Goal: Task Accomplishment & Management: Manage account settings

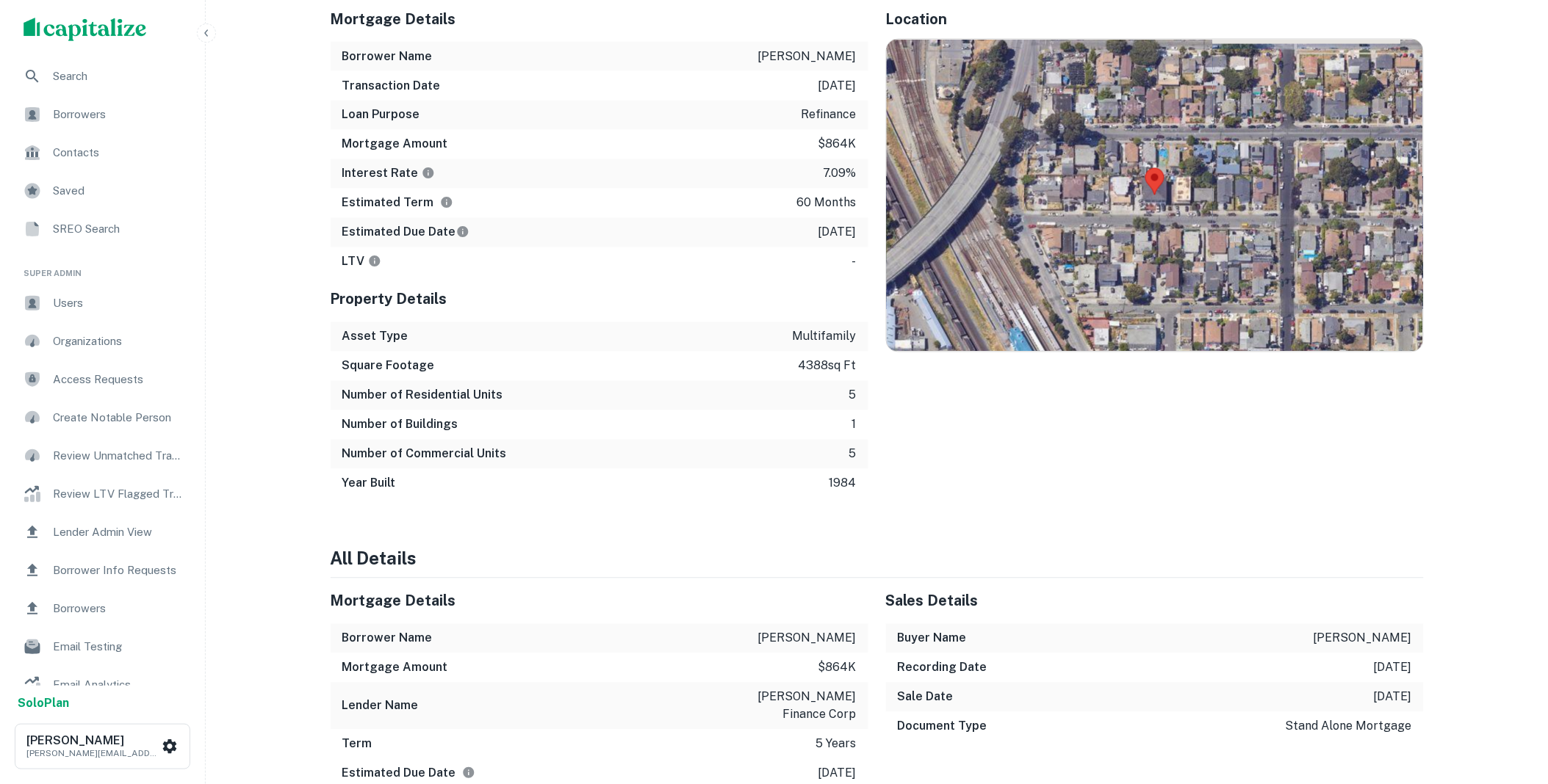
scroll to position [299, 0]
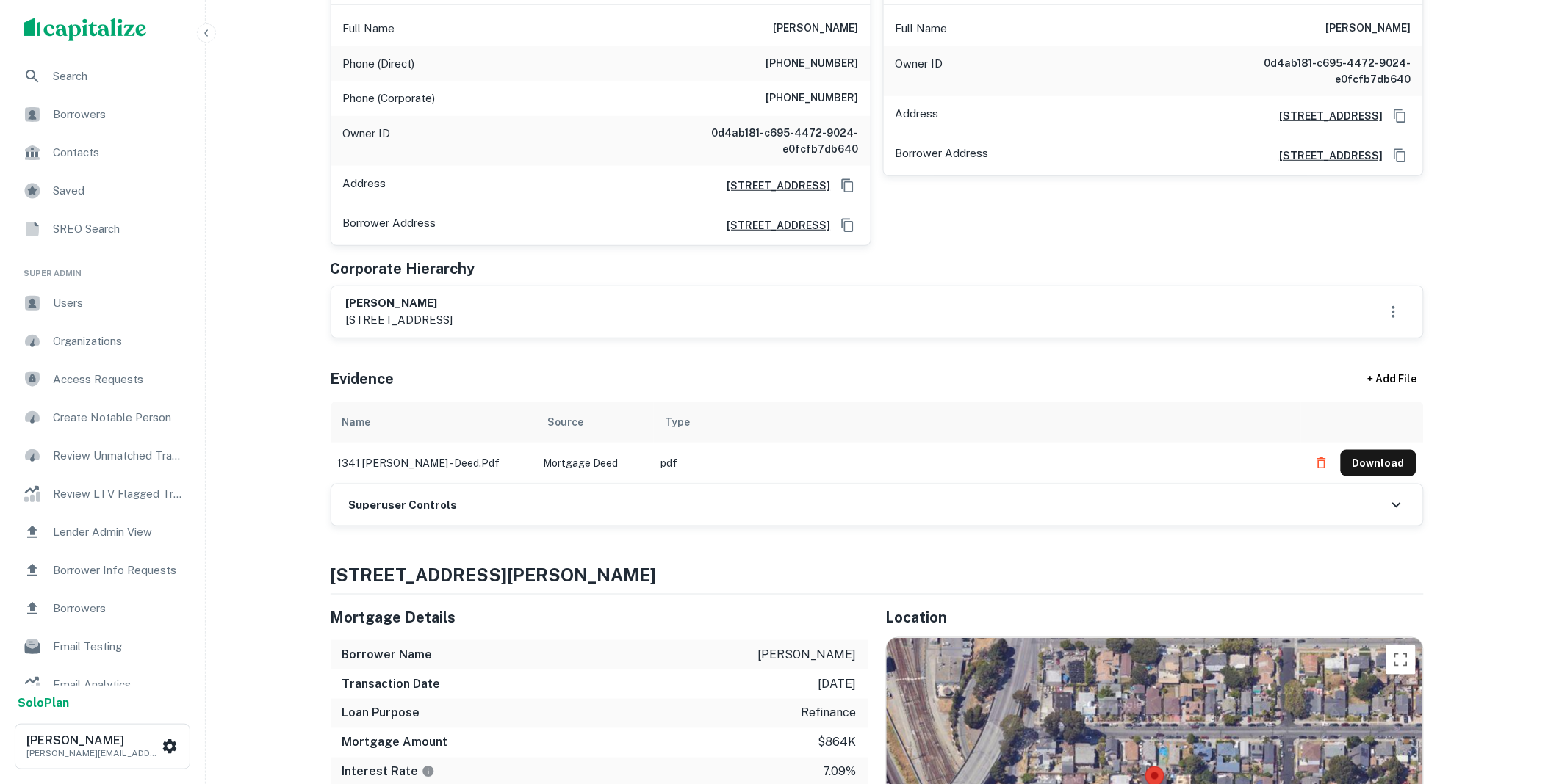
drag, startPoint x: 531, startPoint y: 514, endPoint x: 526, endPoint y: 486, distance: 28.4
click at [529, 515] on div "Superuser Controls" at bounding box center [877, 505] width 1092 height 41
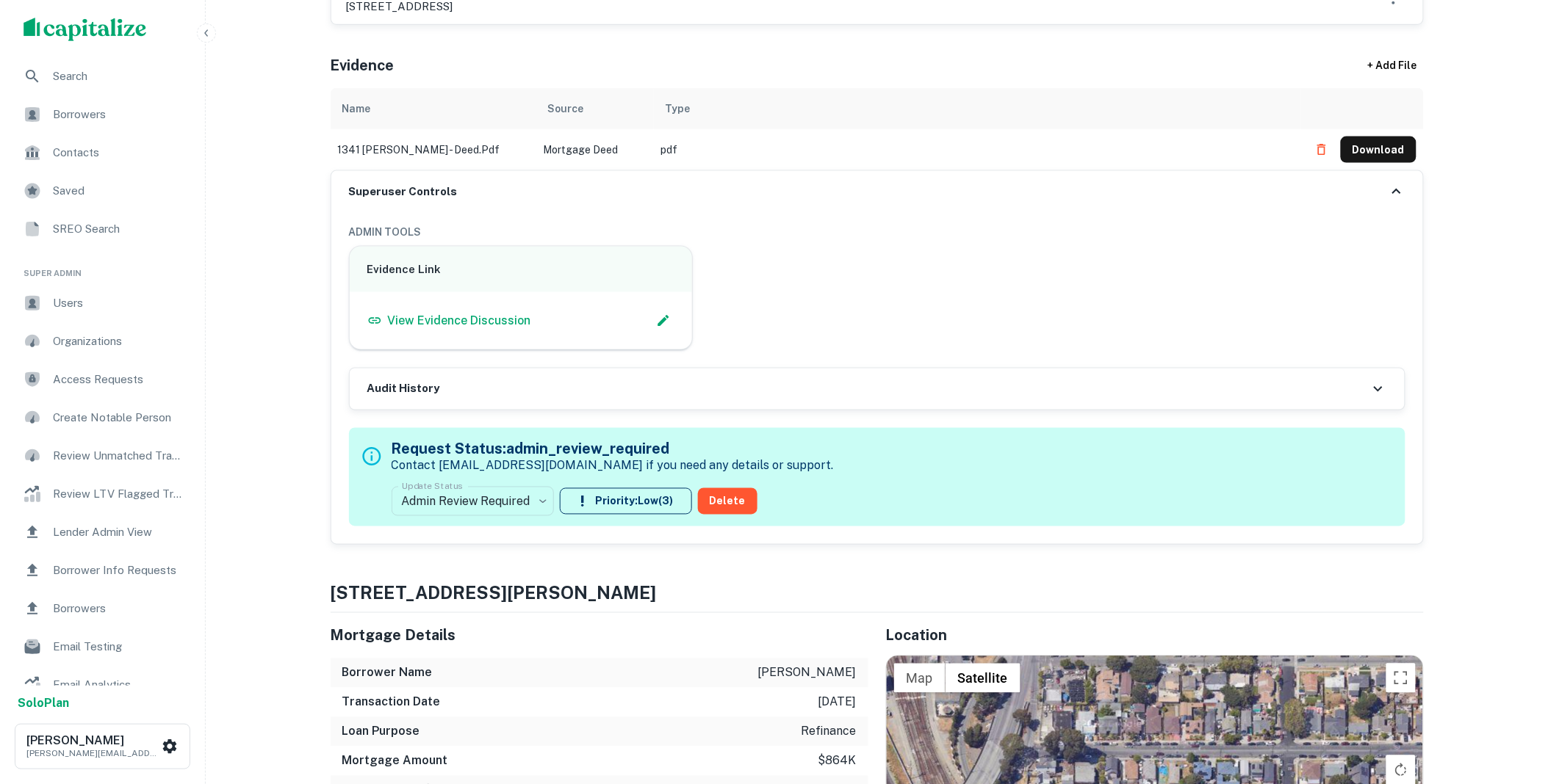
scroll to position [598, 0]
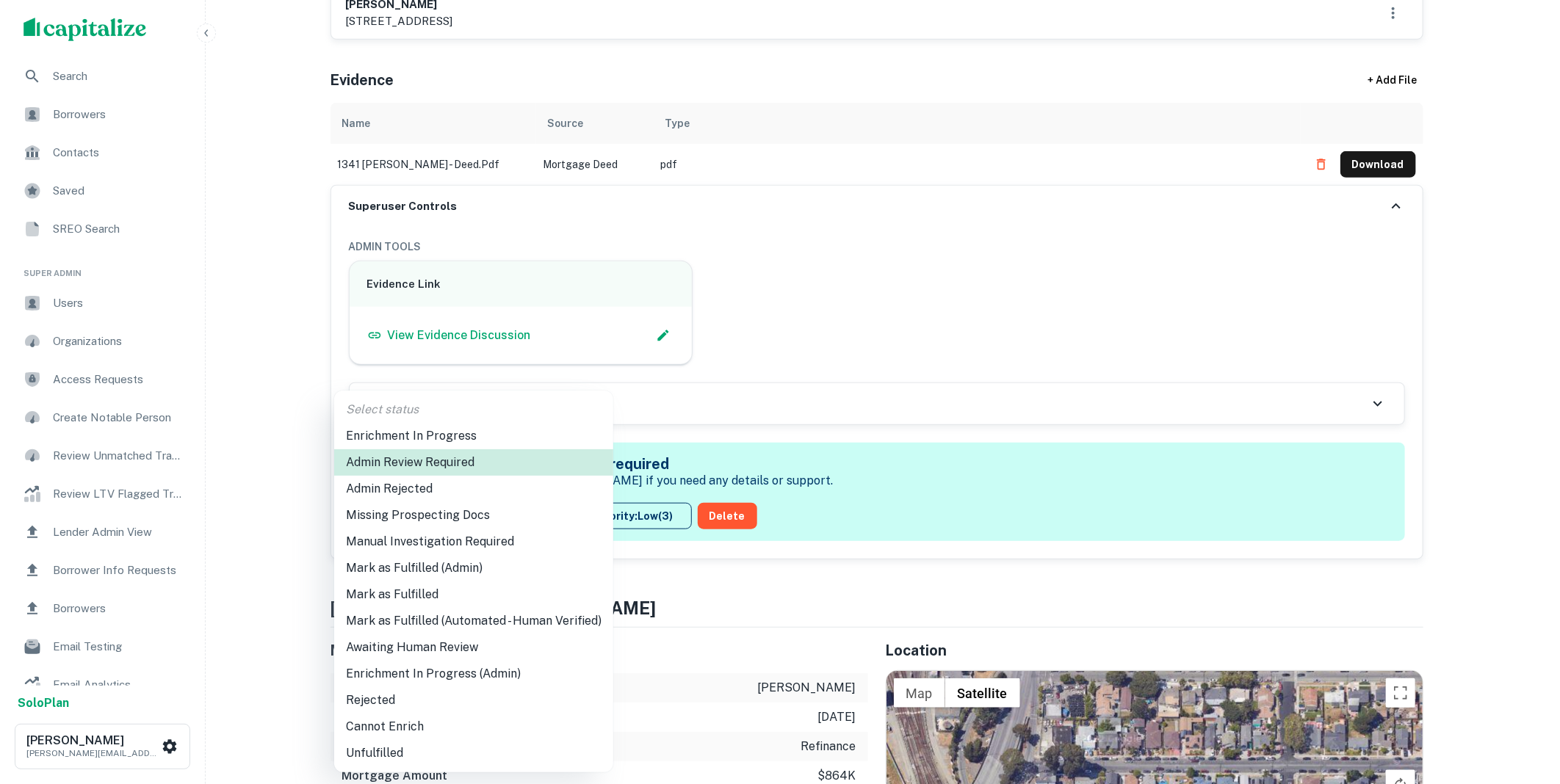
click at [409, 598] on li "Mark as Fulfilled" at bounding box center [474, 594] width 280 height 27
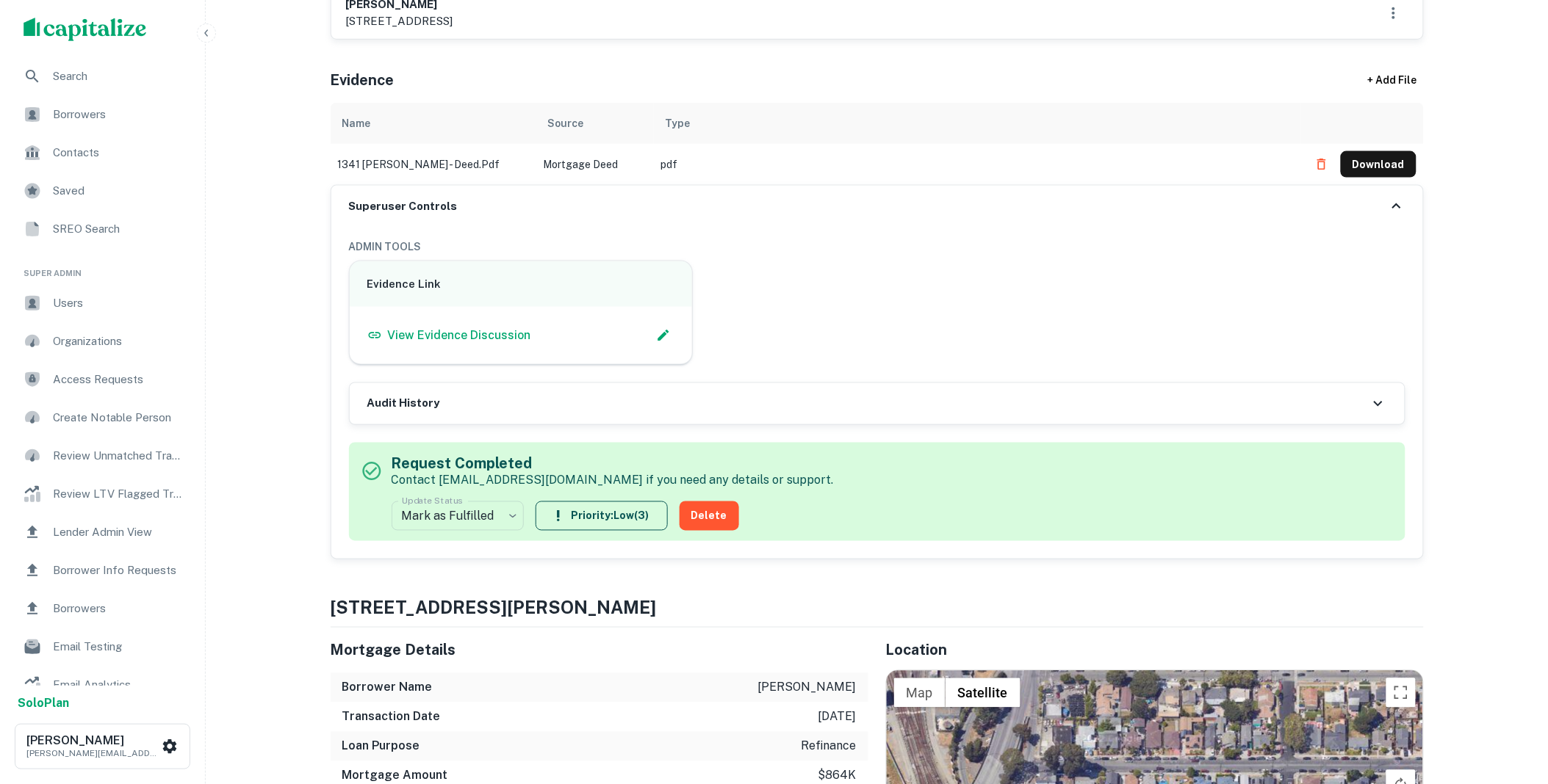
scroll to position [0, 0]
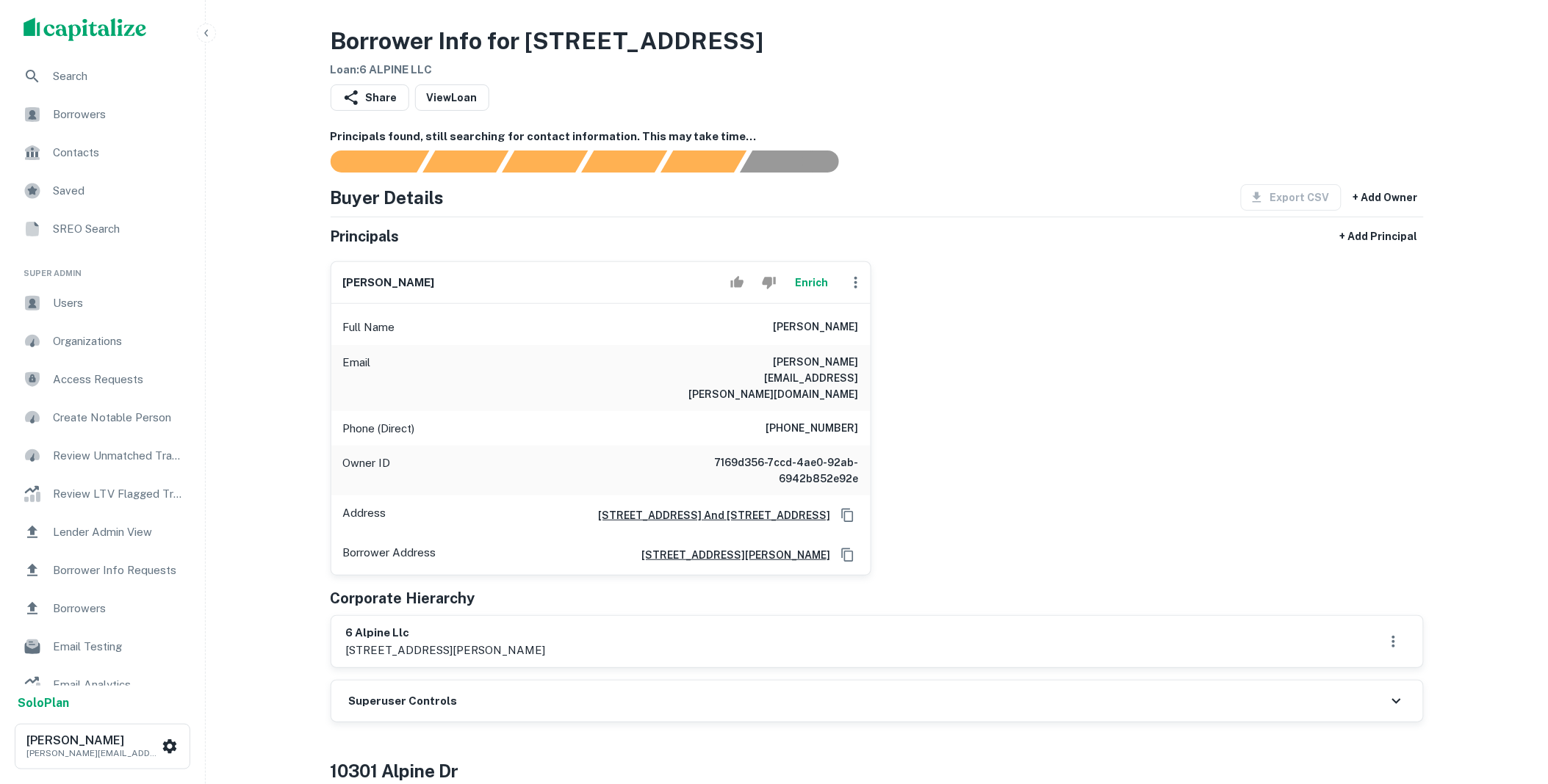
click at [855, 283] on icon "button" at bounding box center [855, 282] width 3 height 12
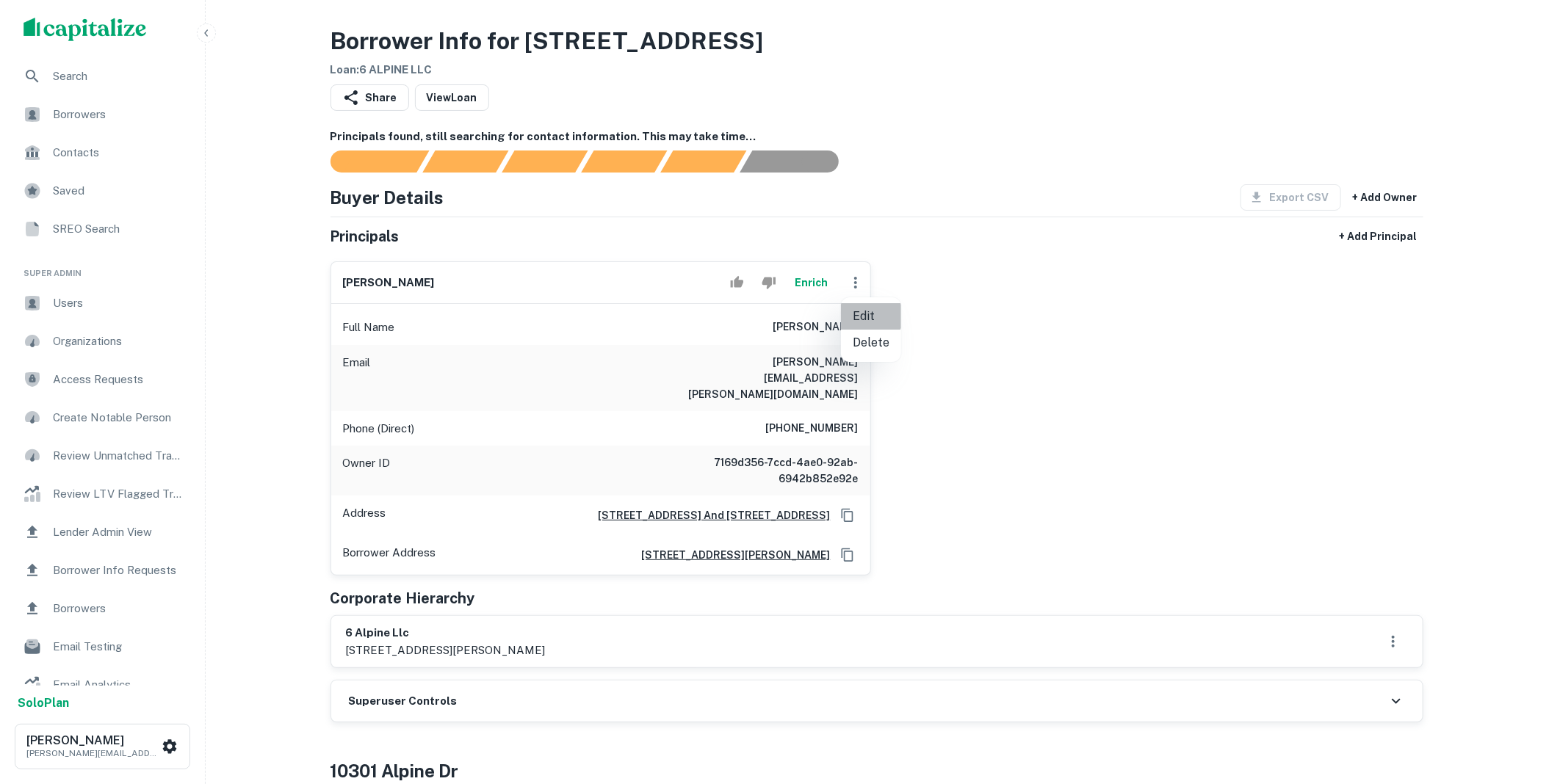
click at [867, 312] on li "Edit" at bounding box center [871, 317] width 60 height 27
select select "**"
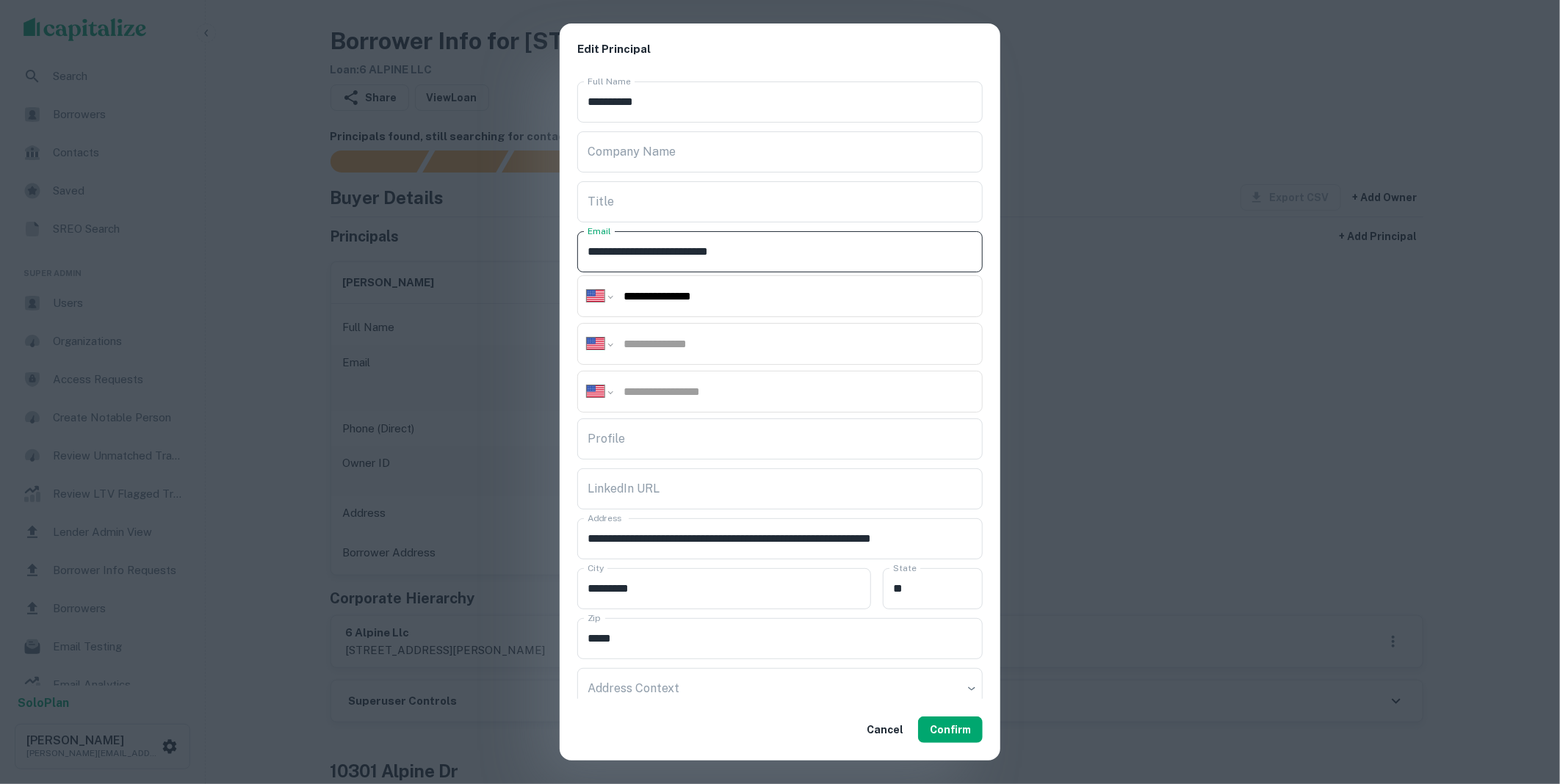
drag, startPoint x: 774, startPoint y: 247, endPoint x: 571, endPoint y: 258, distance: 203.3
click at [571, 258] on div "**********" at bounding box center [780, 388] width 441 height 624
click at [948, 733] on button "Confirm" at bounding box center [951, 729] width 65 height 27
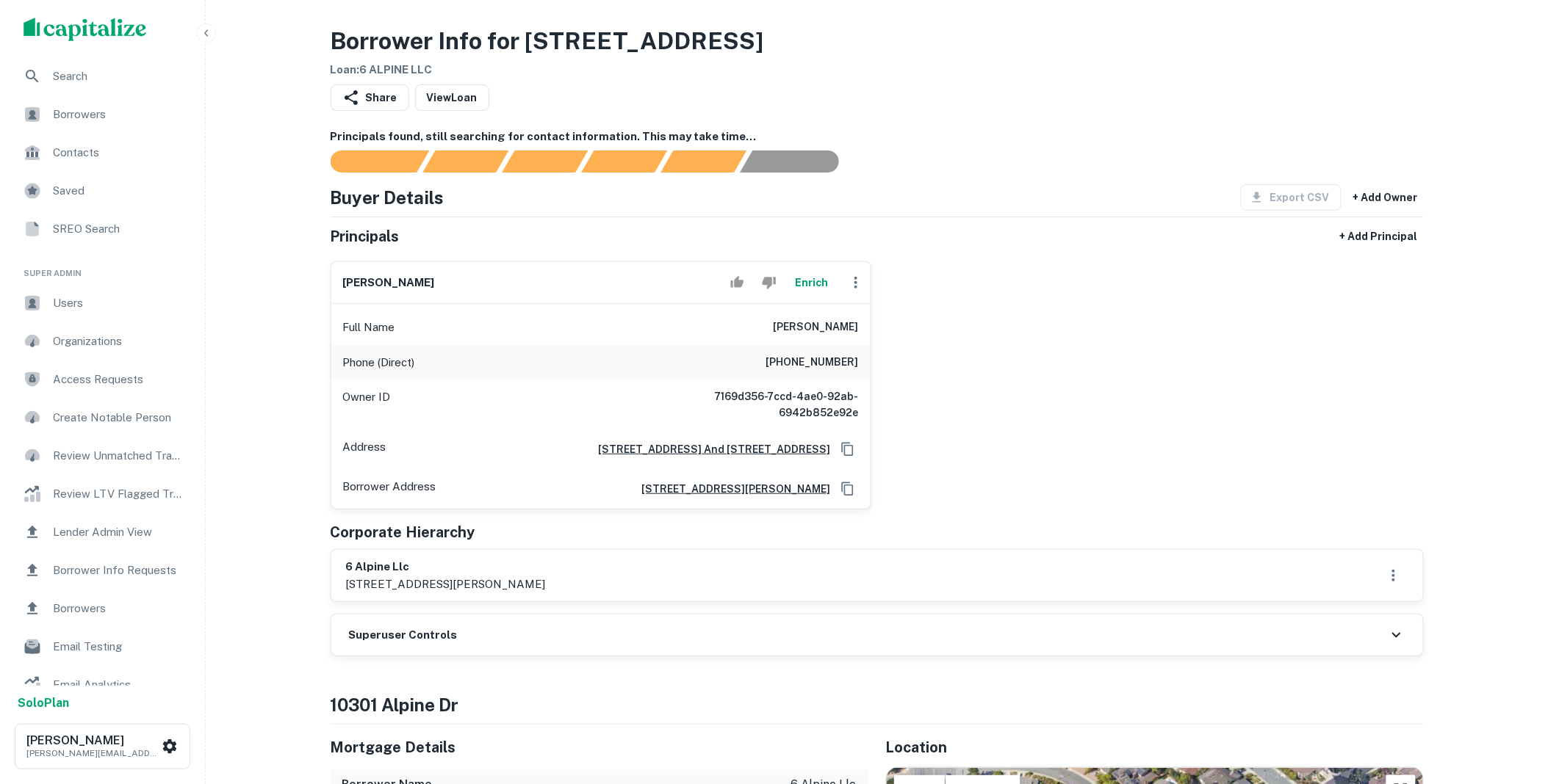
click at [516, 635] on div "Superuser Controls" at bounding box center [877, 635] width 1092 height 41
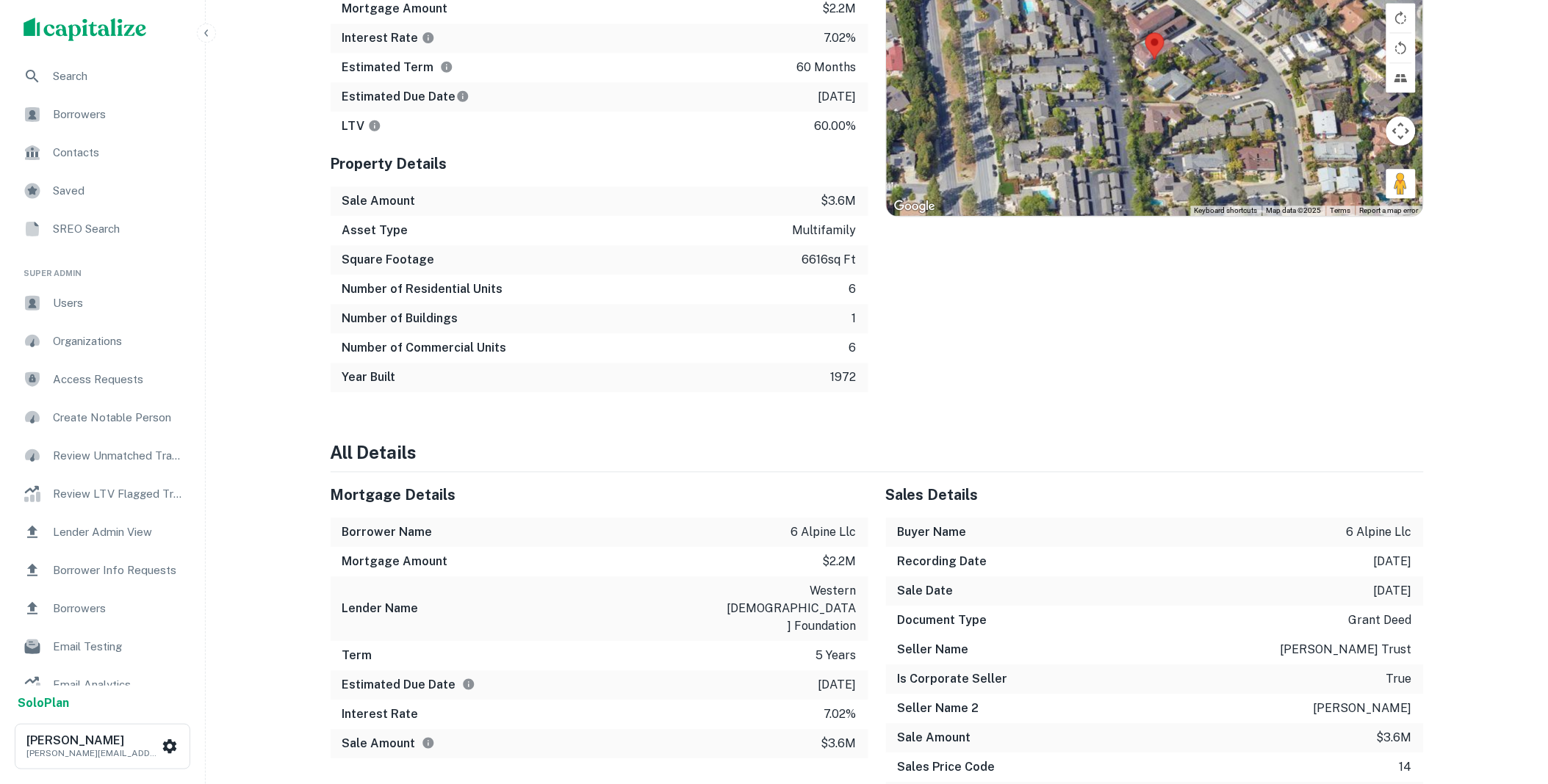
scroll to position [299, 0]
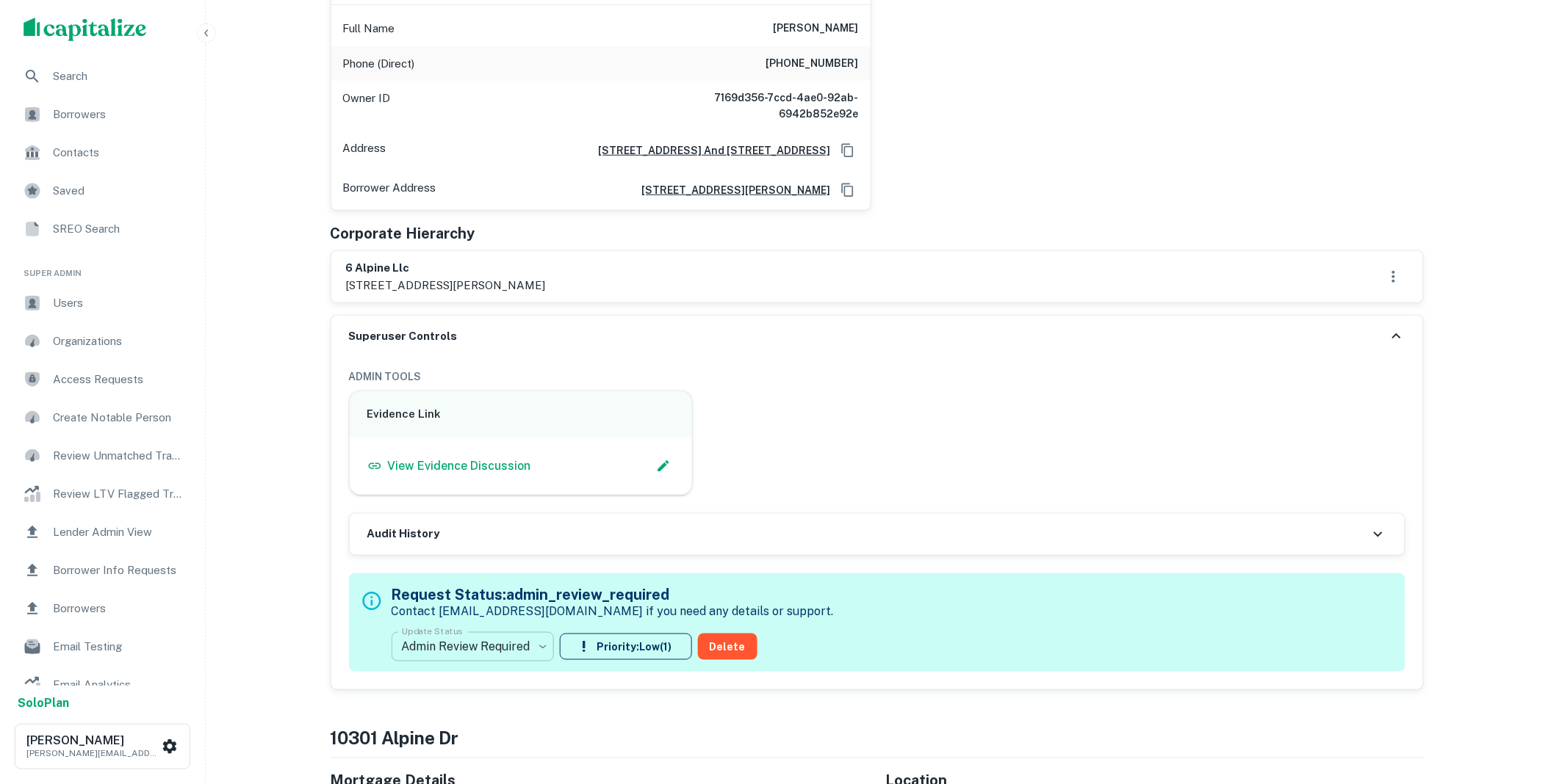
click at [533, 486] on body "Search Borrowers Contacts Saved SREO Search Super Admin Users Organizations Acc…" at bounding box center [774, 93] width 1548 height 784
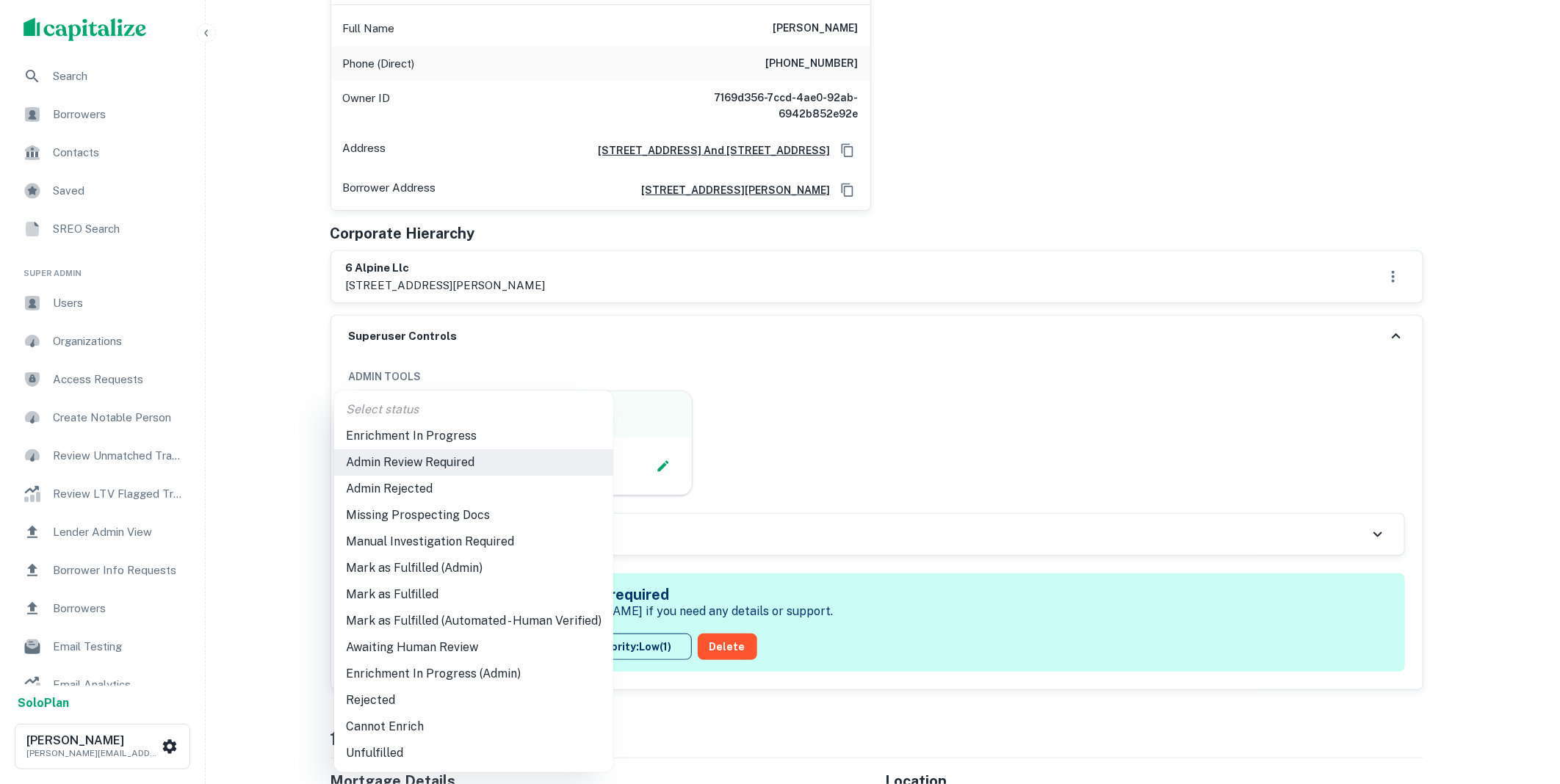
click at [426, 605] on li "Mark as Fulfilled" at bounding box center [474, 594] width 280 height 27
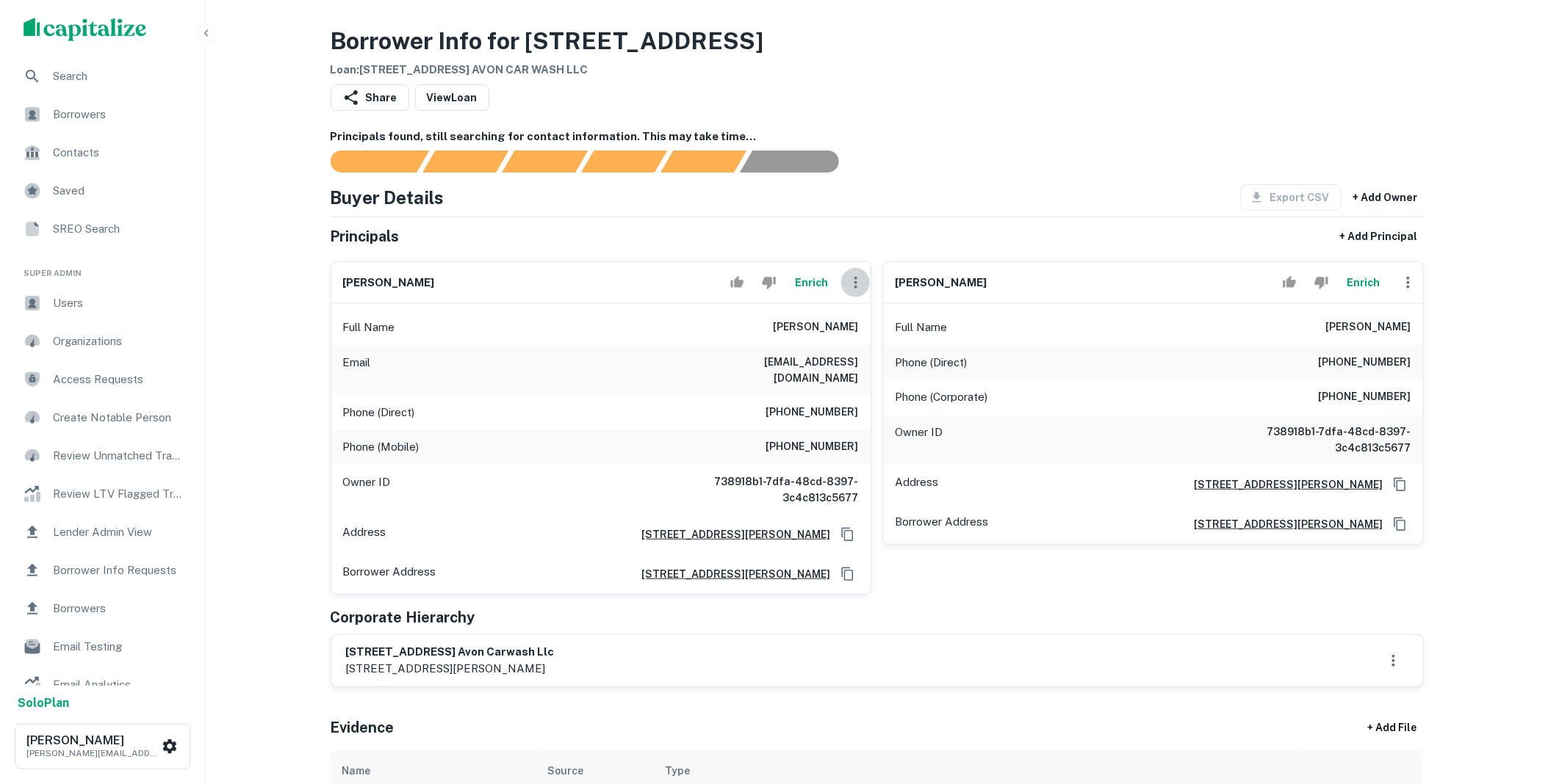
click at [849, 287] on icon "button" at bounding box center [855, 282] width 18 height 18
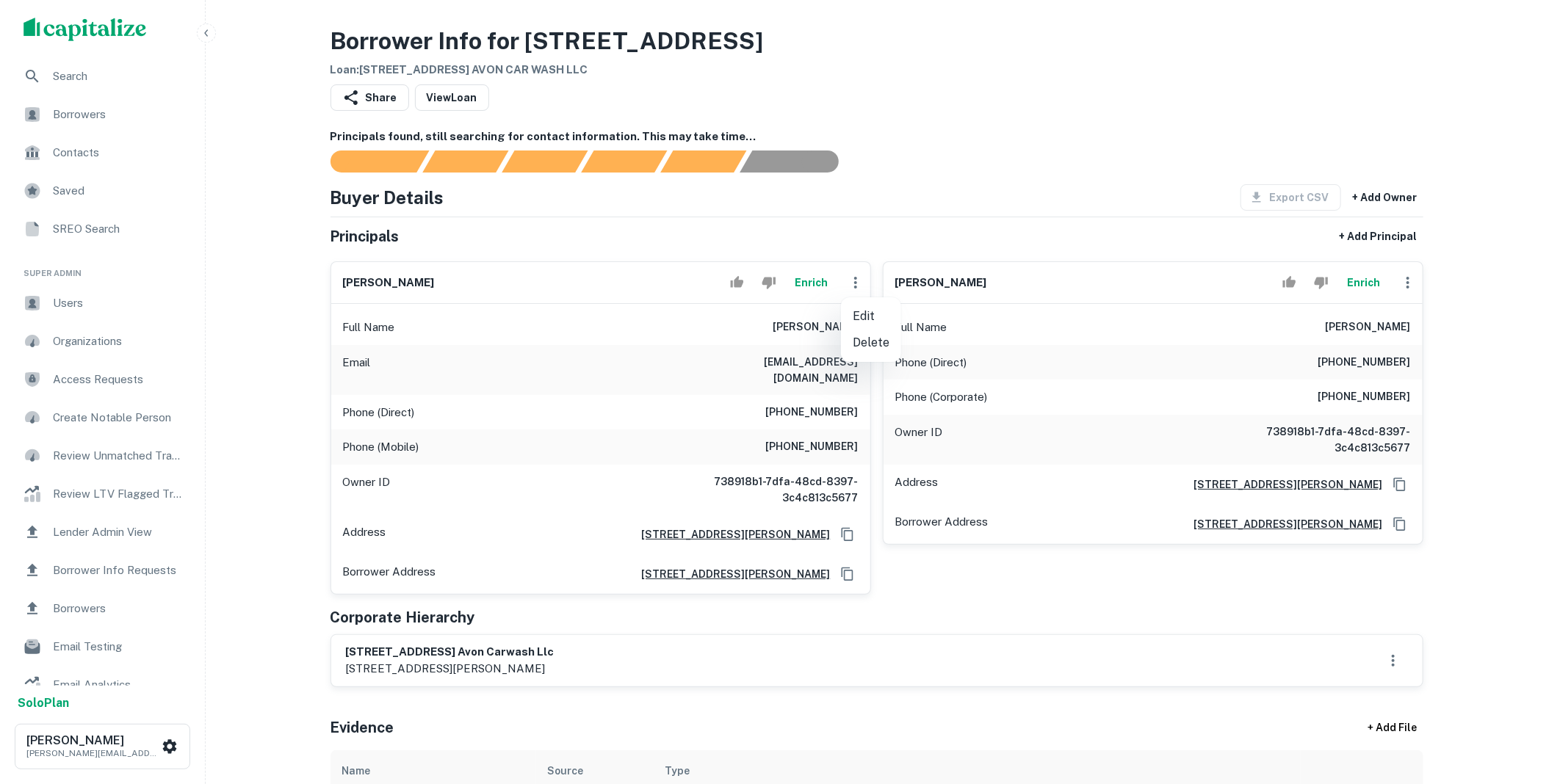
click at [867, 315] on li "Edit" at bounding box center [871, 317] width 60 height 27
select select "**"
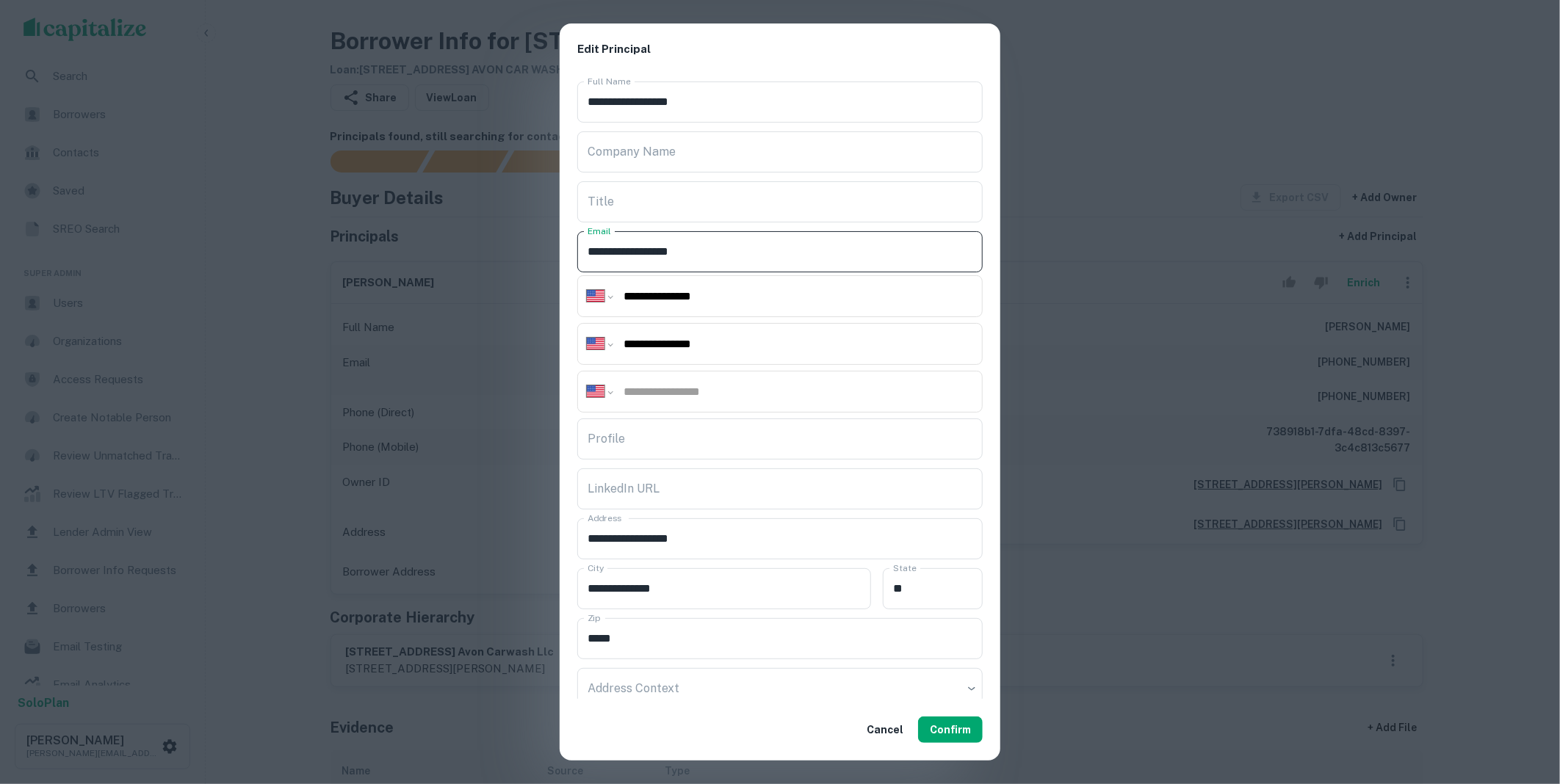
drag, startPoint x: 714, startPoint y: 251, endPoint x: 615, endPoint y: 290, distance: 106.4
click at [570, 255] on div "**********" at bounding box center [780, 388] width 441 height 624
click at [961, 731] on button "Confirm" at bounding box center [951, 729] width 65 height 27
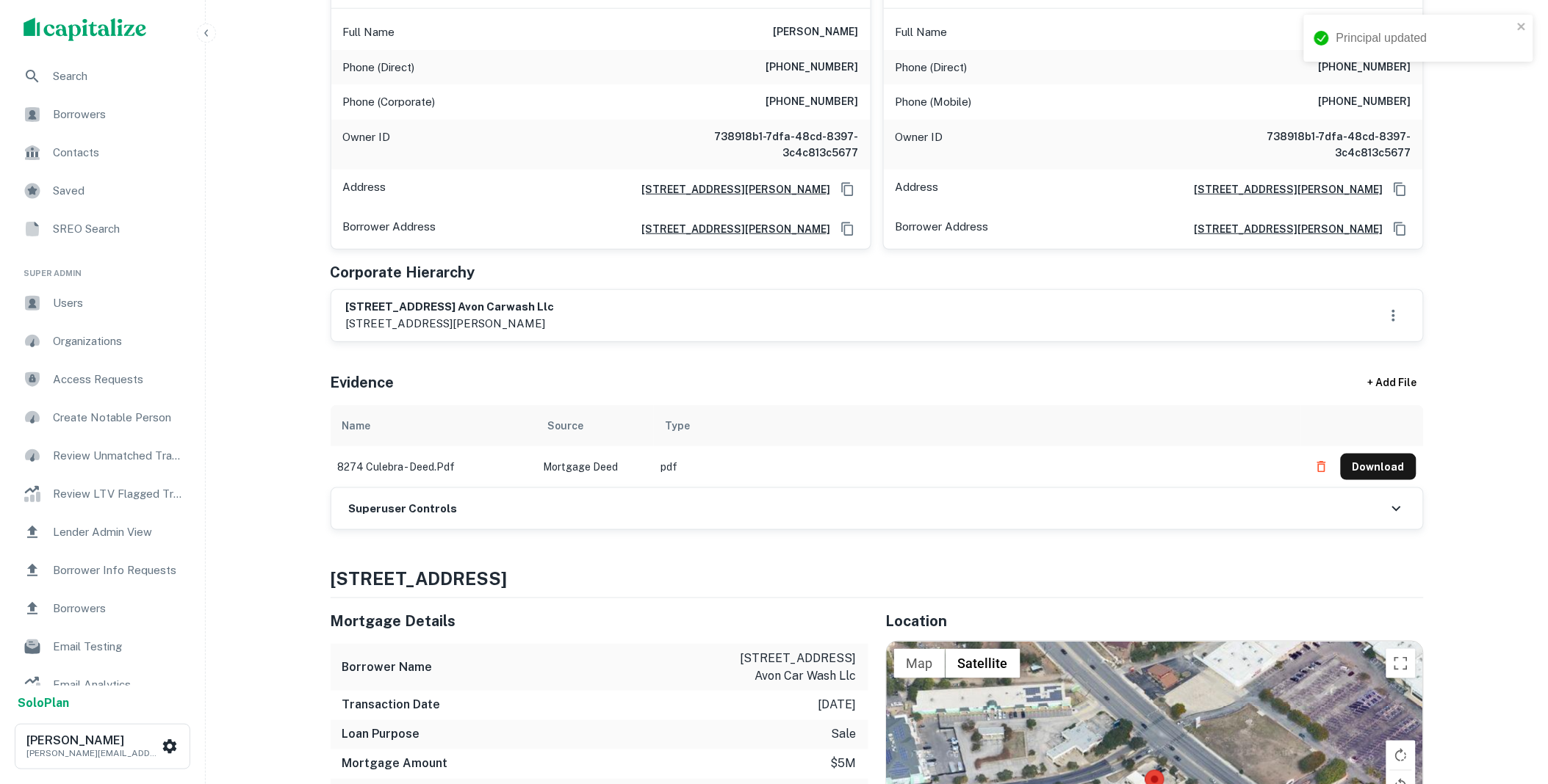
scroll to position [299, 0]
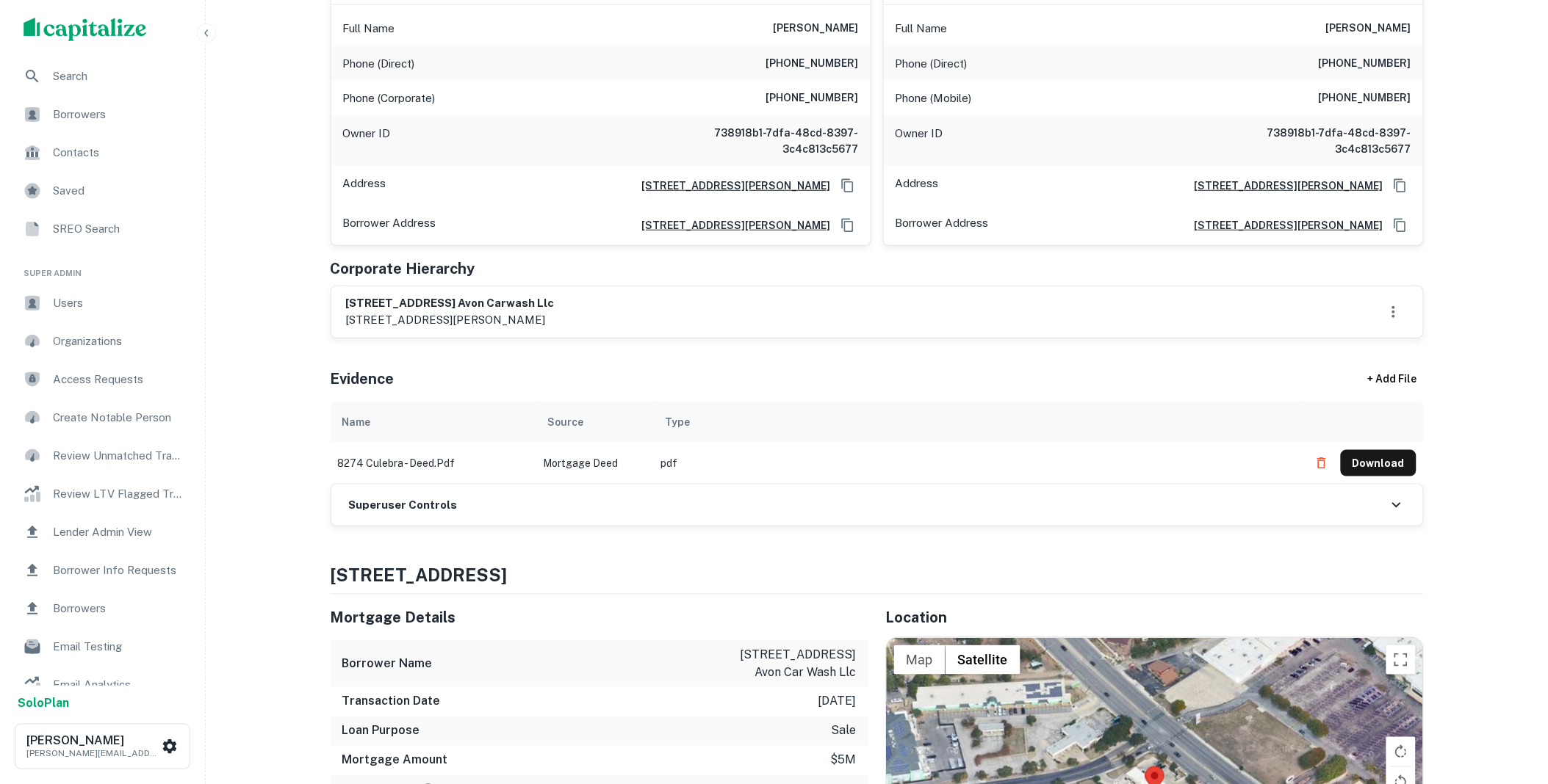
click at [434, 510] on h6 "Superuser Controls" at bounding box center [403, 505] width 108 height 17
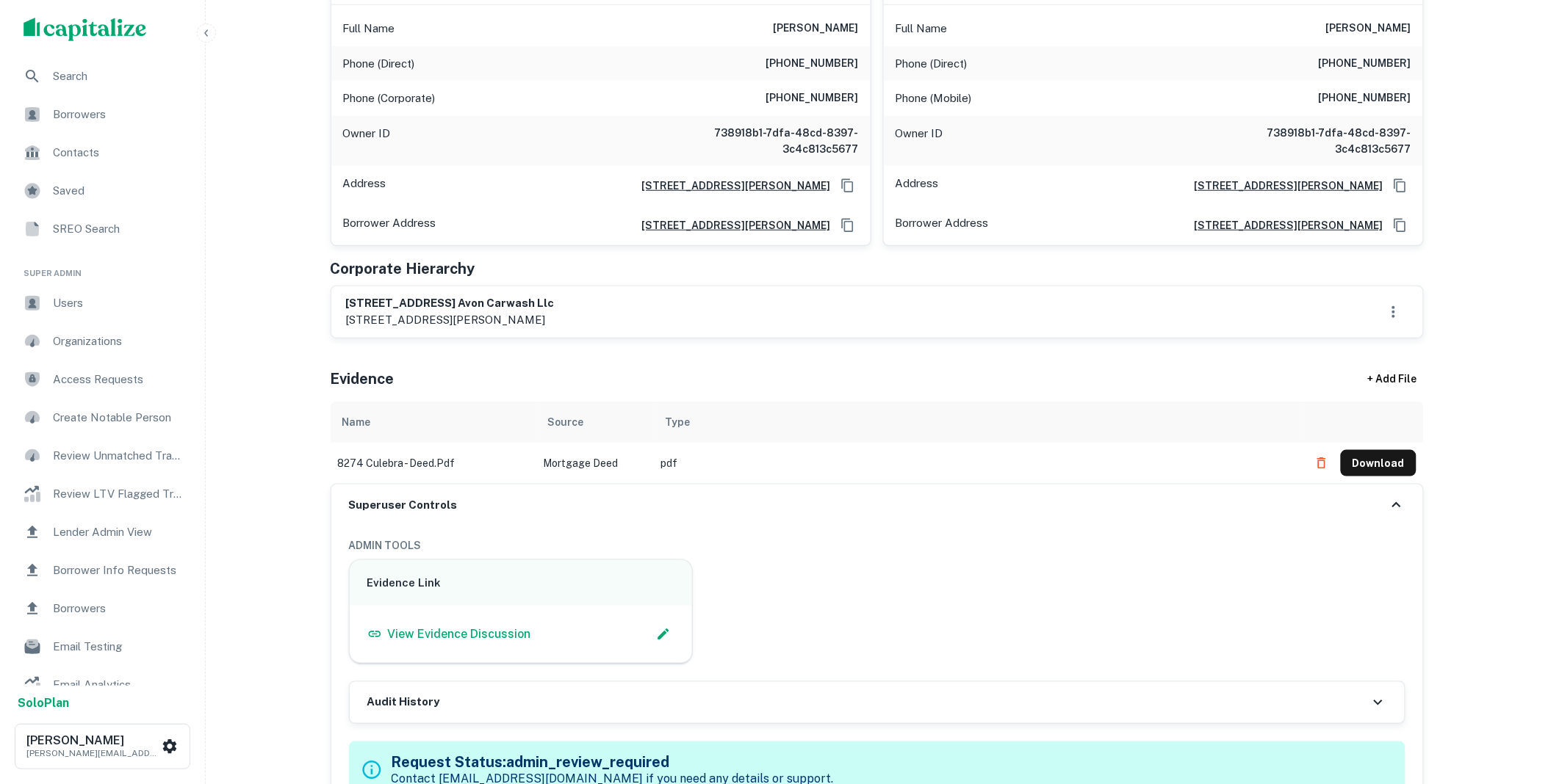
scroll to position [898, 0]
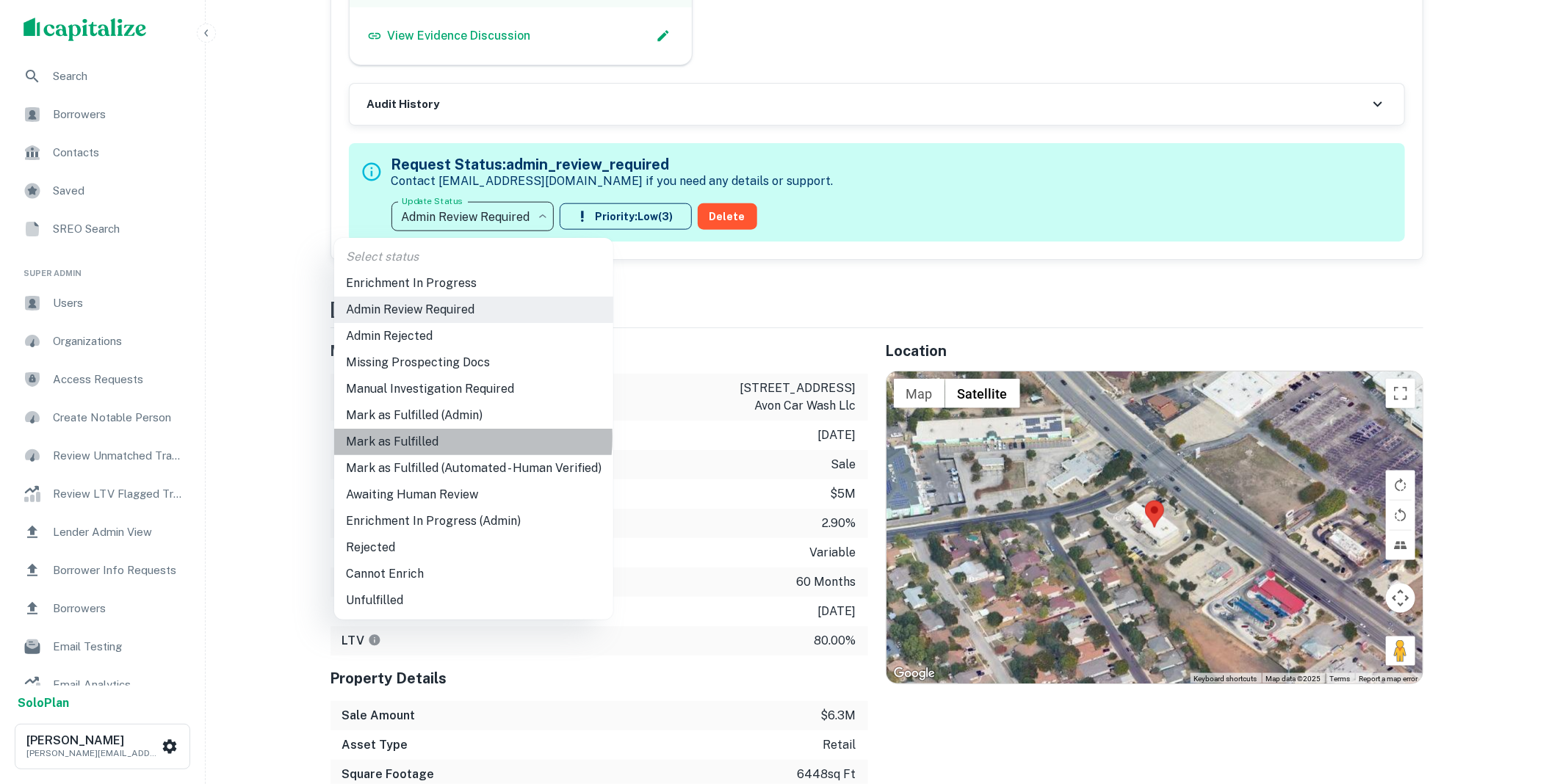
click at [430, 438] on li "Mark as Fulfilled" at bounding box center [474, 442] width 280 height 27
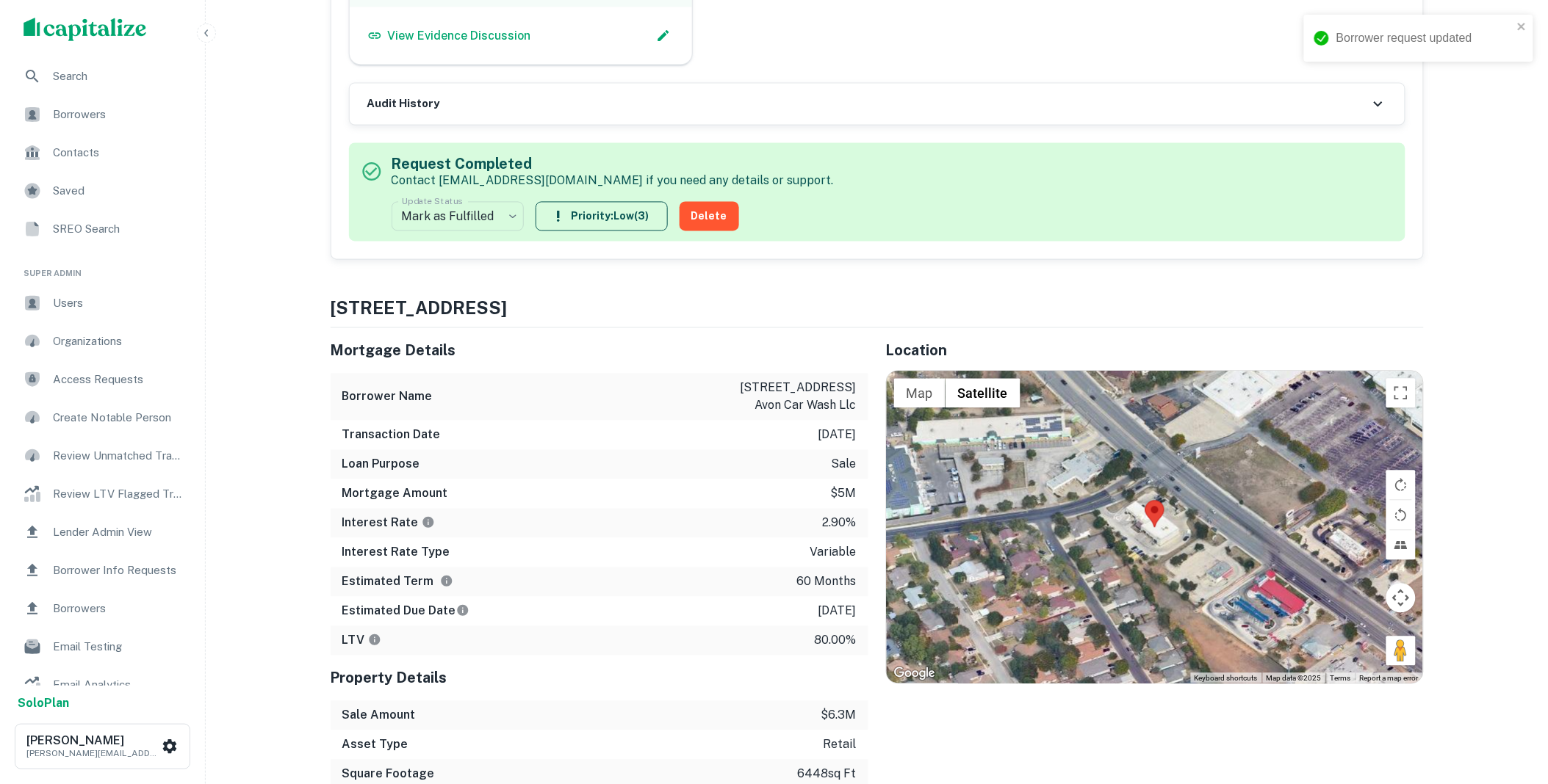
scroll to position [0, 0]
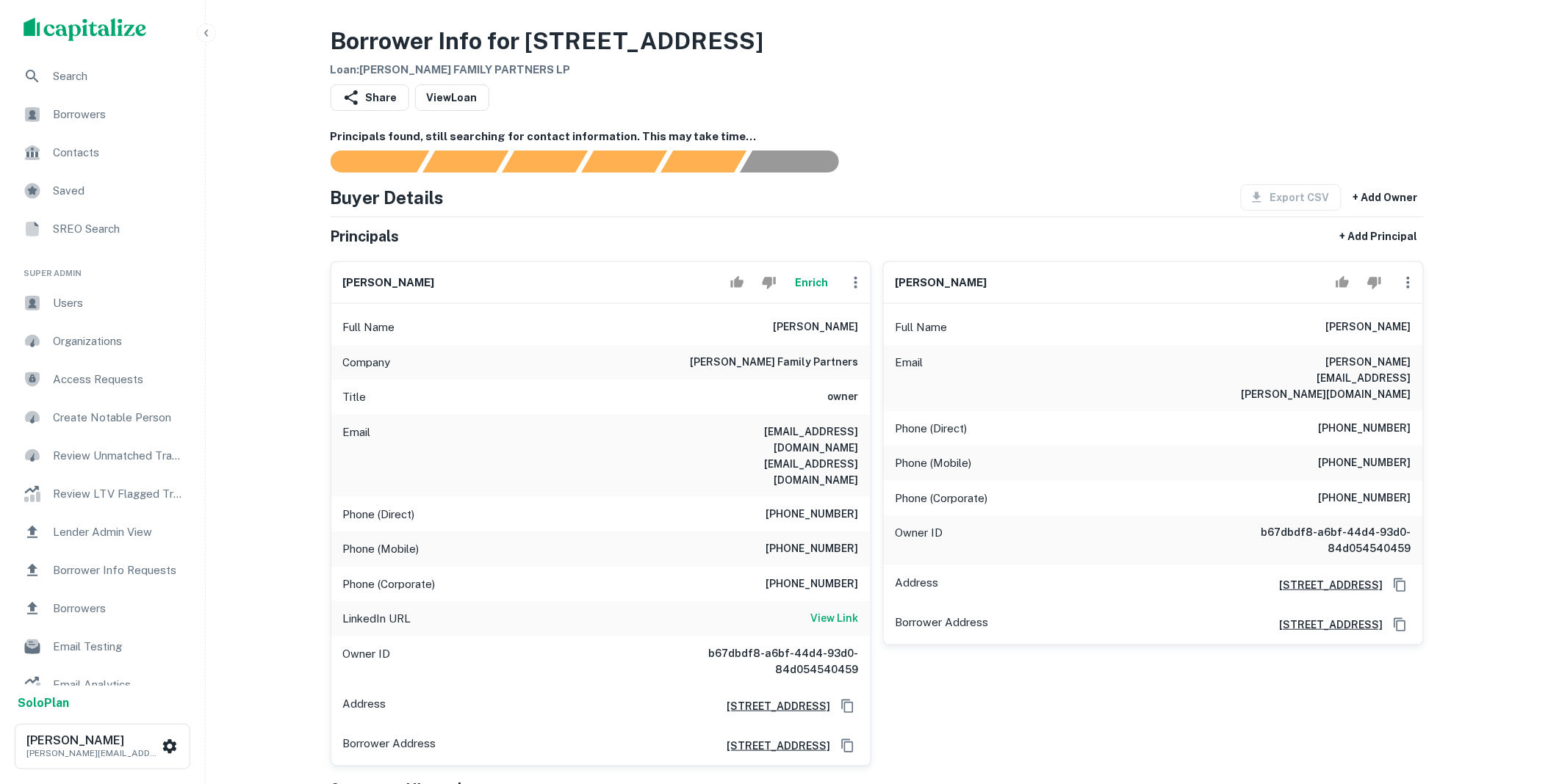
click at [855, 282] on icon "button" at bounding box center [855, 282] width 3 height 12
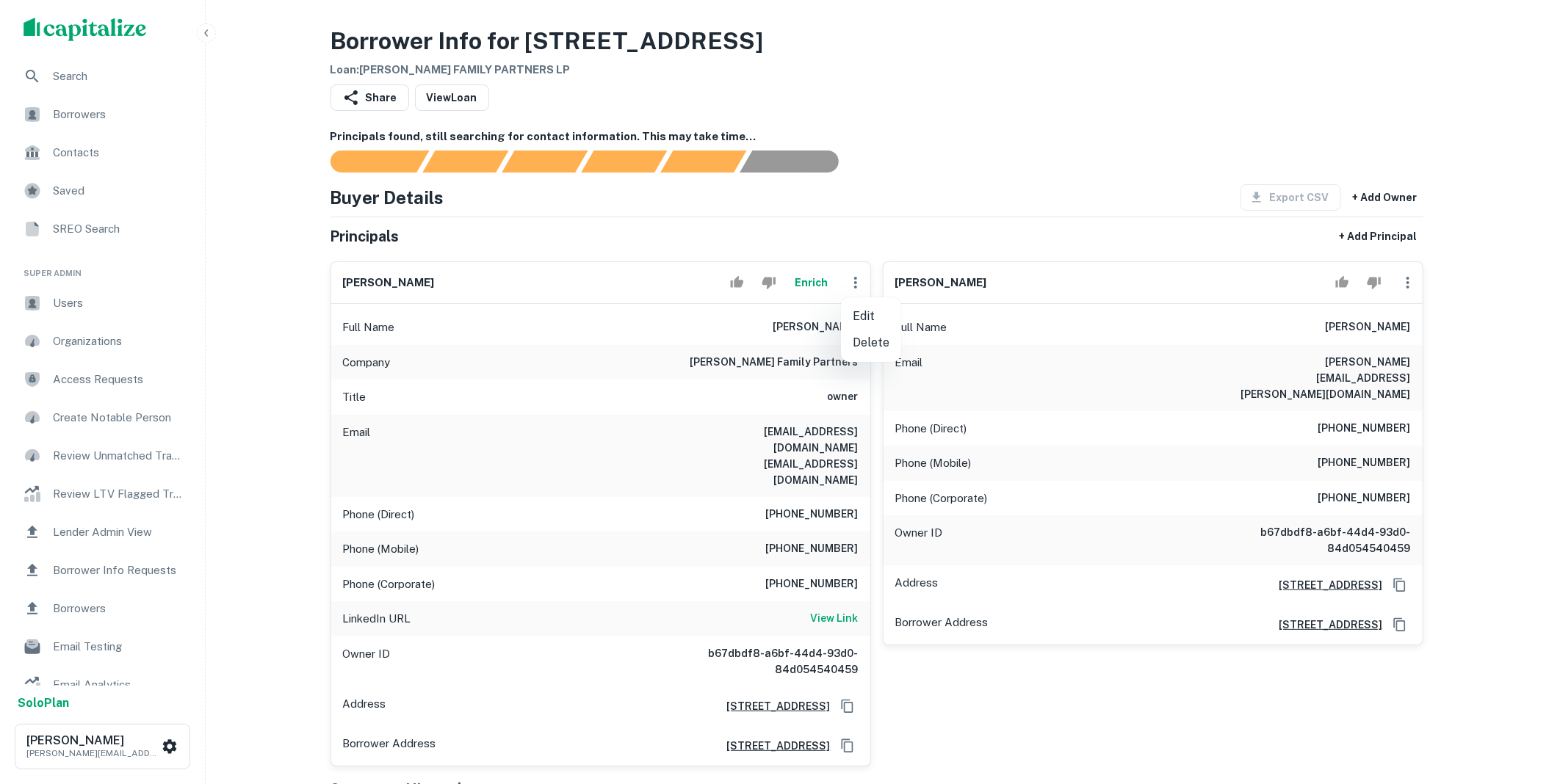
click at [862, 311] on li "Edit" at bounding box center [871, 317] width 60 height 27
select select "**"
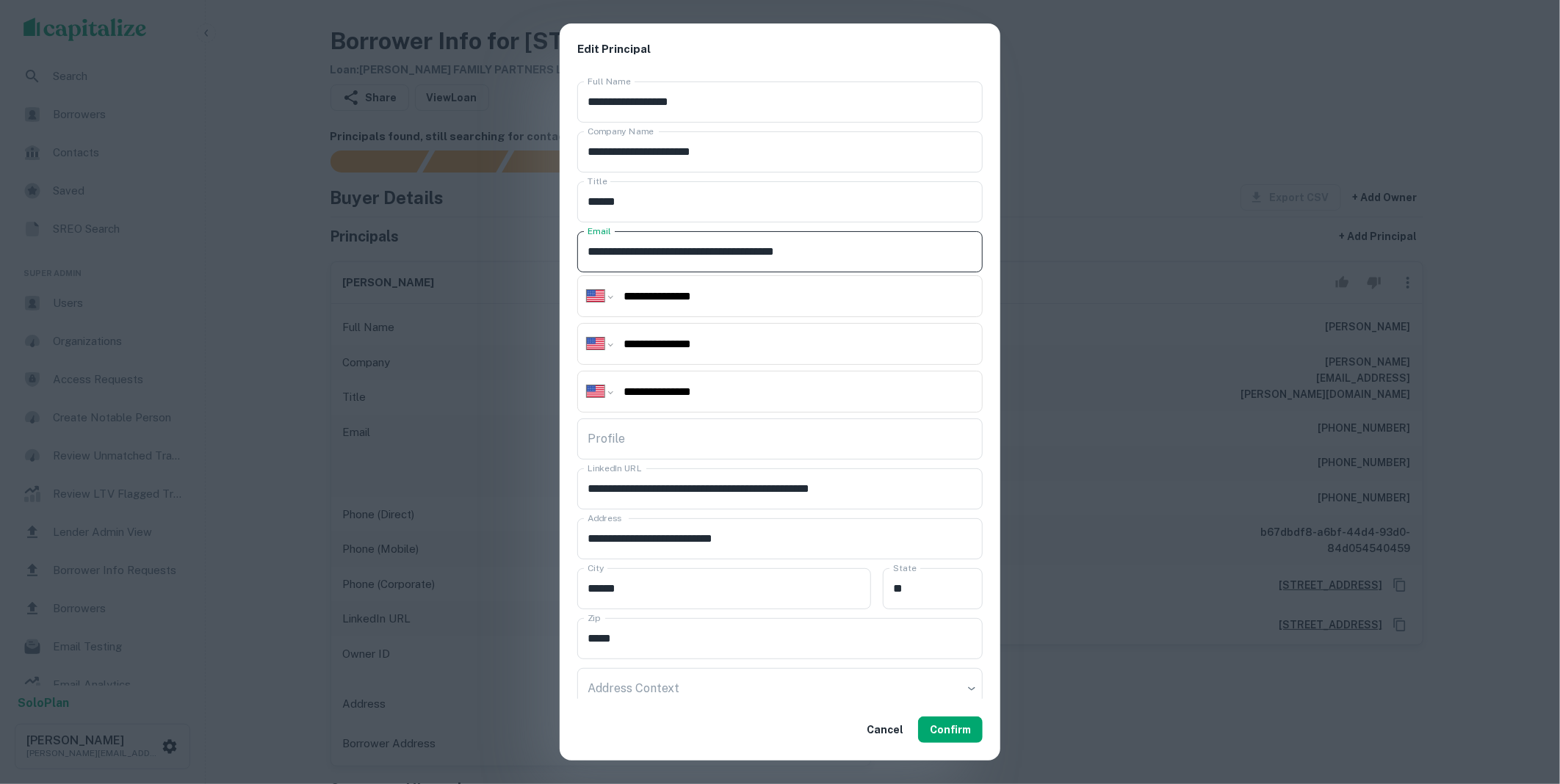
drag, startPoint x: 709, startPoint y: 254, endPoint x: 564, endPoint y: 251, distance: 145.0
click at [564, 251] on div "**********" at bounding box center [780, 388] width 441 height 624
type input "**********"
click at [950, 733] on button "Confirm" at bounding box center [951, 729] width 65 height 27
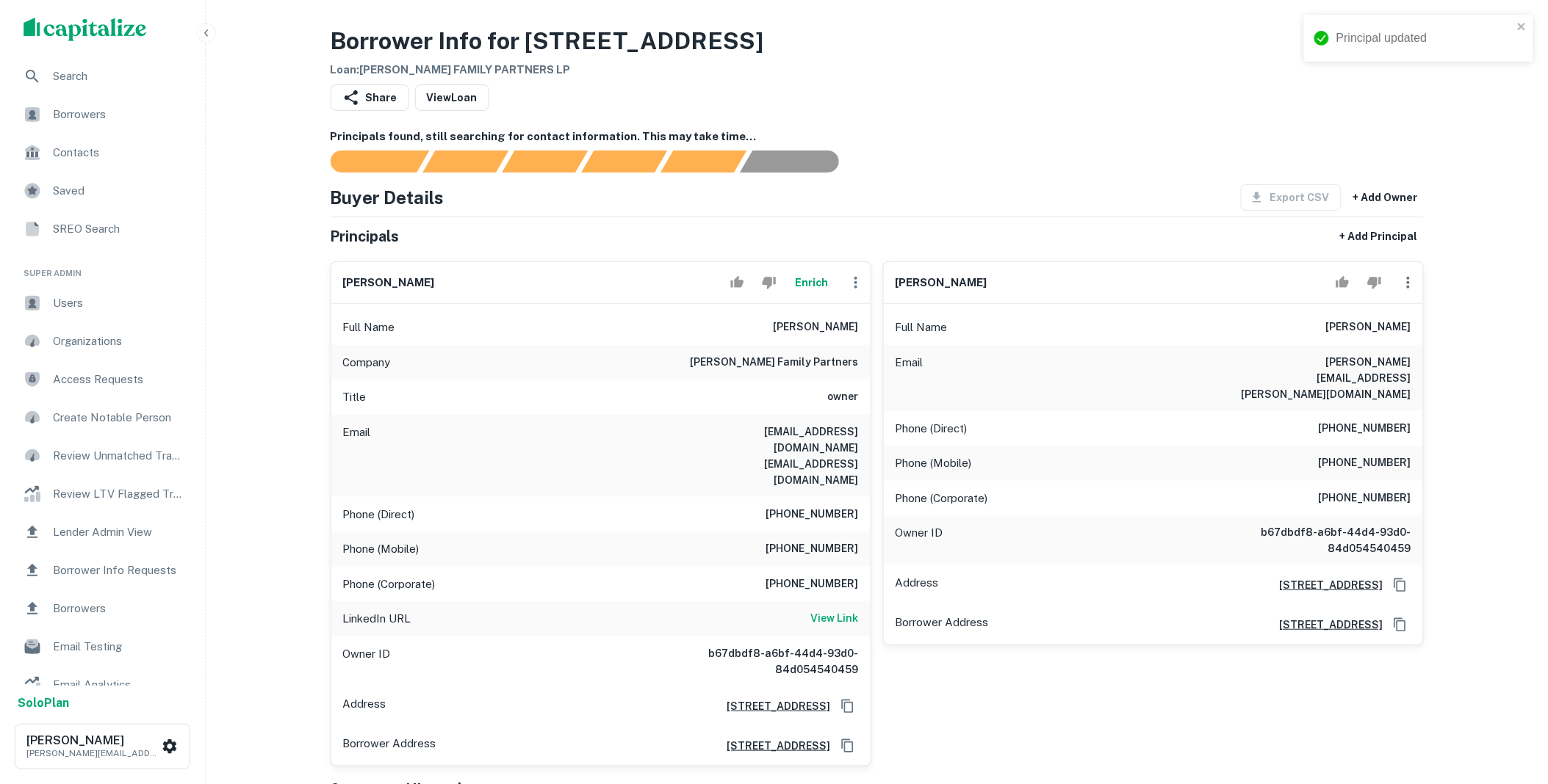
scroll to position [299, 0]
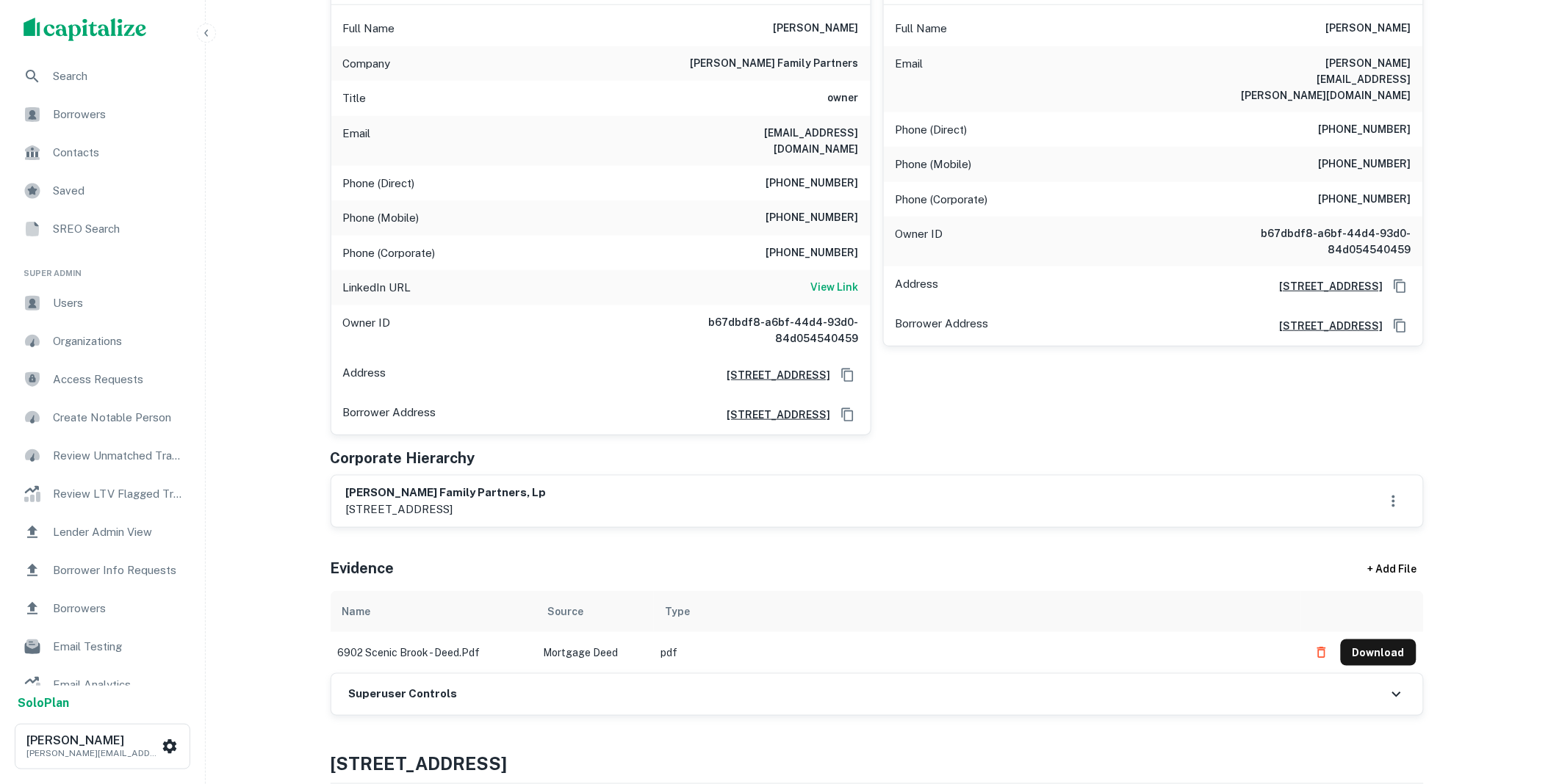
click at [486, 680] on div "Superuser Controls" at bounding box center [877, 694] width 1092 height 41
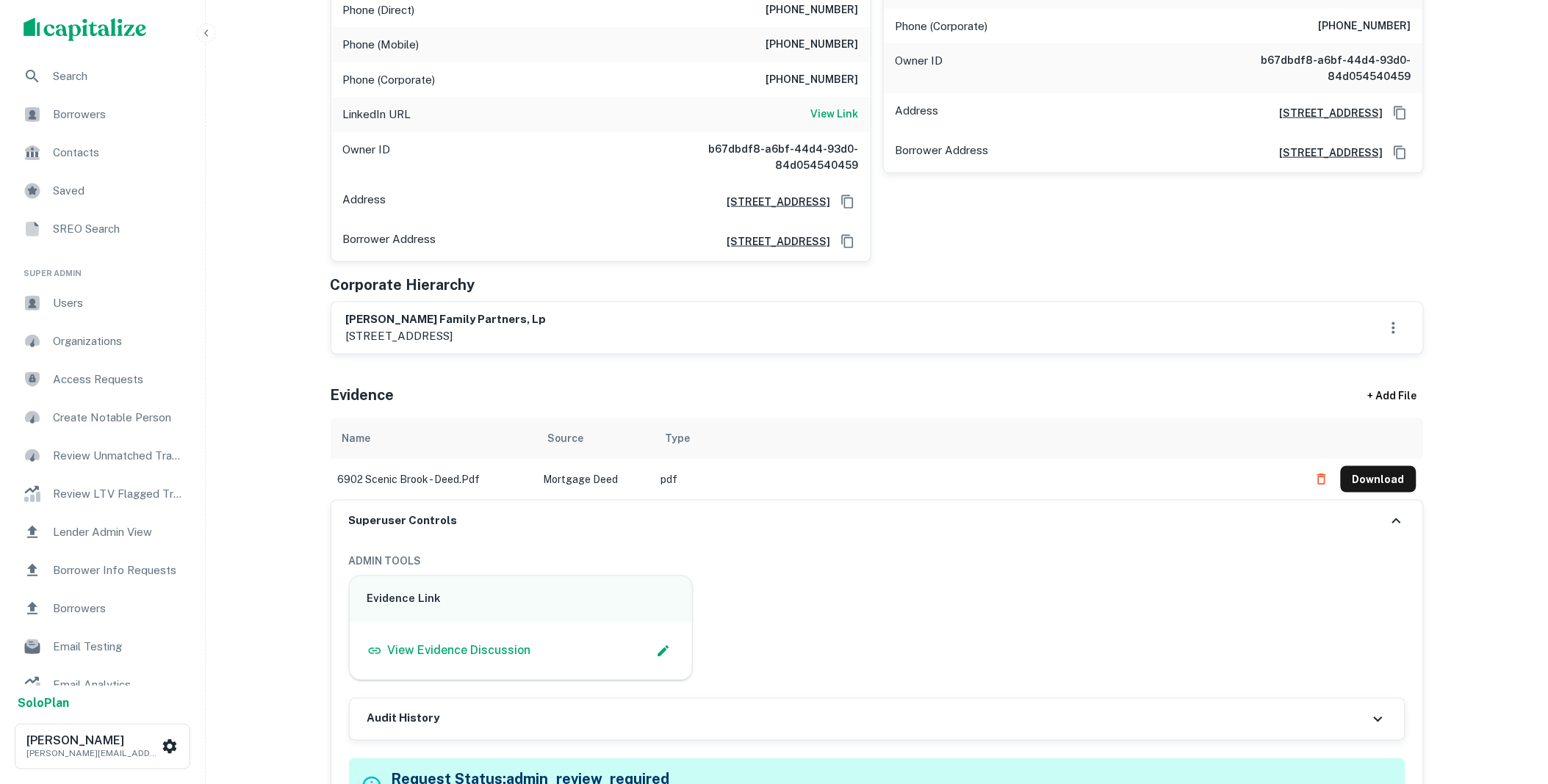
scroll to position [898, 0]
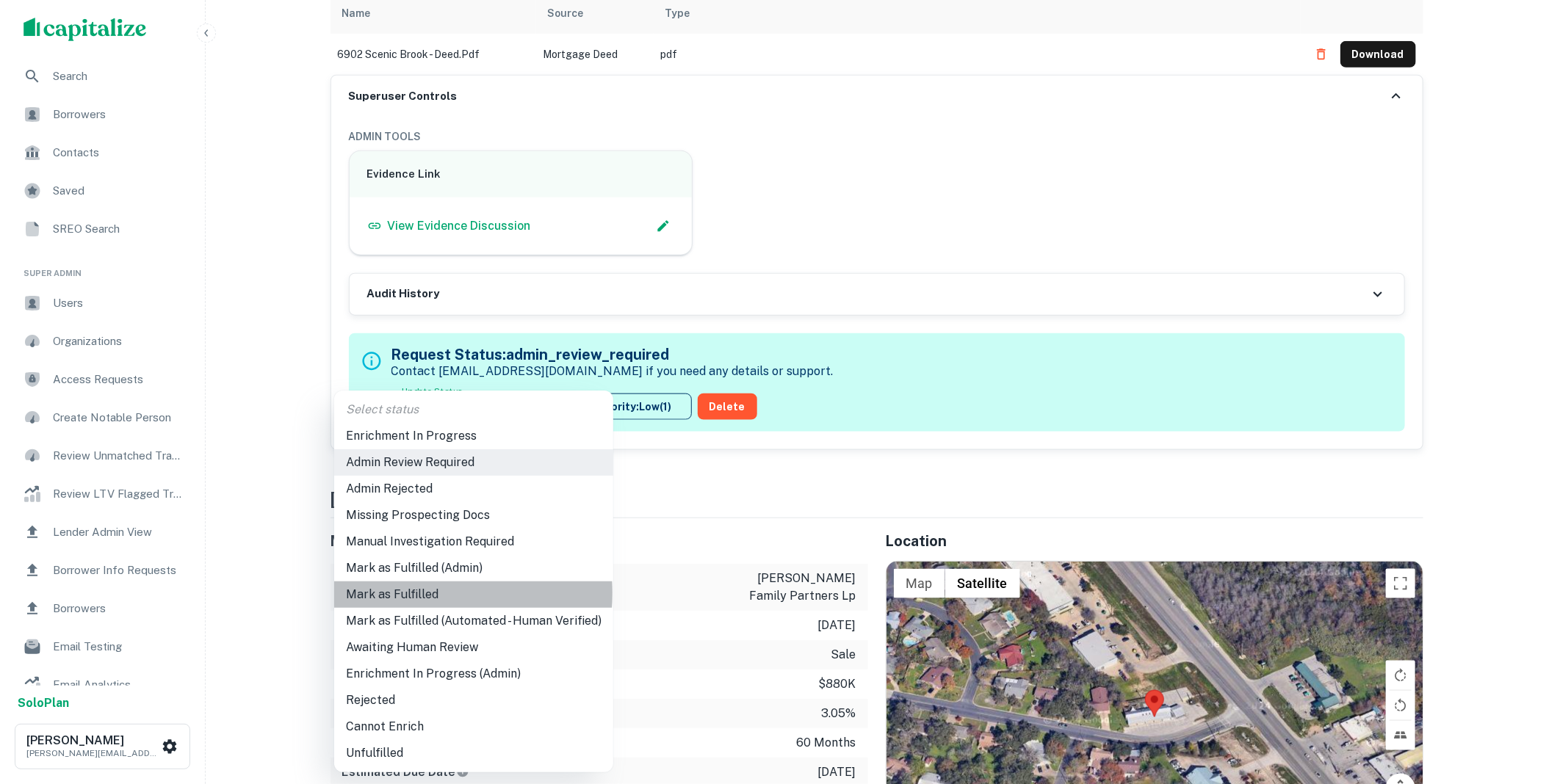
click at [406, 593] on li "Mark as Fulfilled" at bounding box center [474, 594] width 280 height 27
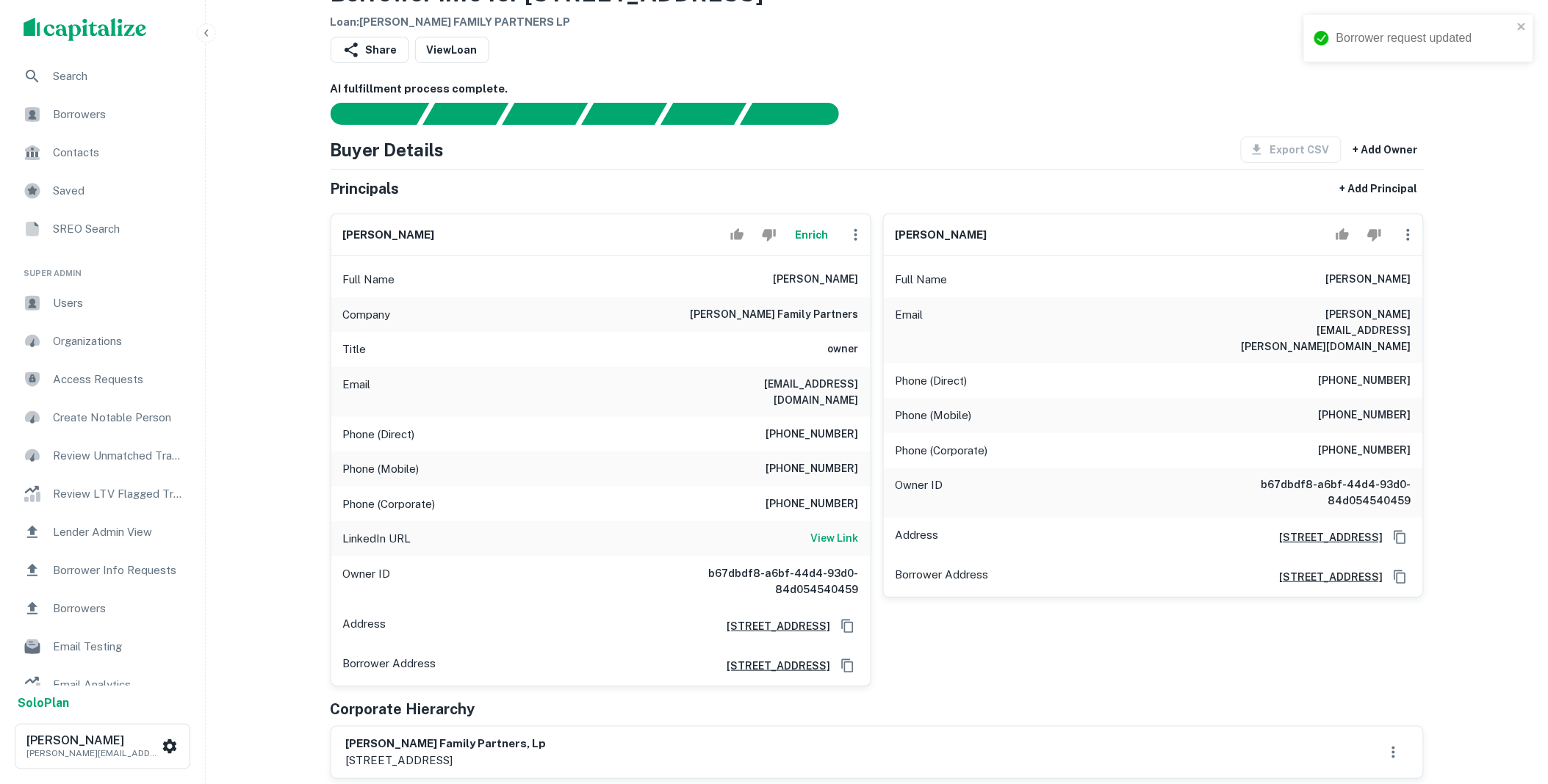
scroll to position [0, 0]
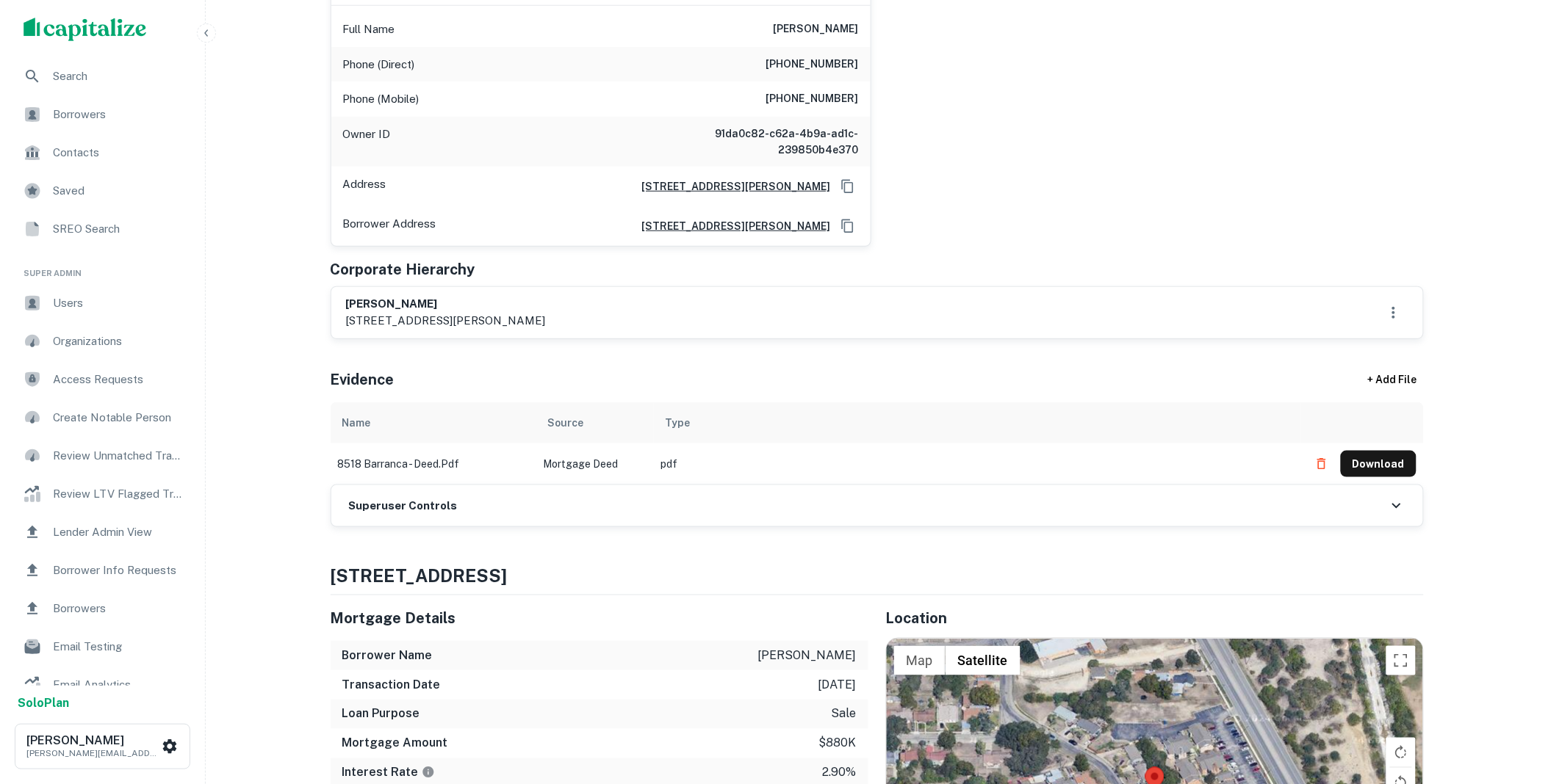
scroll to position [299, 0]
click at [493, 507] on div "Superuser Controls" at bounding box center [877, 505] width 1092 height 41
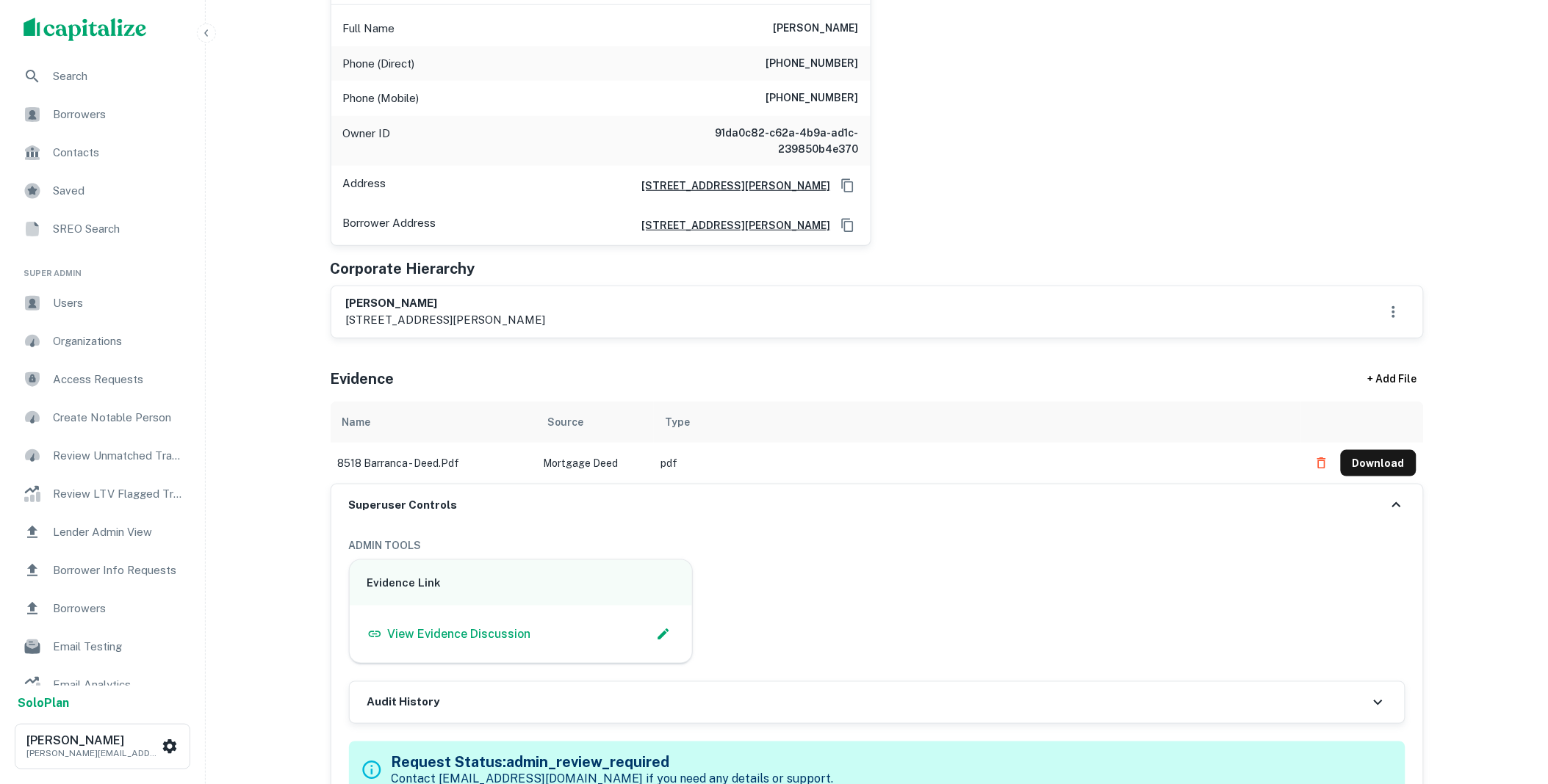
scroll to position [898, 0]
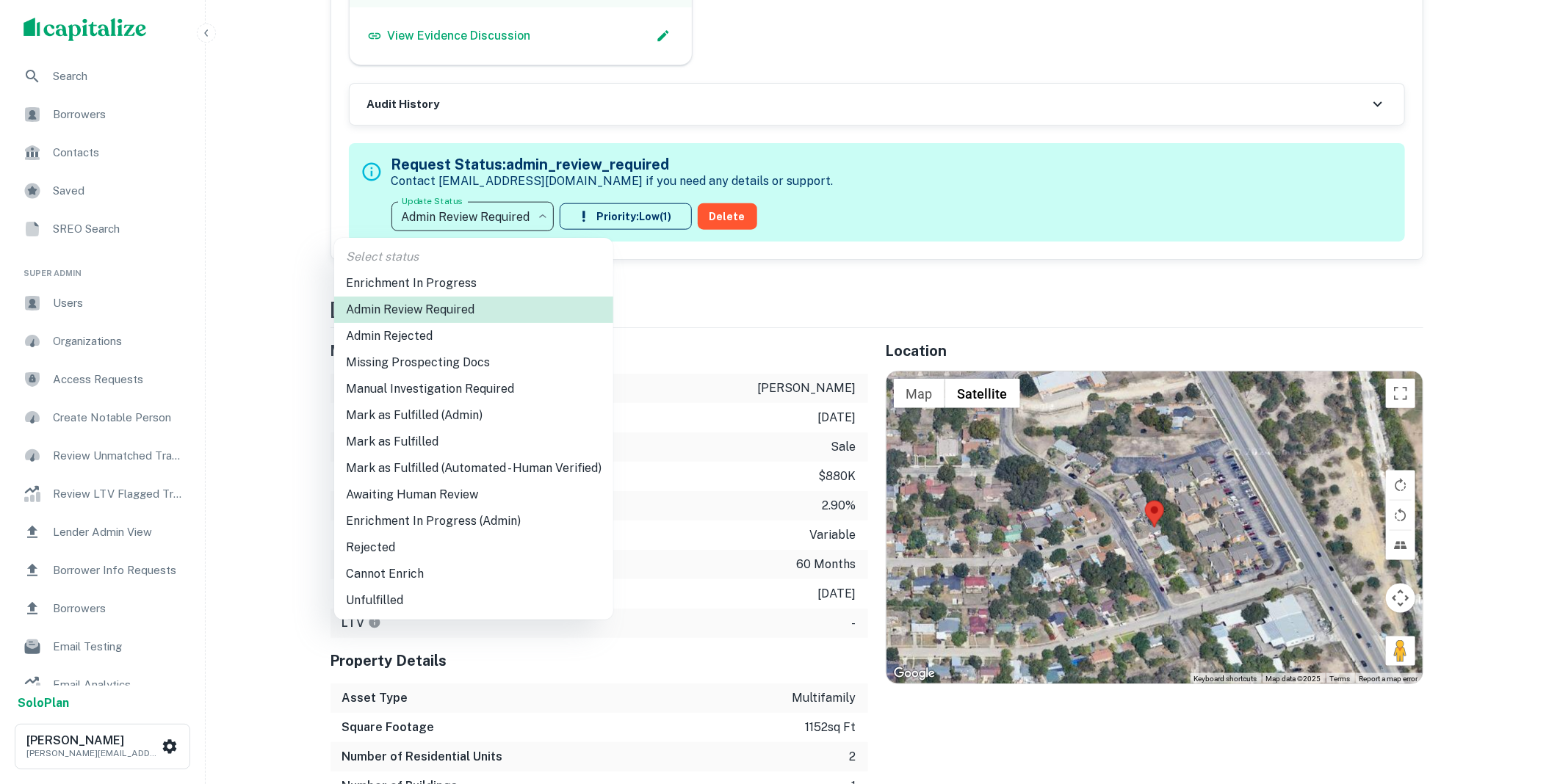
click at [406, 438] on li "Mark as Fulfilled" at bounding box center [474, 442] width 280 height 27
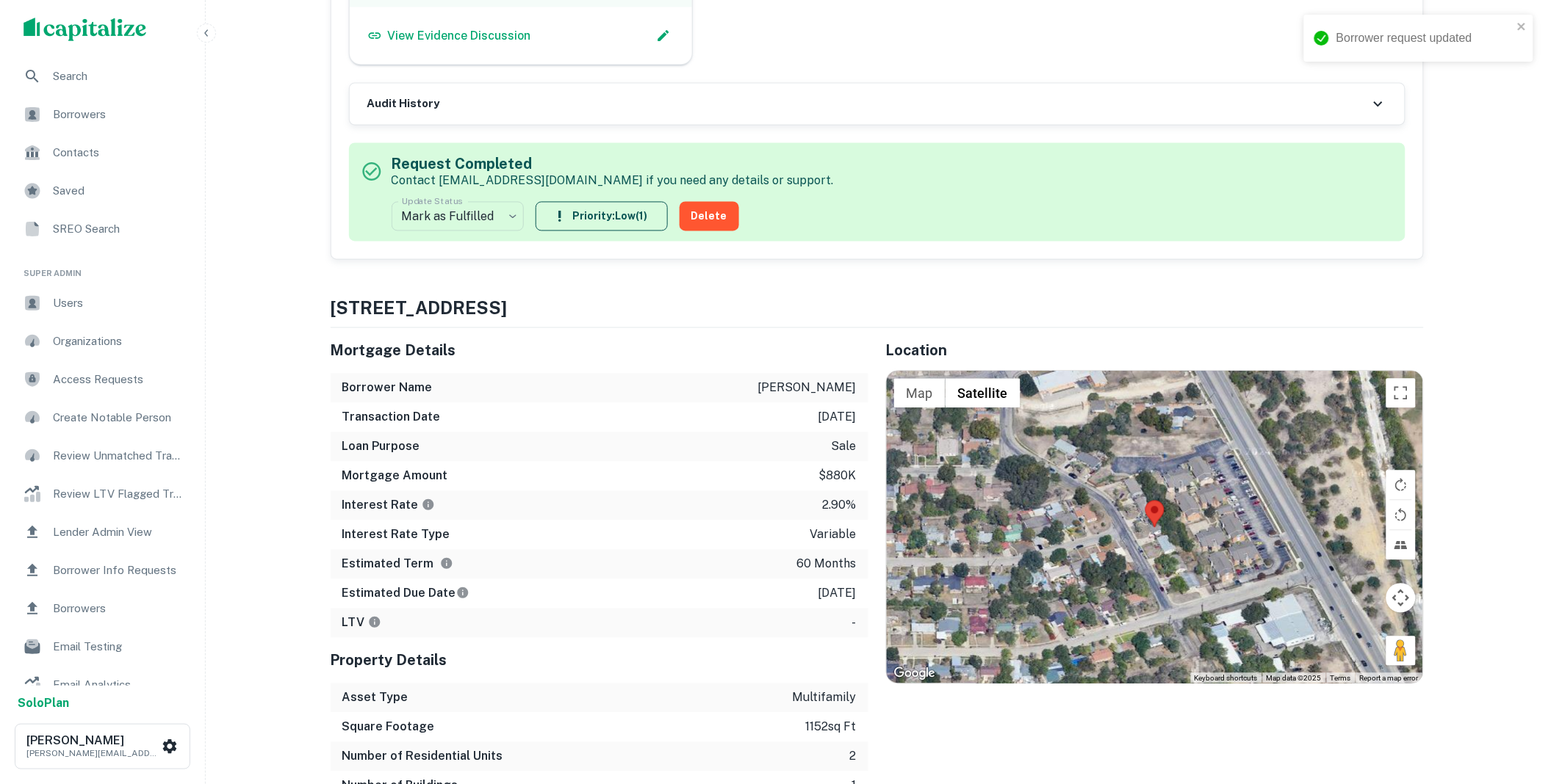
scroll to position [0, 0]
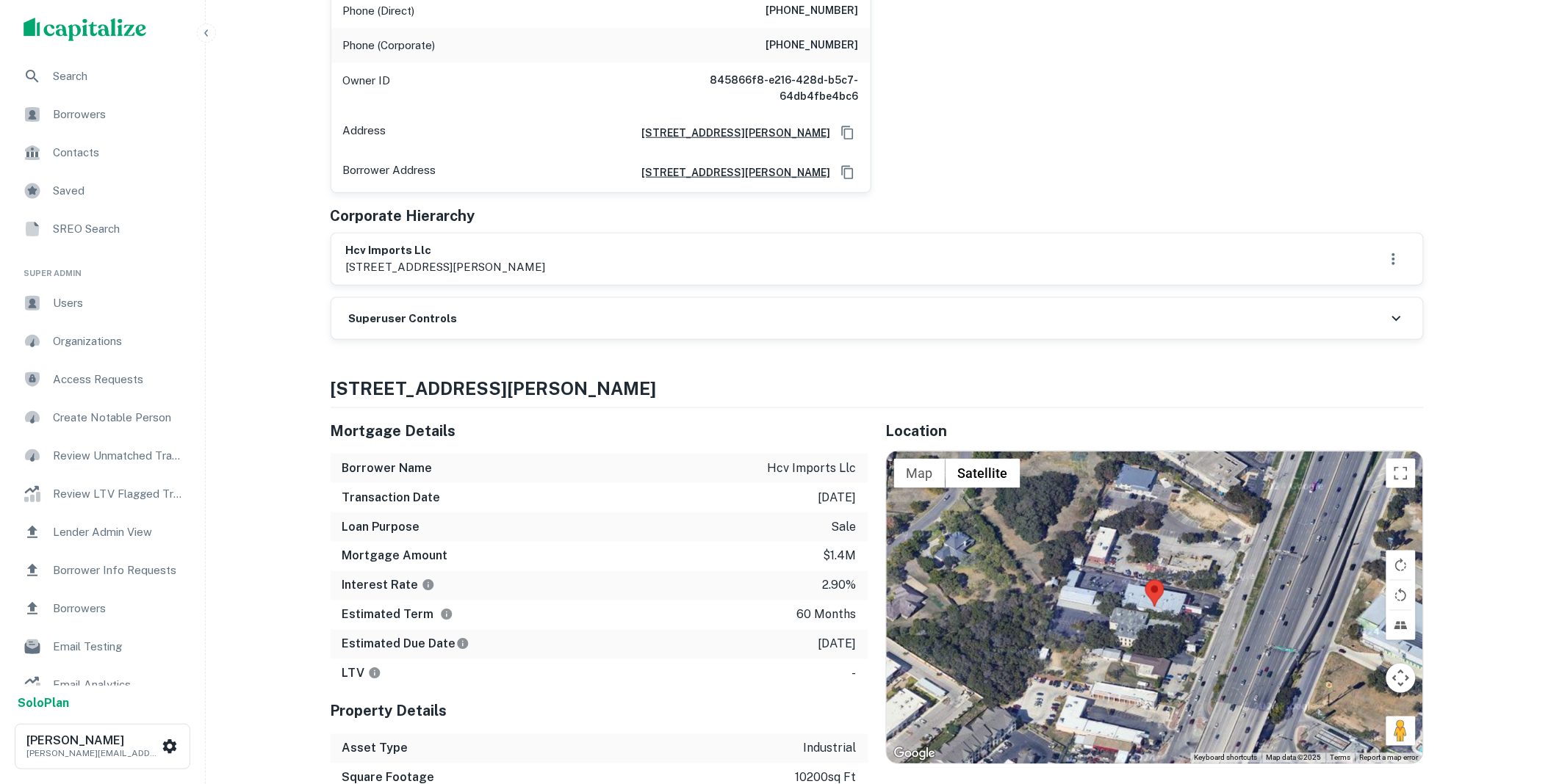
scroll to position [598, 0]
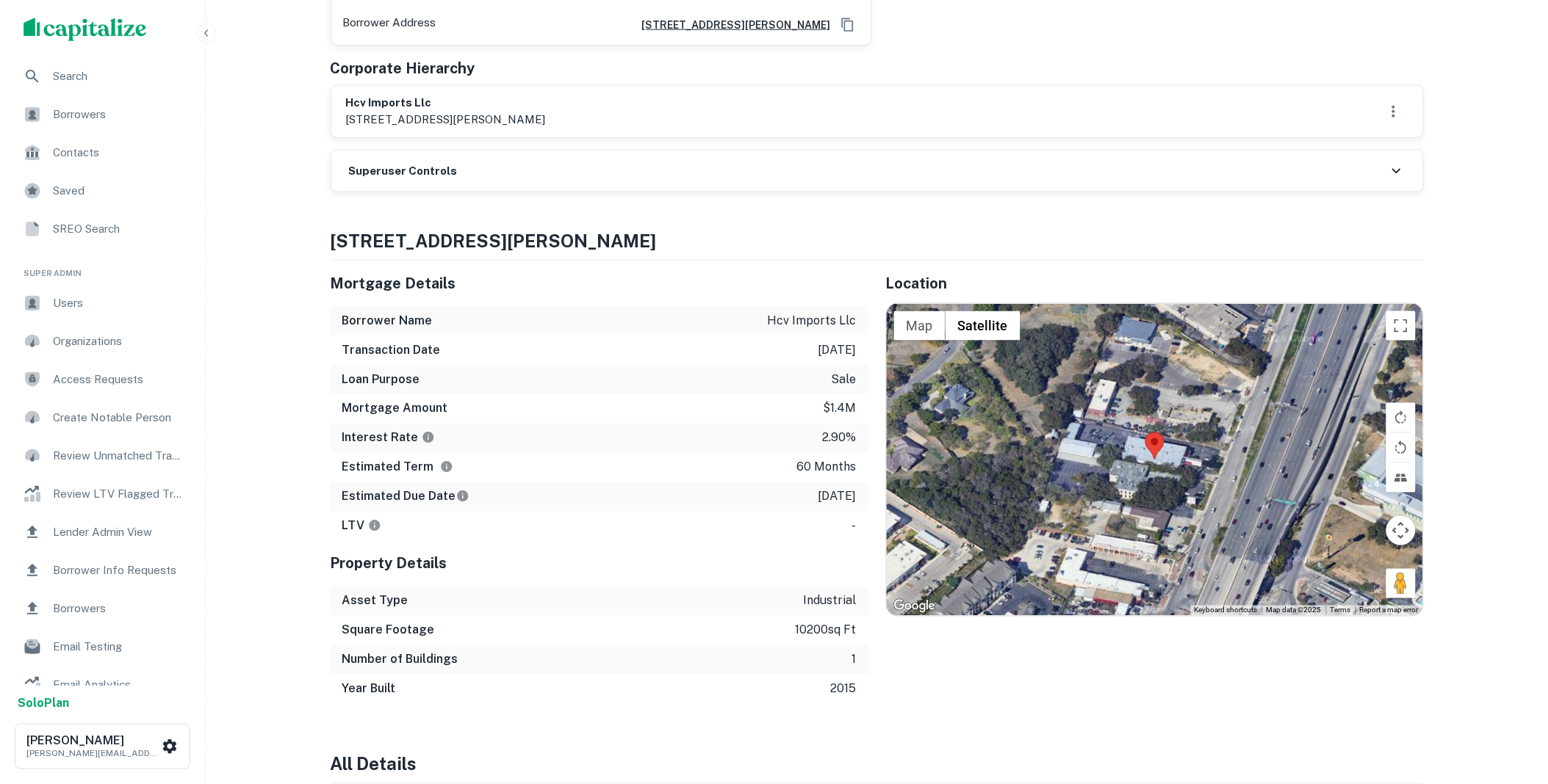
drag, startPoint x: 478, startPoint y: 108, endPoint x: 491, endPoint y: 129, distance: 24.7
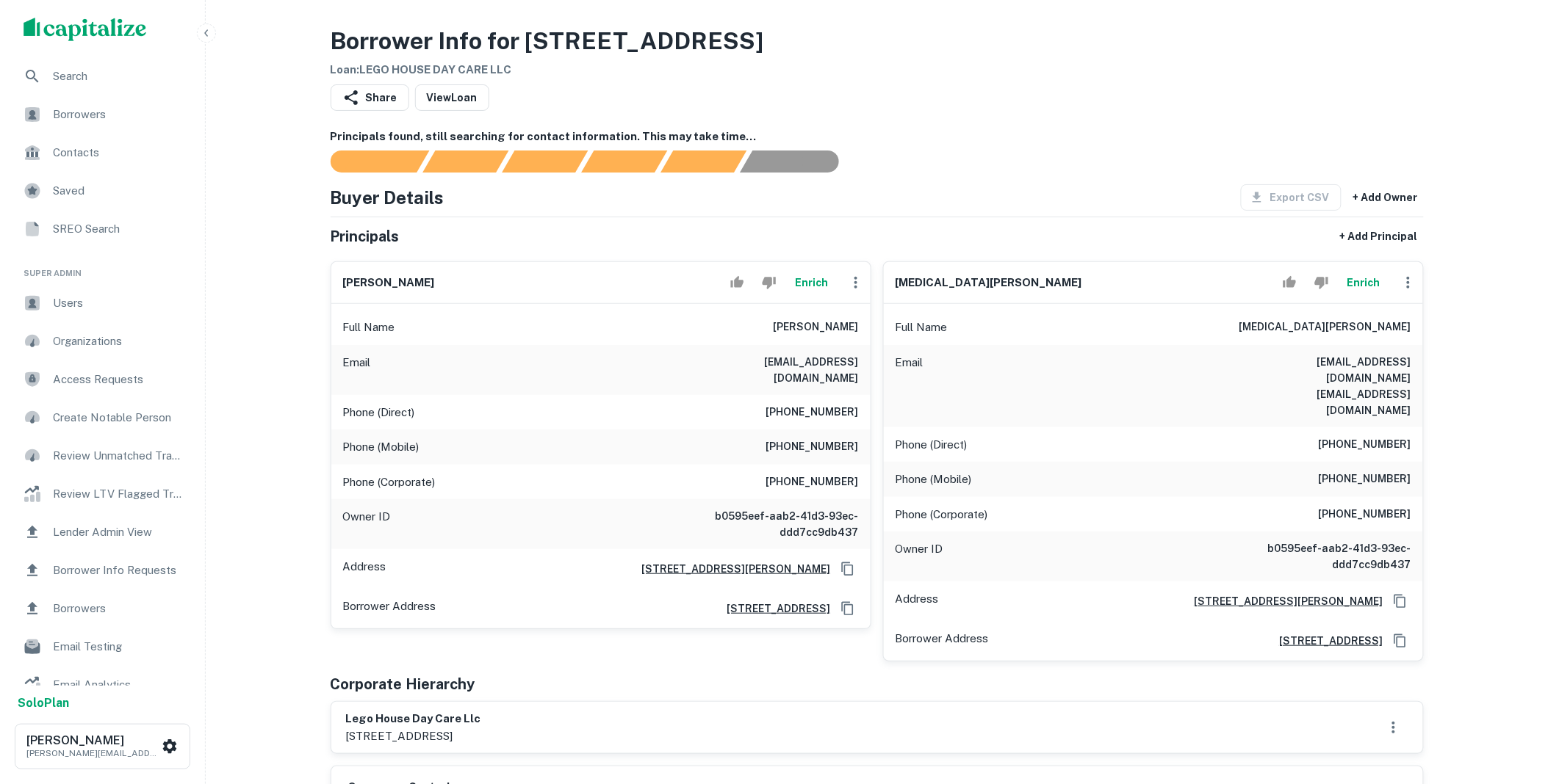
click at [1407, 285] on icon "button" at bounding box center [1408, 282] width 18 height 18
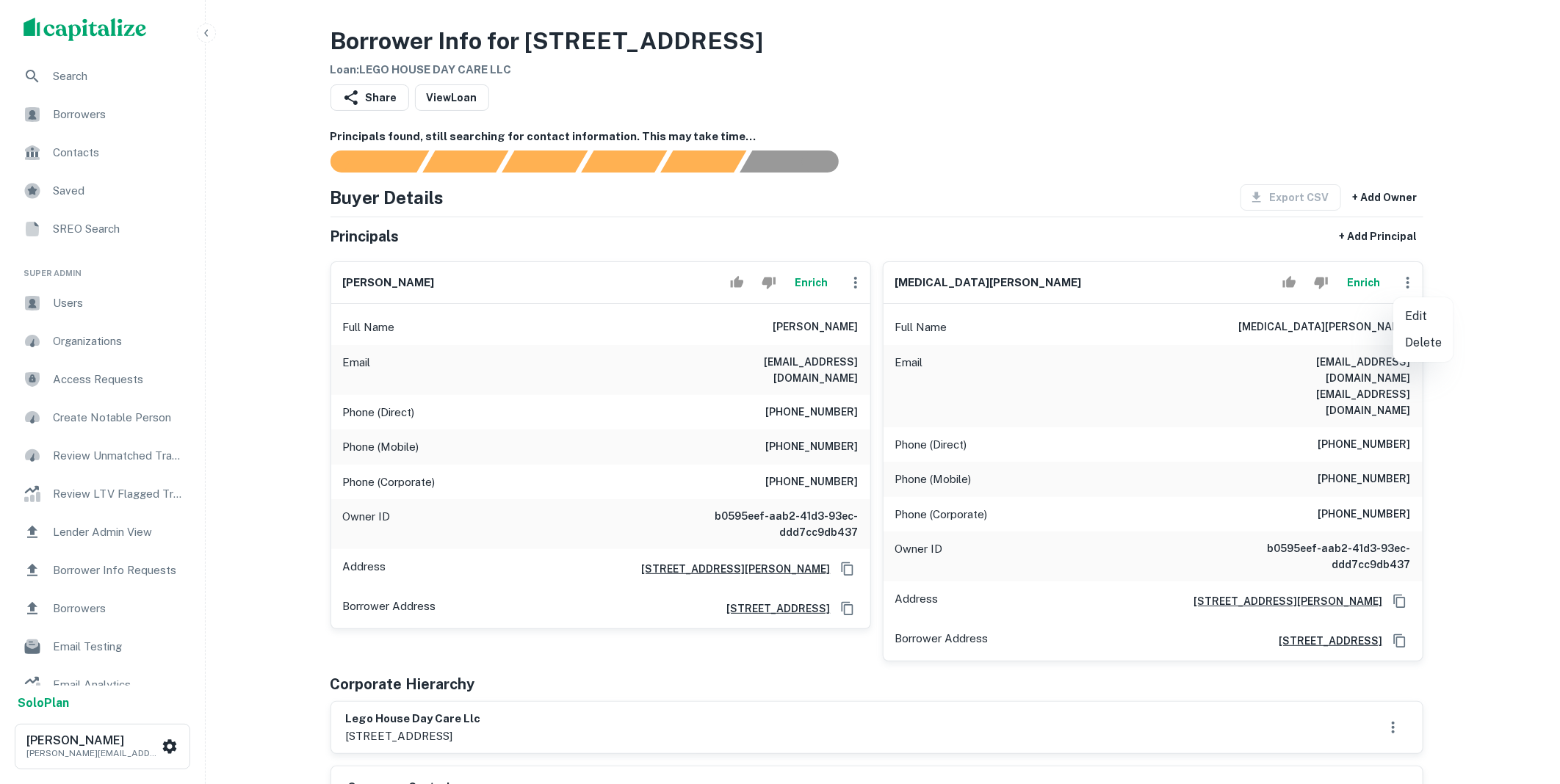
click at [1411, 321] on li "Edit" at bounding box center [1423, 317] width 60 height 27
select select "**"
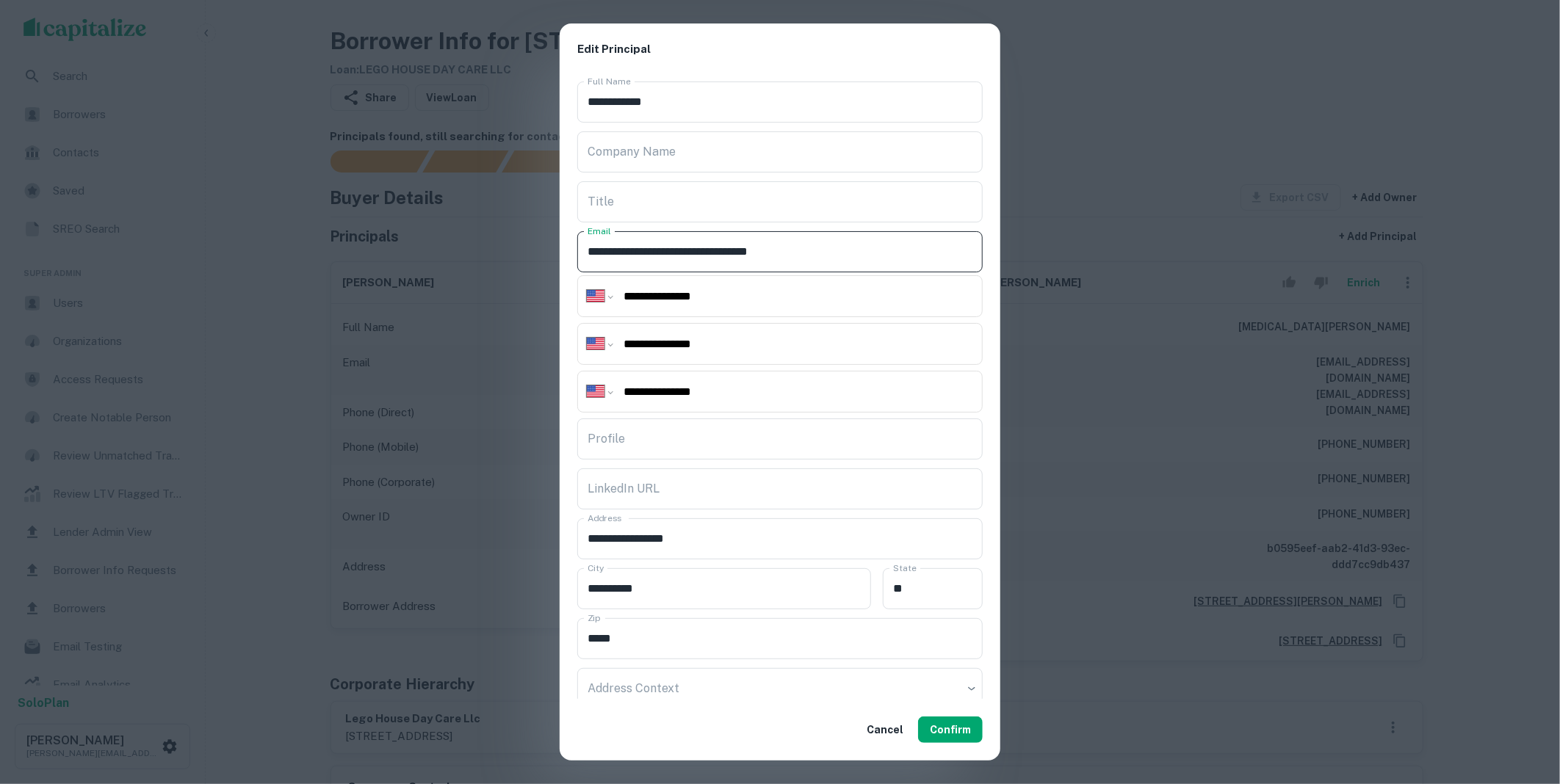
drag, startPoint x: 842, startPoint y: 253, endPoint x: 530, endPoint y: 229, distance: 312.9
click at [551, 243] on div "**********" at bounding box center [780, 392] width 1560 height 784
click at [945, 728] on button "Confirm" at bounding box center [951, 729] width 65 height 27
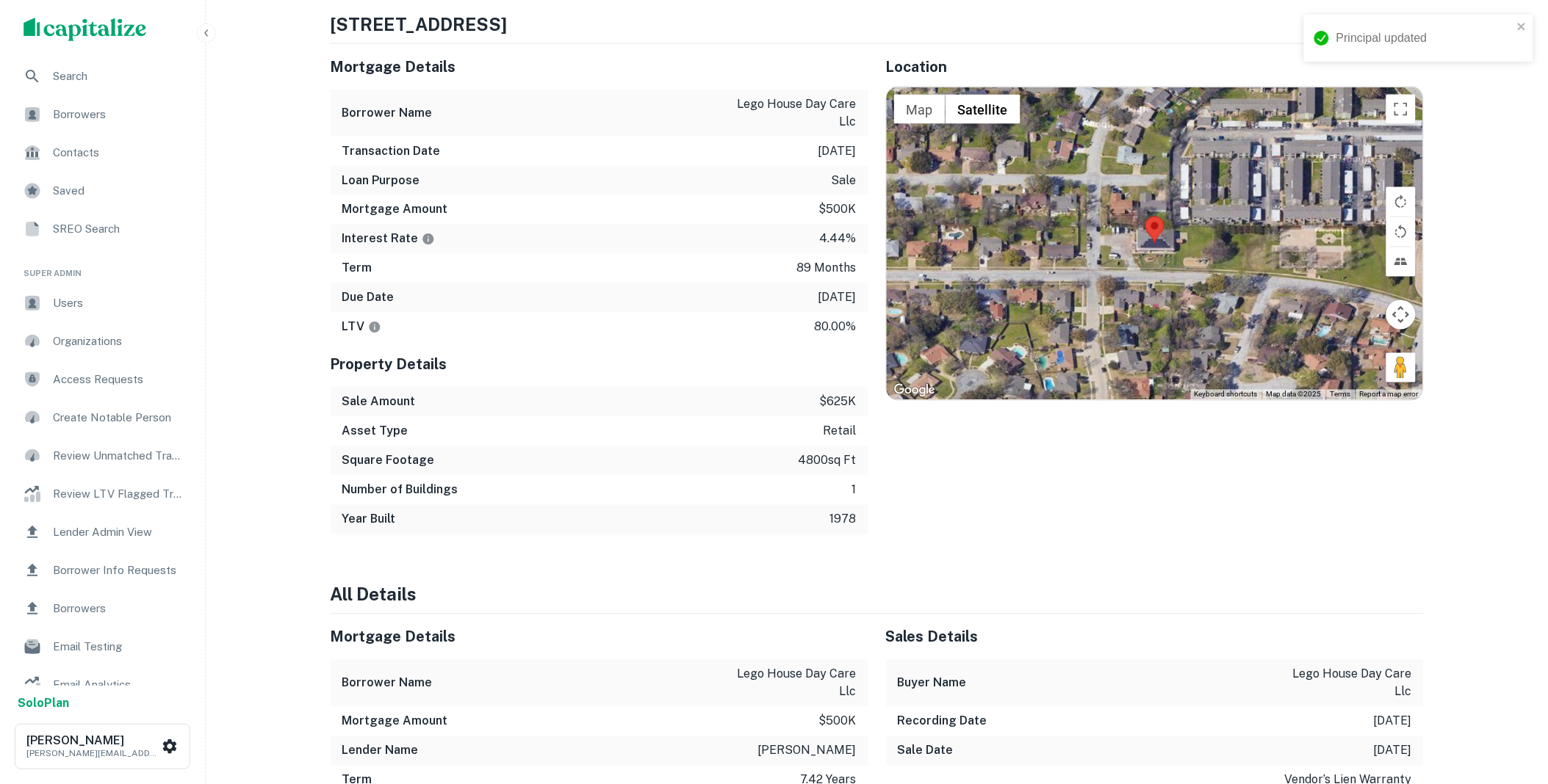
scroll to position [598, 0]
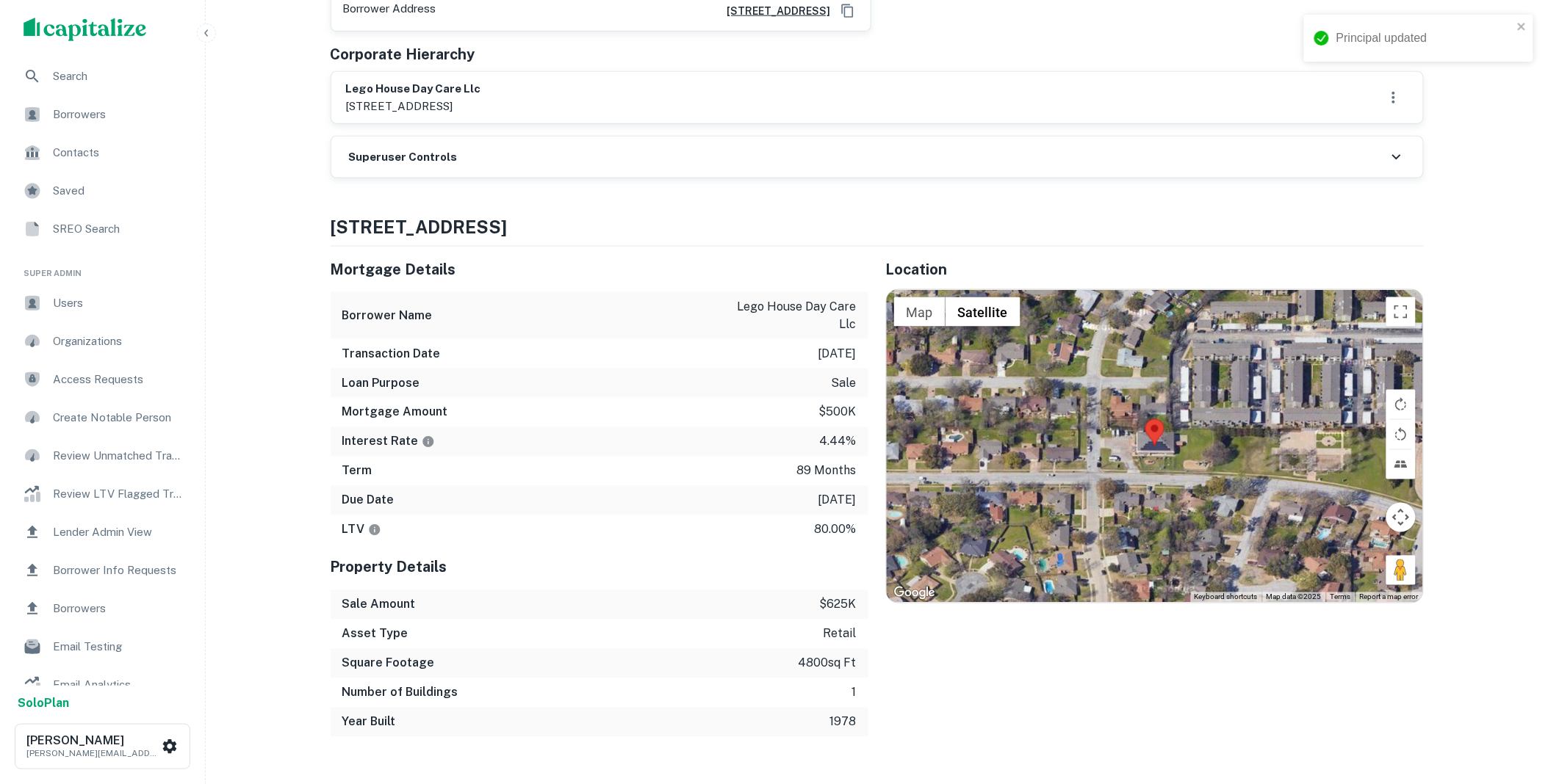
click at [493, 141] on div "Superuser Controls" at bounding box center [877, 157] width 1092 height 41
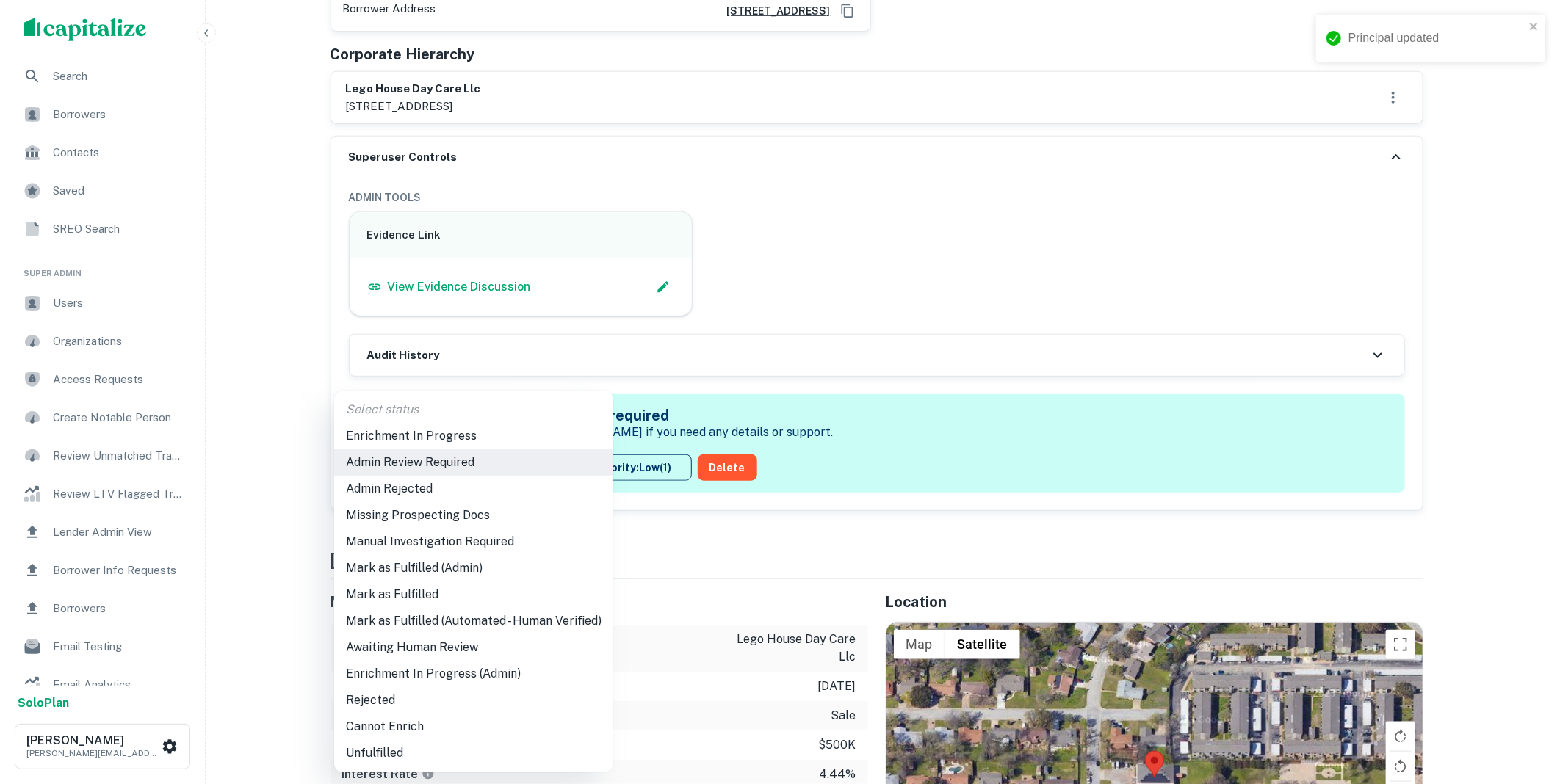
click at [386, 601] on li "Mark as Fulfilled" at bounding box center [474, 594] width 280 height 27
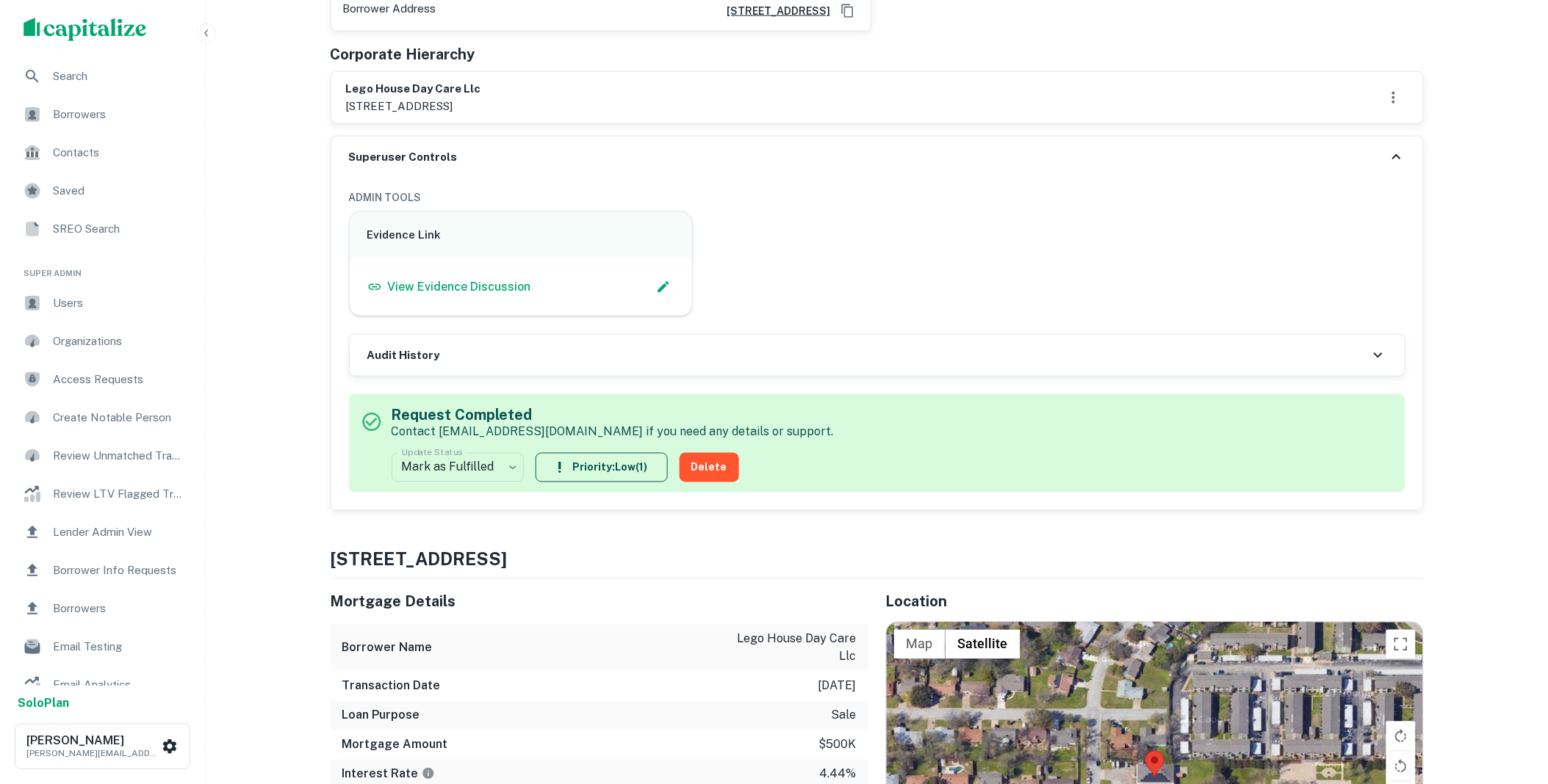
scroll to position [0, 0]
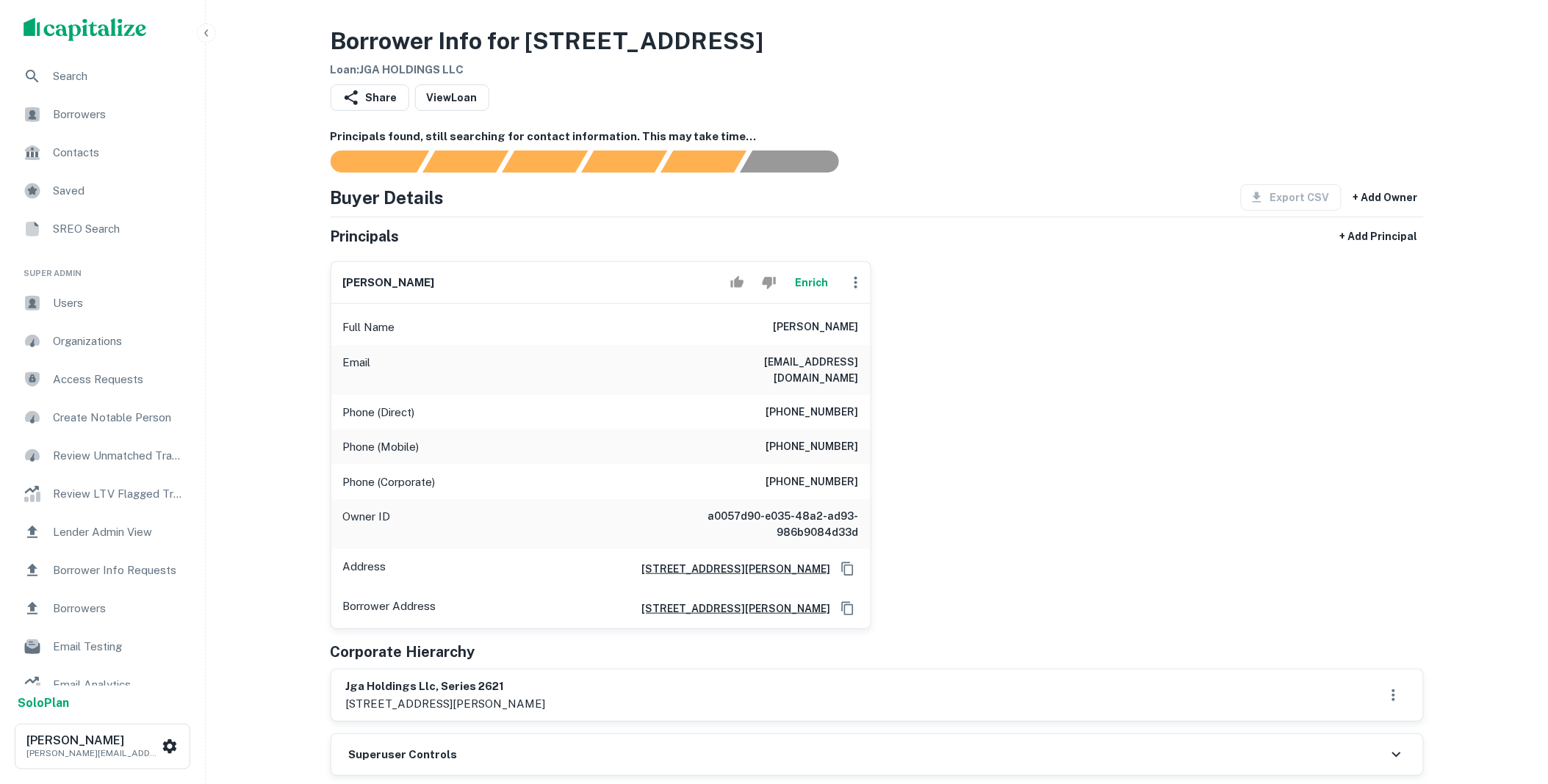
scroll to position [299, 0]
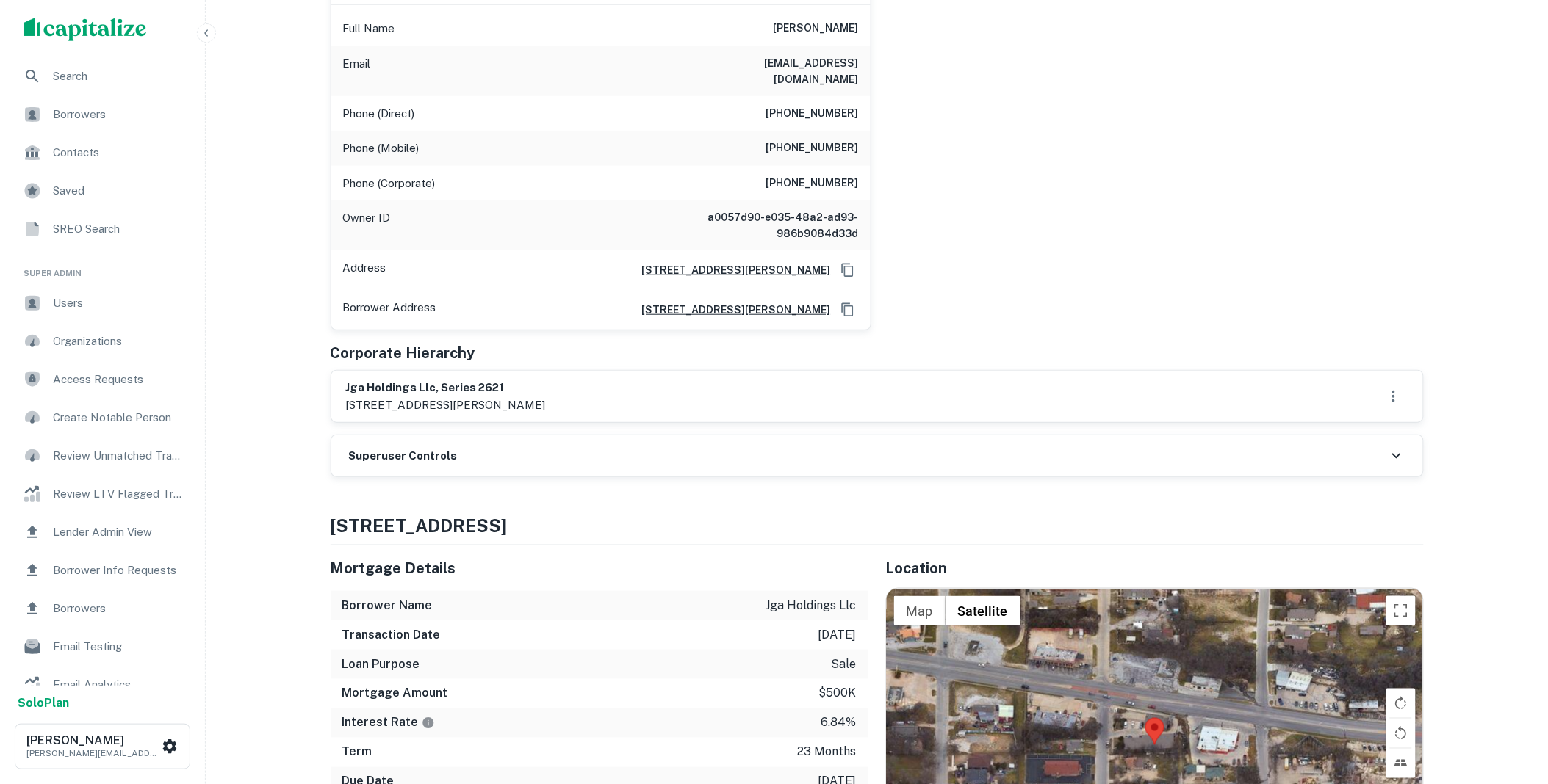
drag, startPoint x: 421, startPoint y: 429, endPoint x: 444, endPoint y: 434, distance: 23.5
click at [422, 436] on div "Superuser Controls" at bounding box center [877, 456] width 1092 height 41
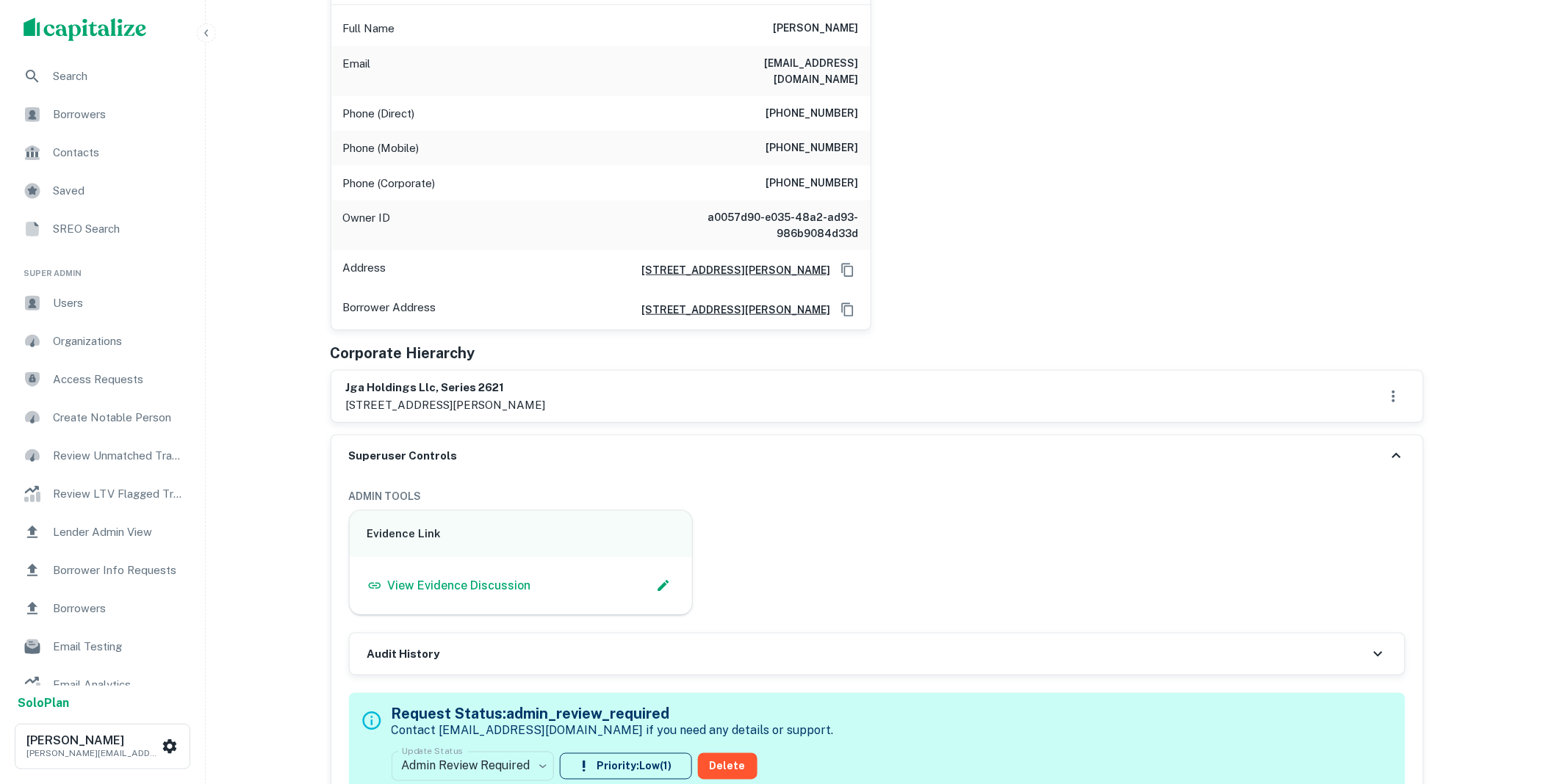
scroll to position [898, 0]
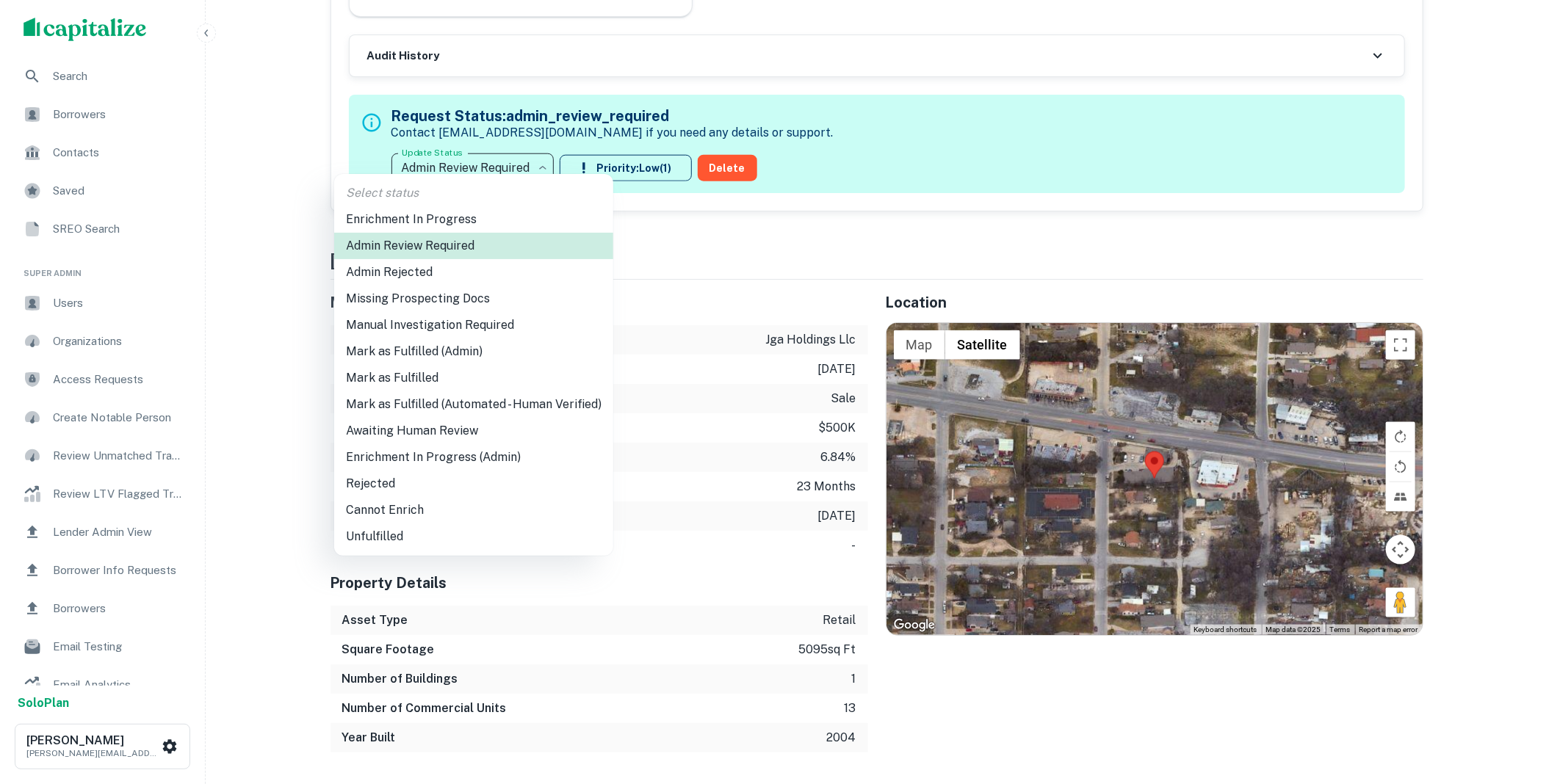
click at [393, 377] on li "Mark as Fulfilled" at bounding box center [474, 378] width 280 height 27
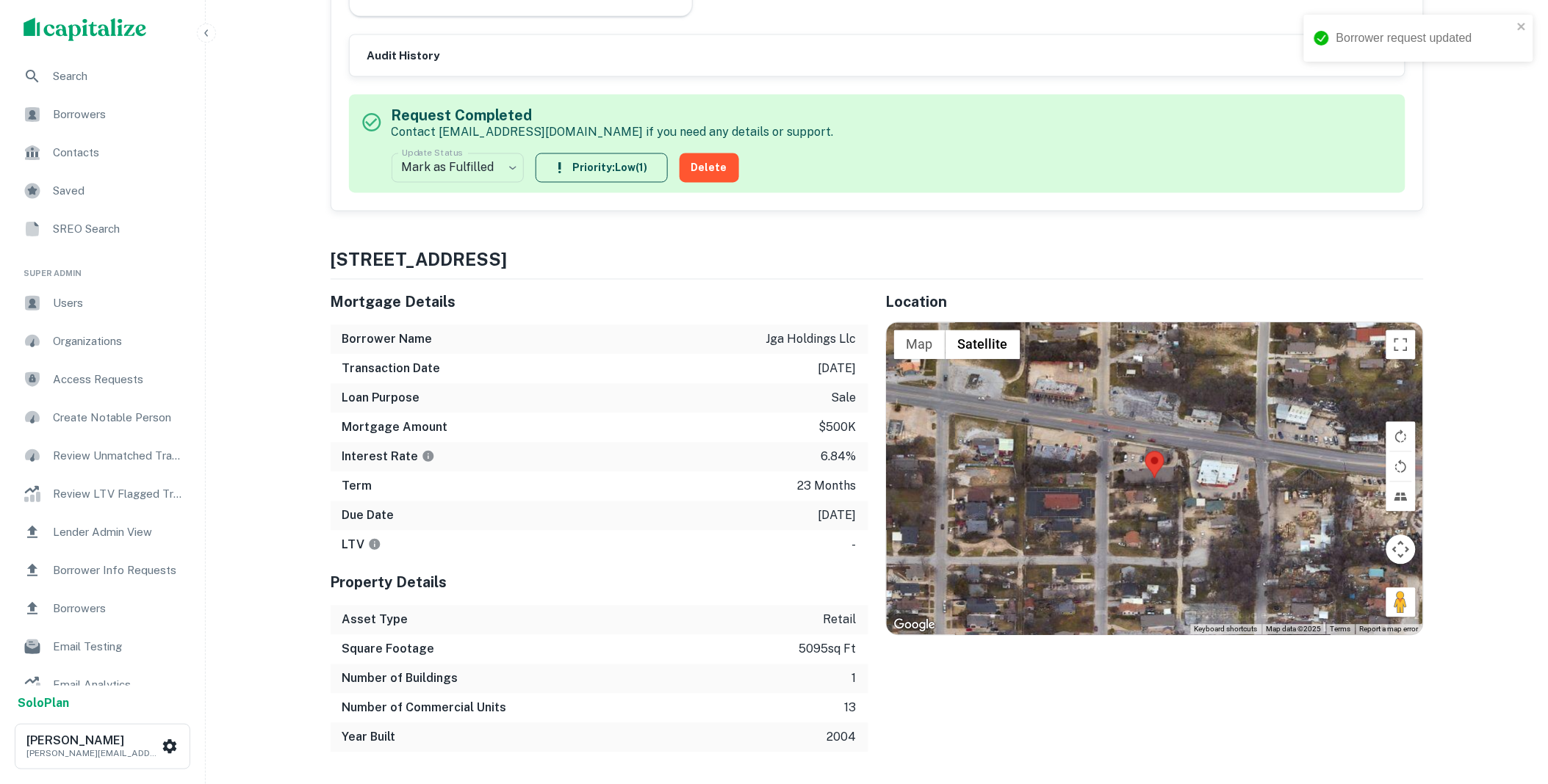
scroll to position [0, 0]
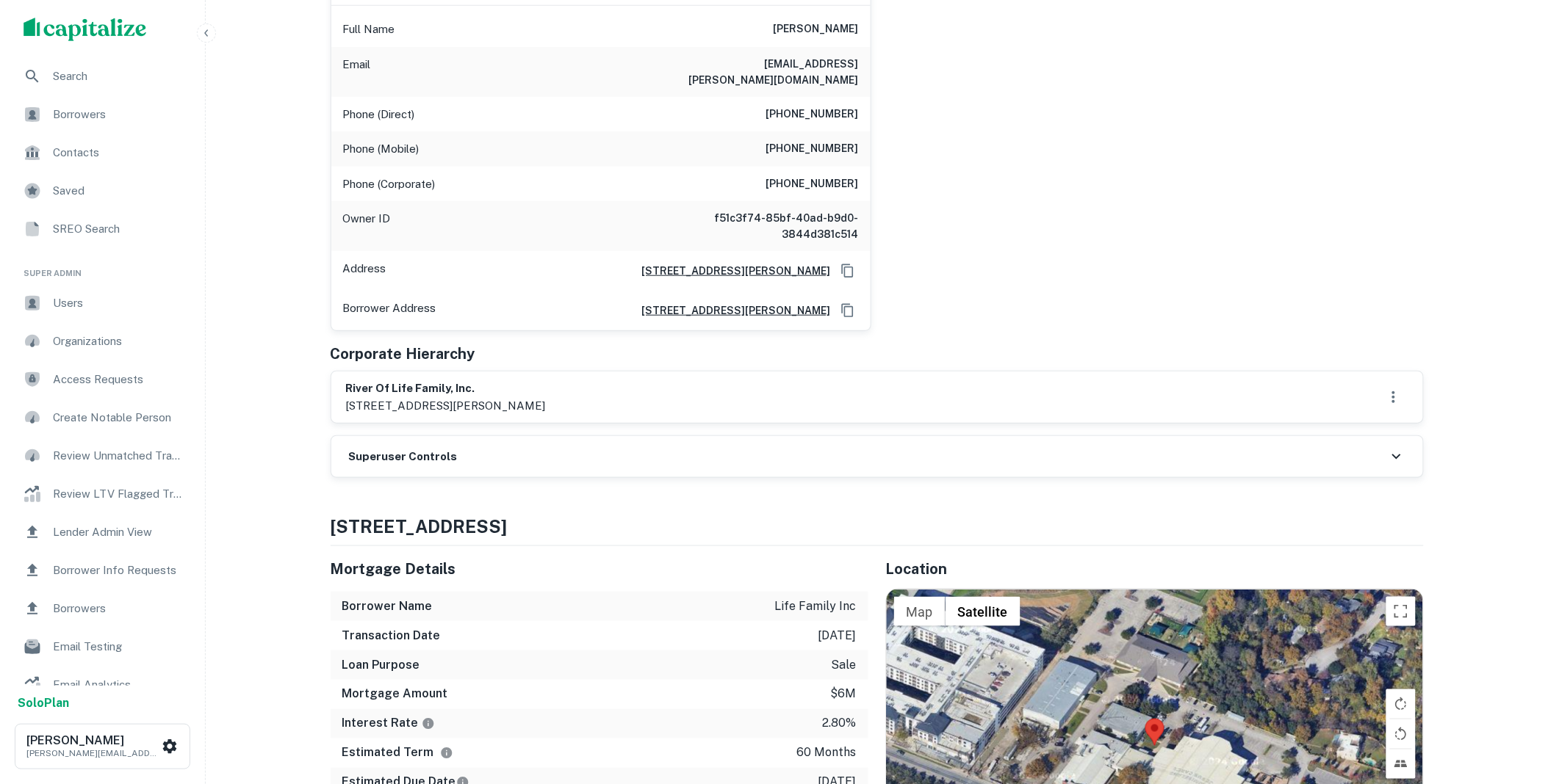
scroll to position [299, 0]
click at [507, 442] on div "Superuser Controls" at bounding box center [877, 456] width 1092 height 41
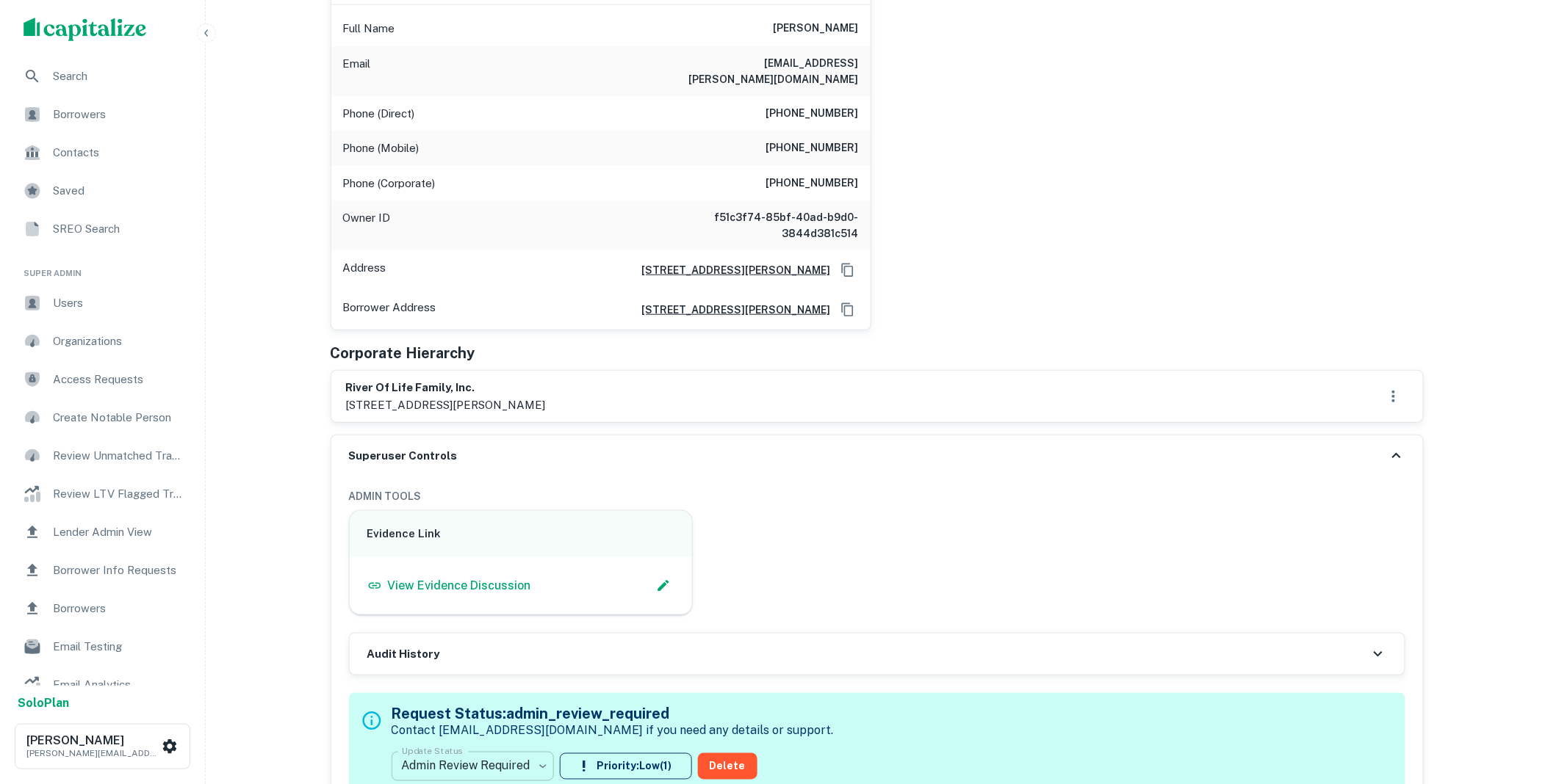
click at [521, 486] on body "Search Borrowers Contacts Saved SREO Search Super Admin Users Organizations Acc…" at bounding box center [774, 93] width 1548 height 784
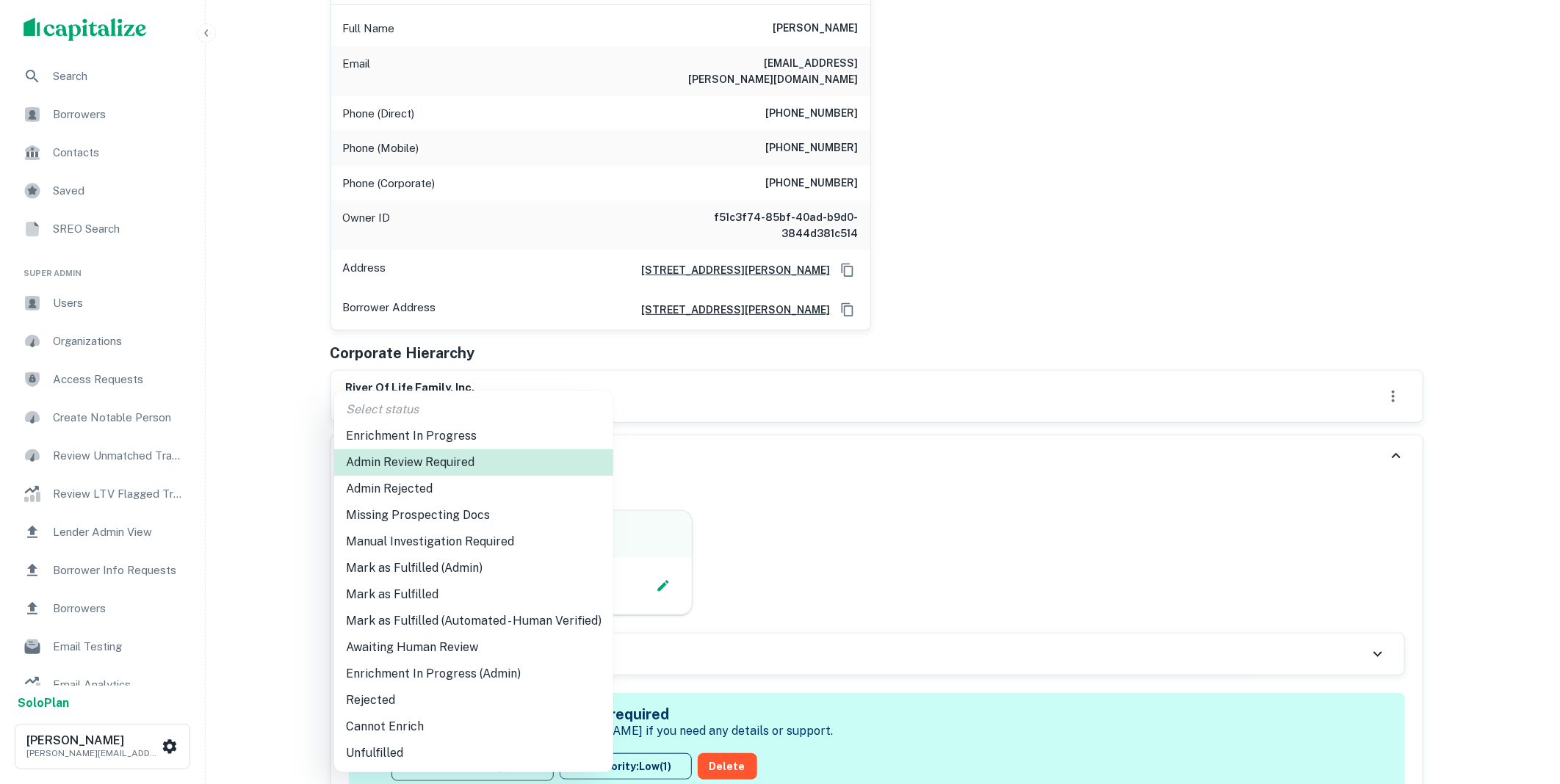
click at [417, 598] on li "Mark as Fulfilled" at bounding box center [474, 594] width 280 height 27
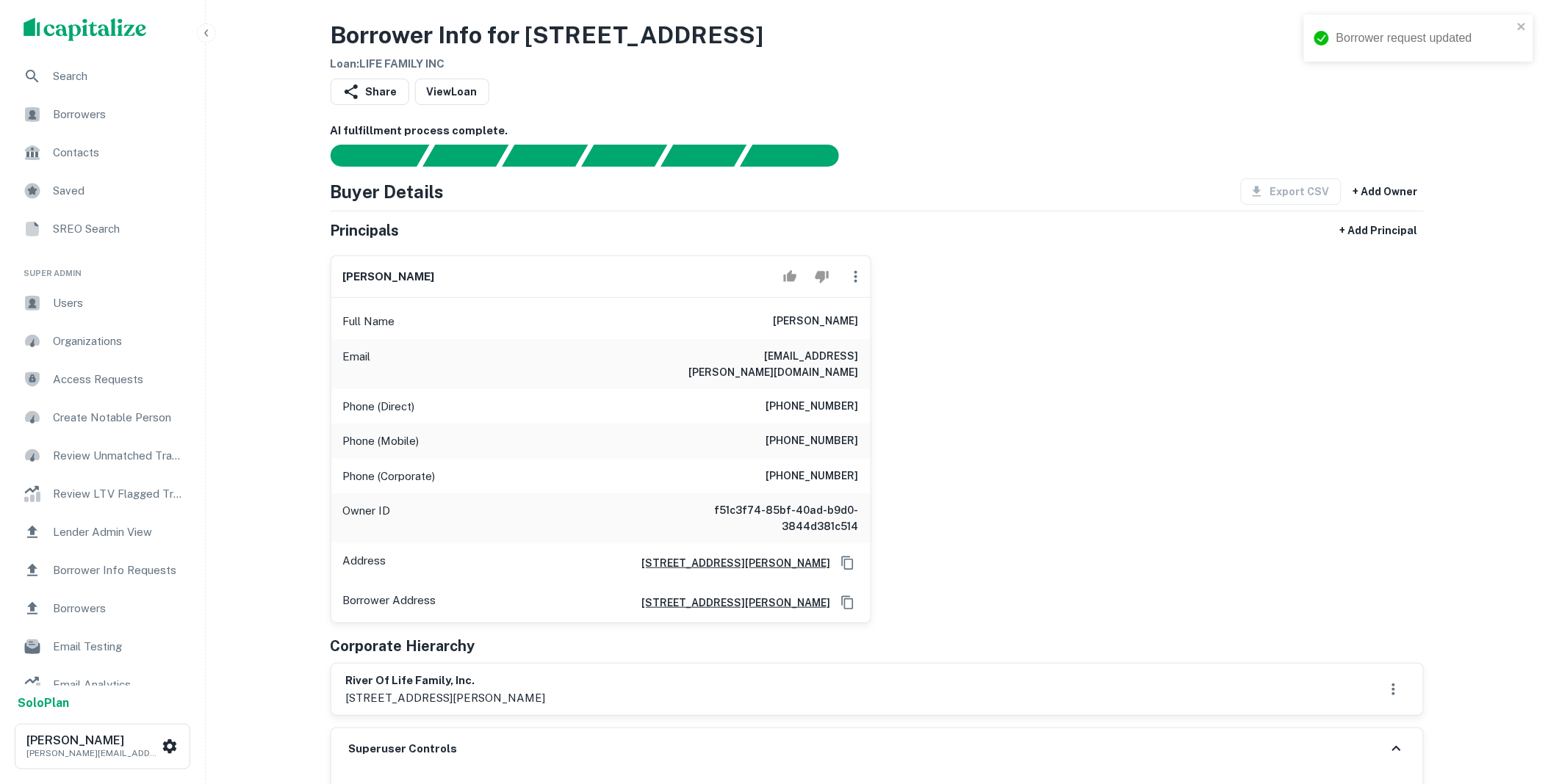
scroll to position [0, 0]
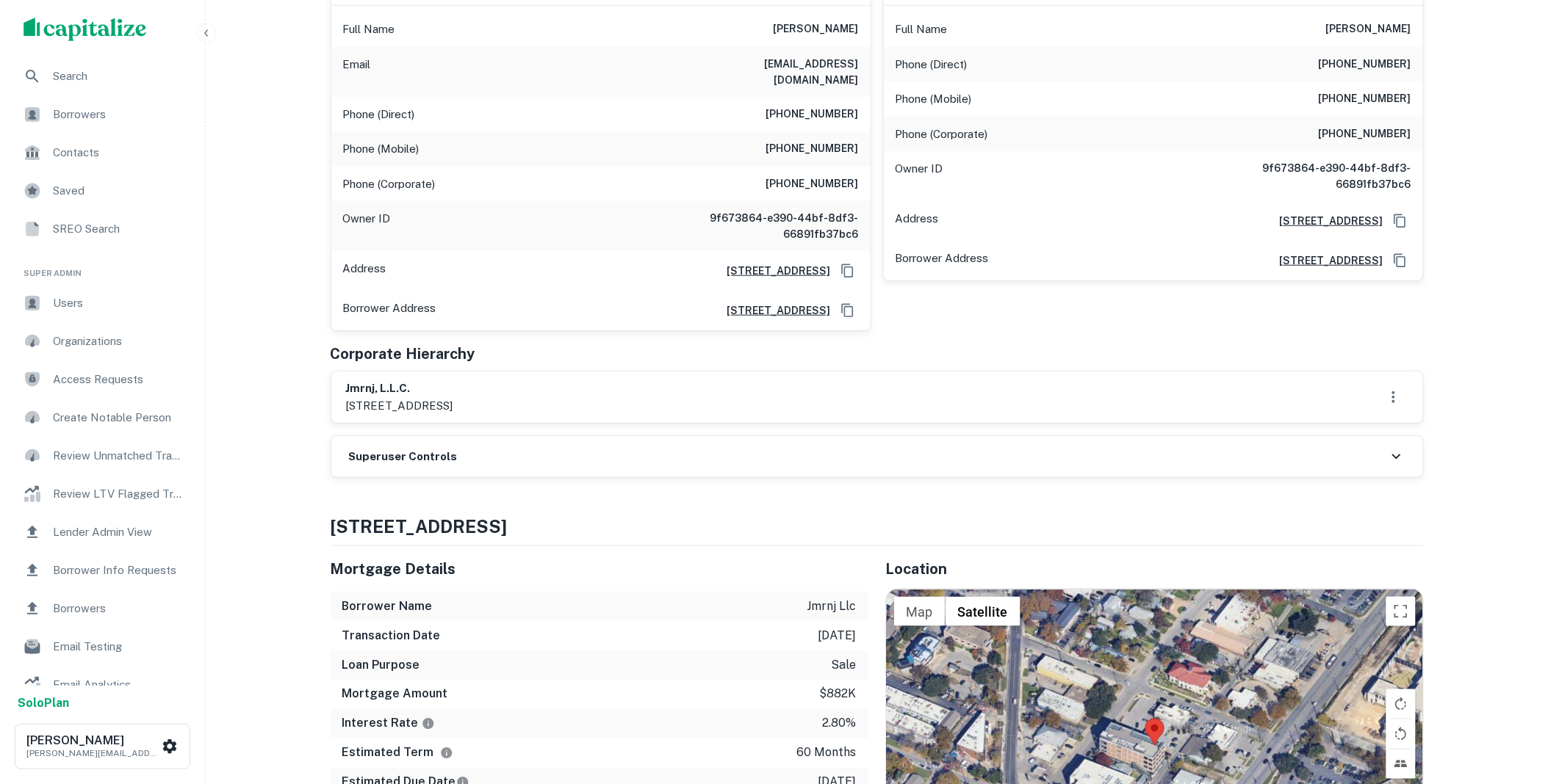
scroll to position [299, 0]
click at [470, 444] on div "Superuser Controls" at bounding box center [877, 456] width 1092 height 41
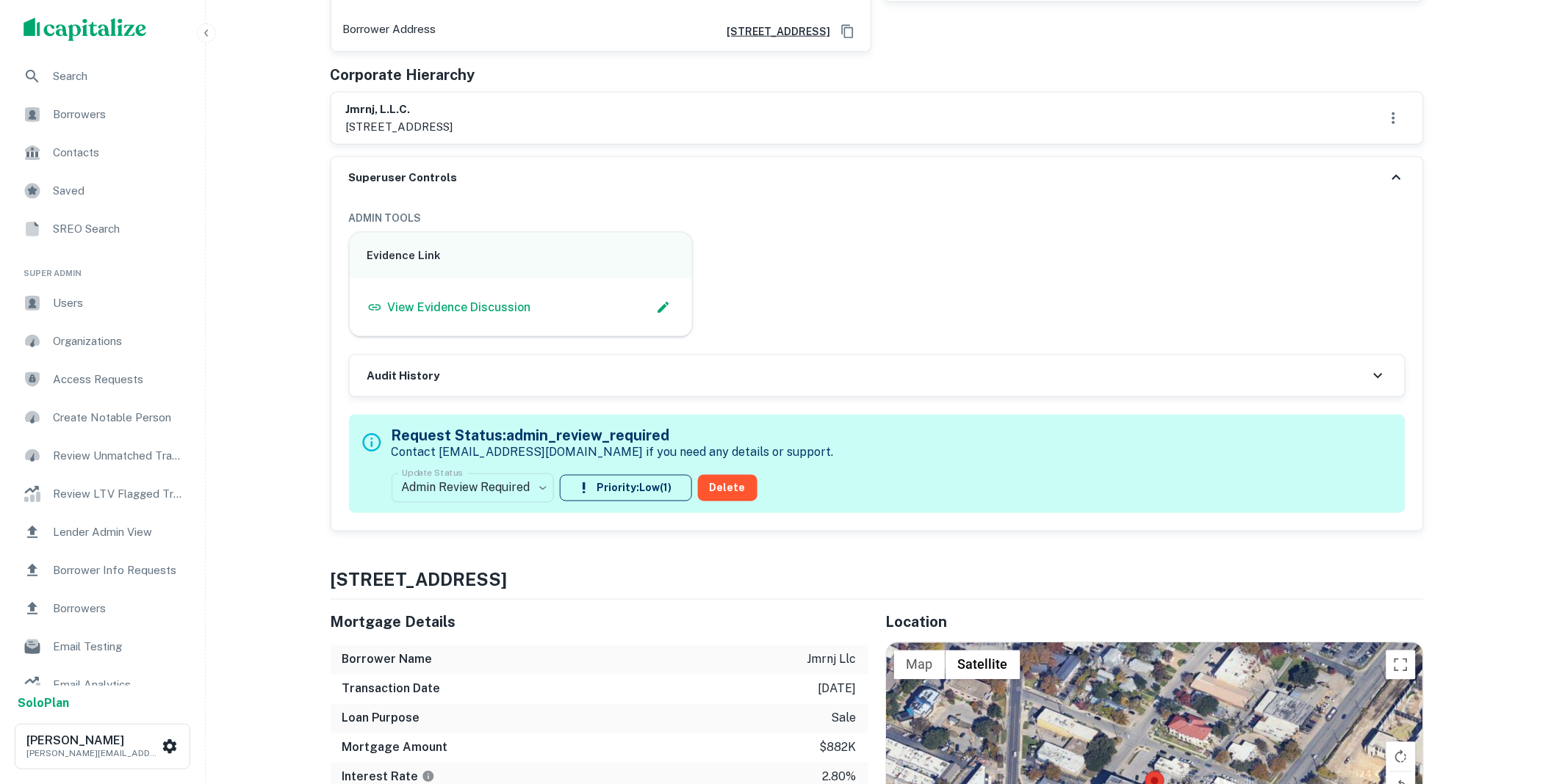
scroll to position [598, 0]
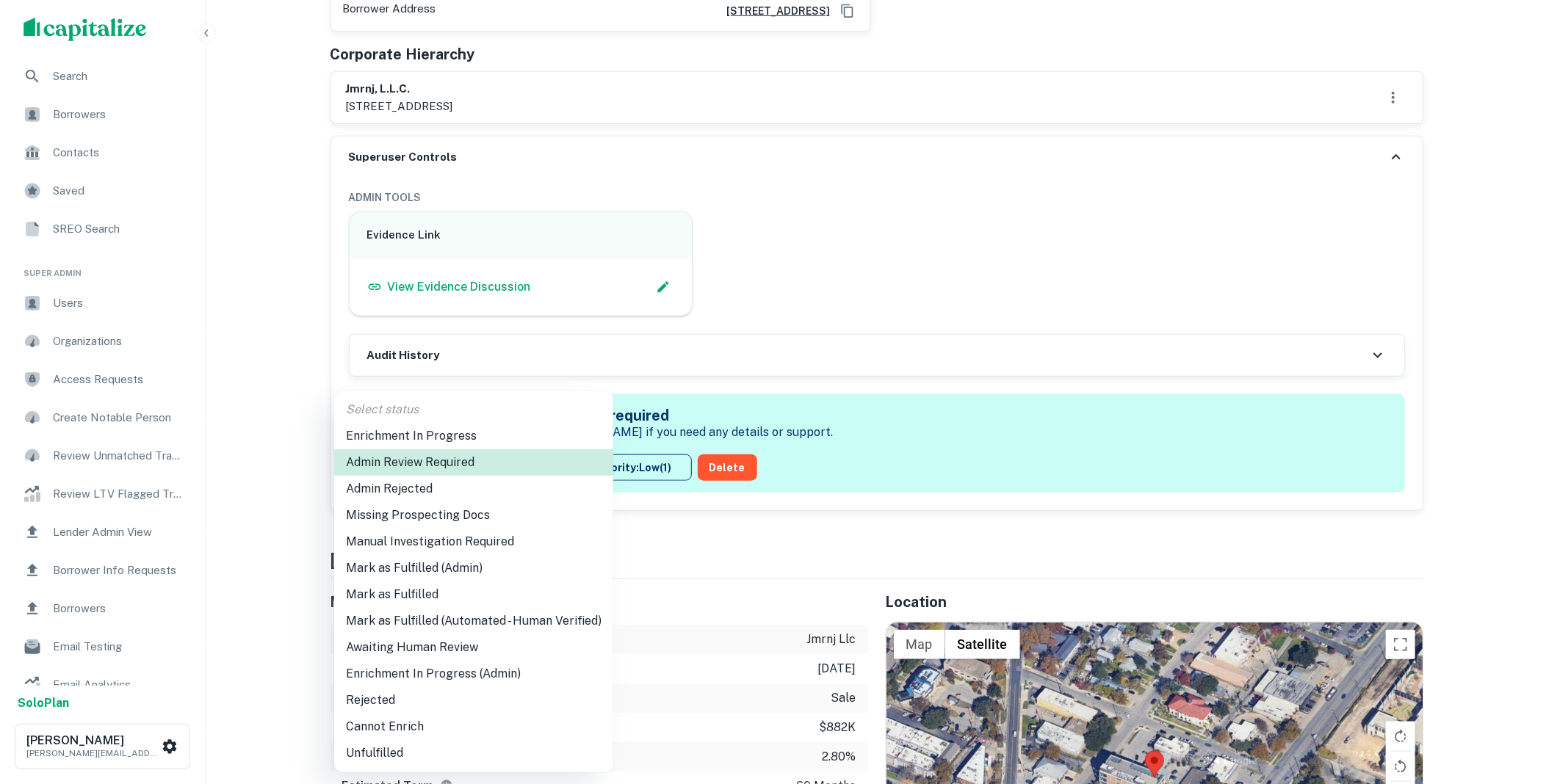
click at [417, 600] on li "Mark as Fulfilled" at bounding box center [474, 594] width 280 height 27
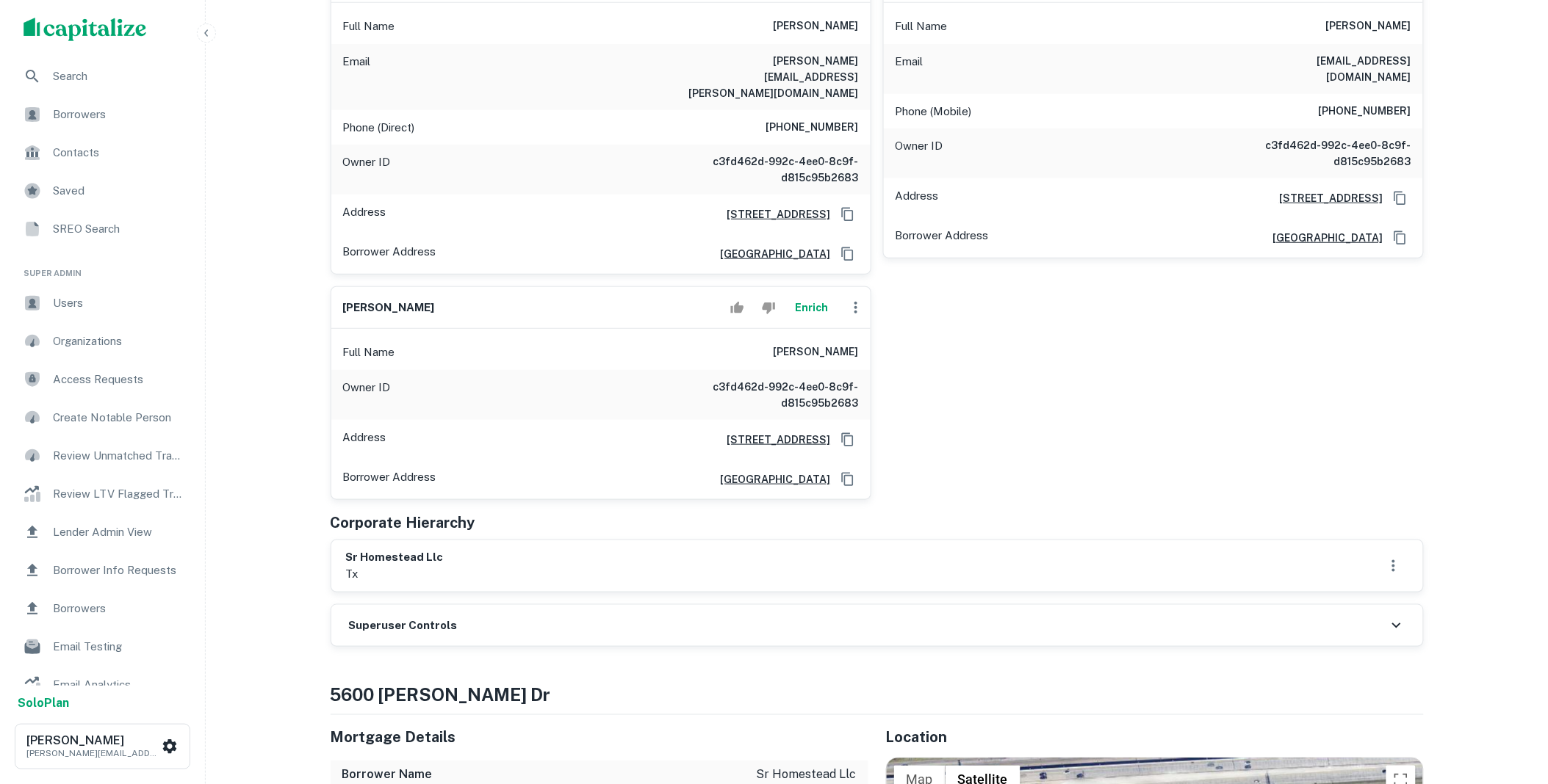
scroll to position [299, 0]
click at [468, 607] on div "Superuser Controls" at bounding box center [877, 628] width 1092 height 41
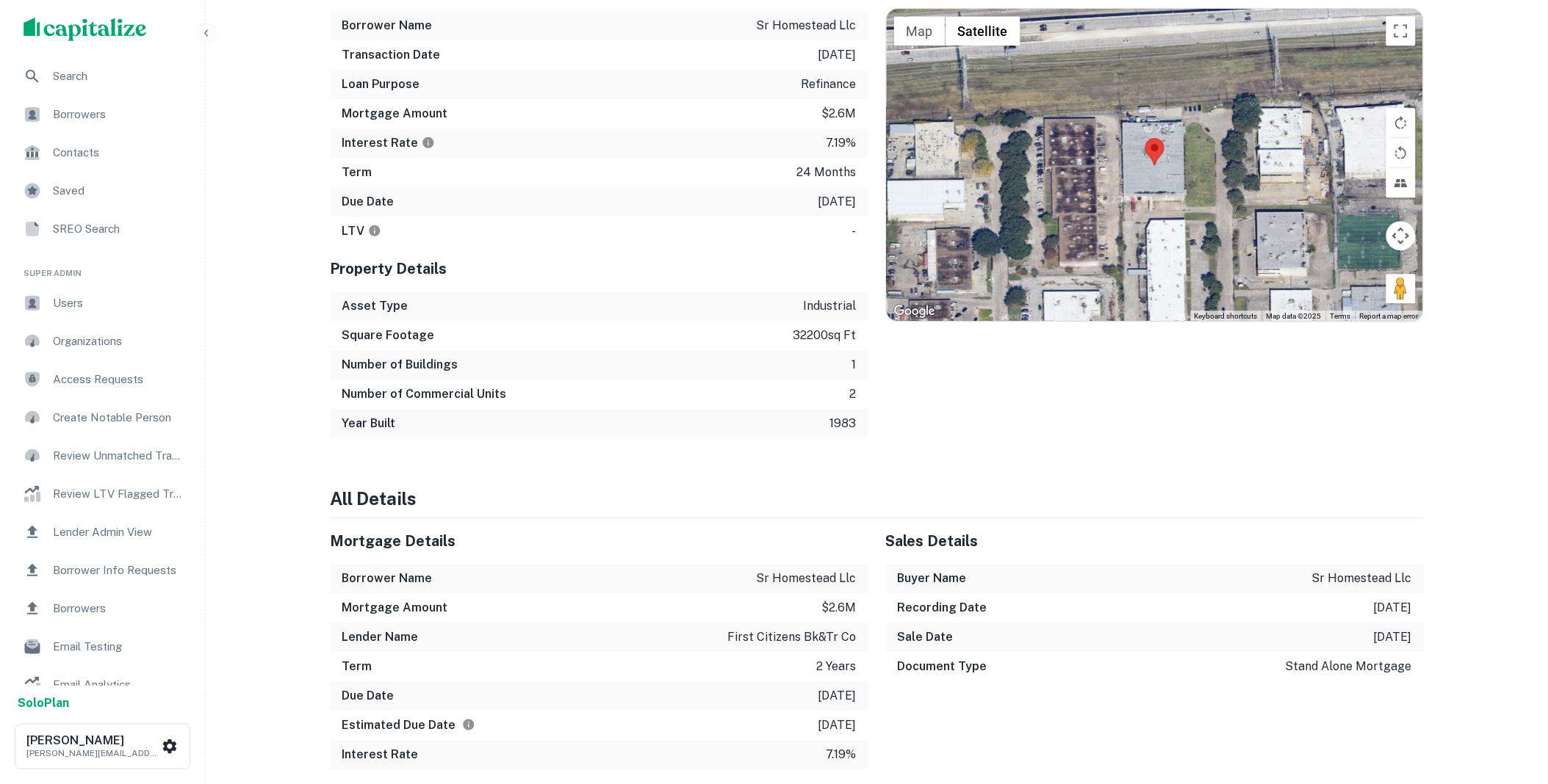
click at [532, 623] on div "Lender Name first citizens bk&tr co" at bounding box center [599, 638] width 538 height 30
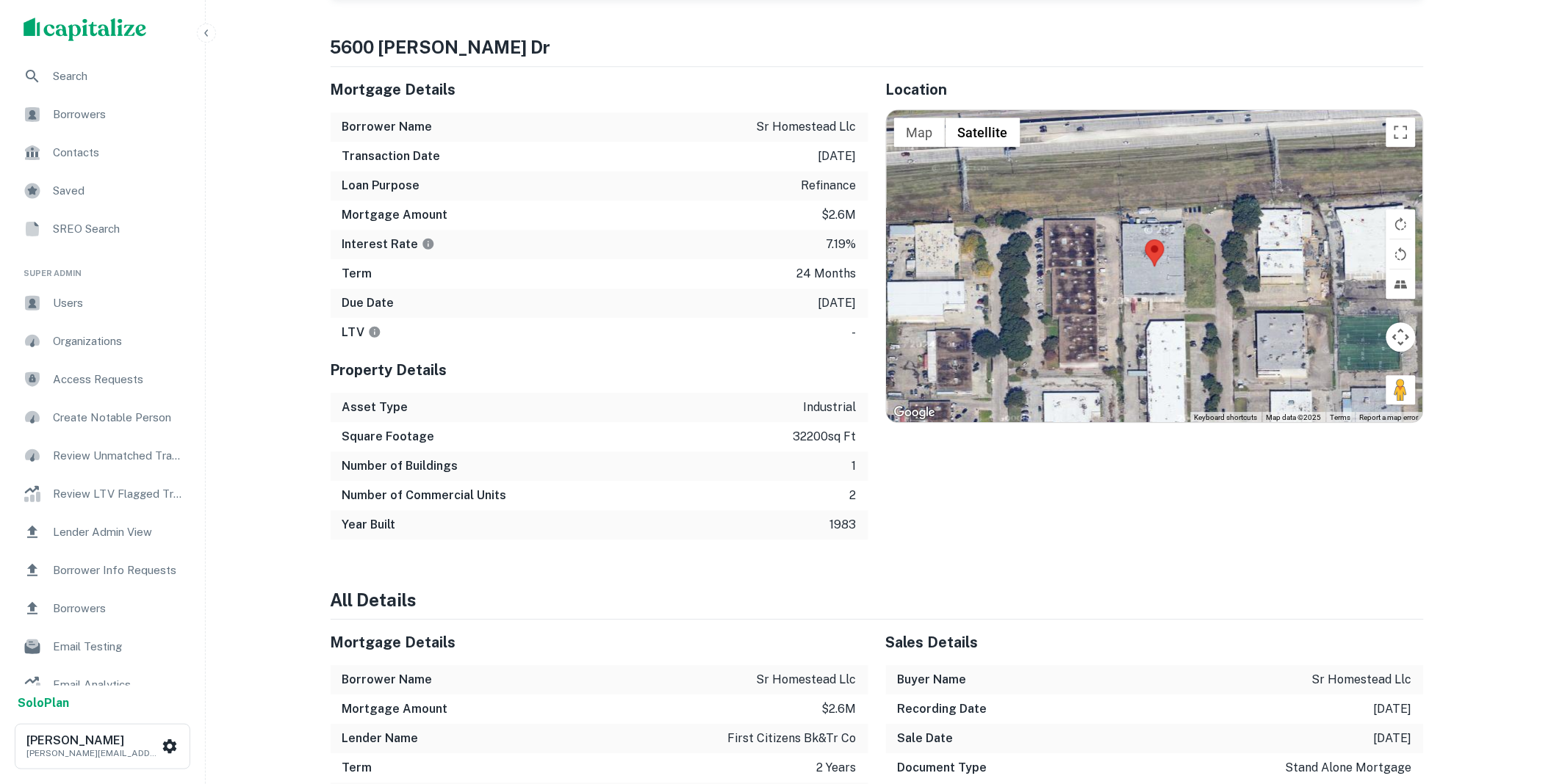
scroll to position [784, 0]
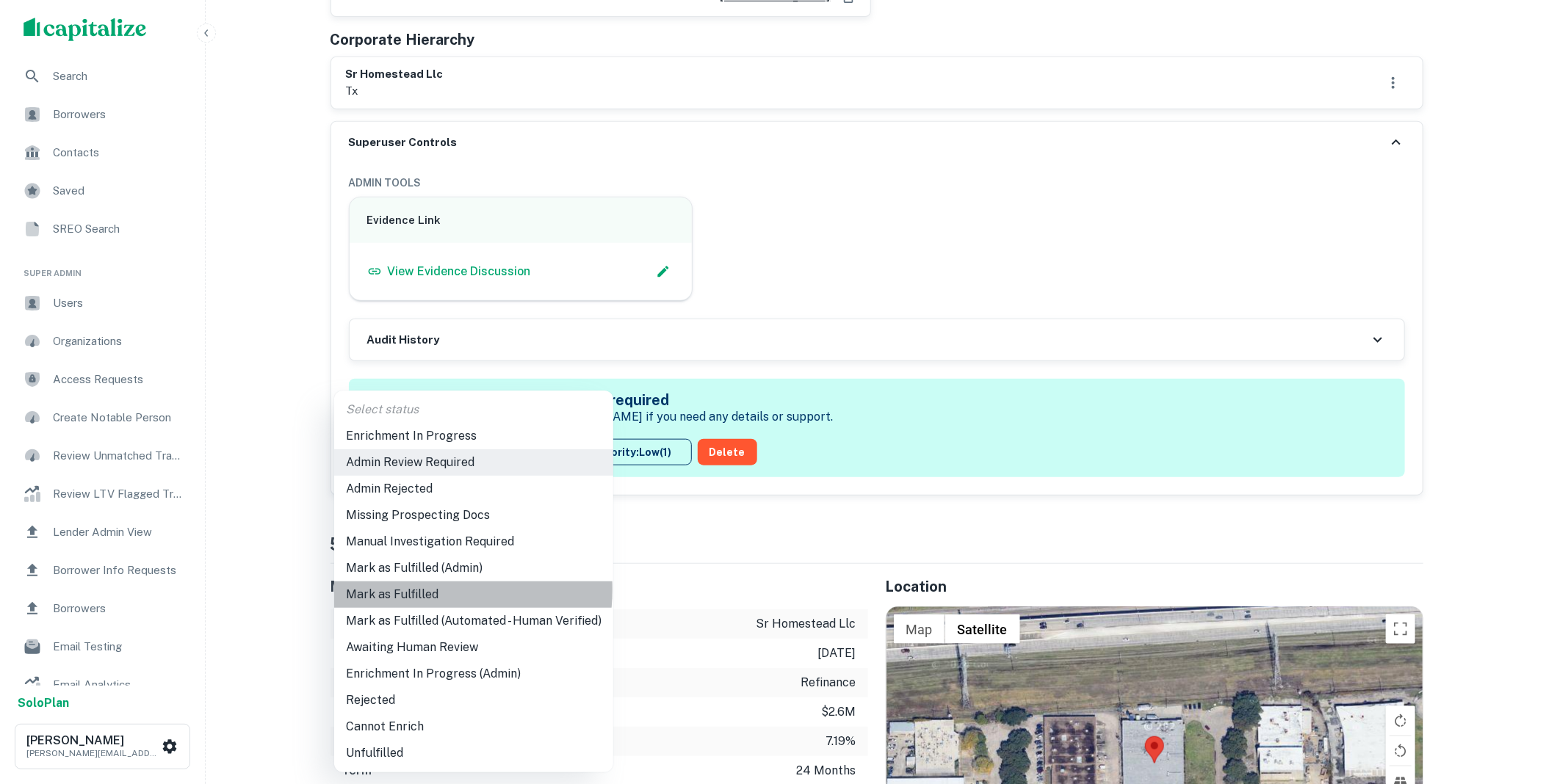
click at [414, 590] on li "Mark as Fulfilled" at bounding box center [474, 594] width 280 height 27
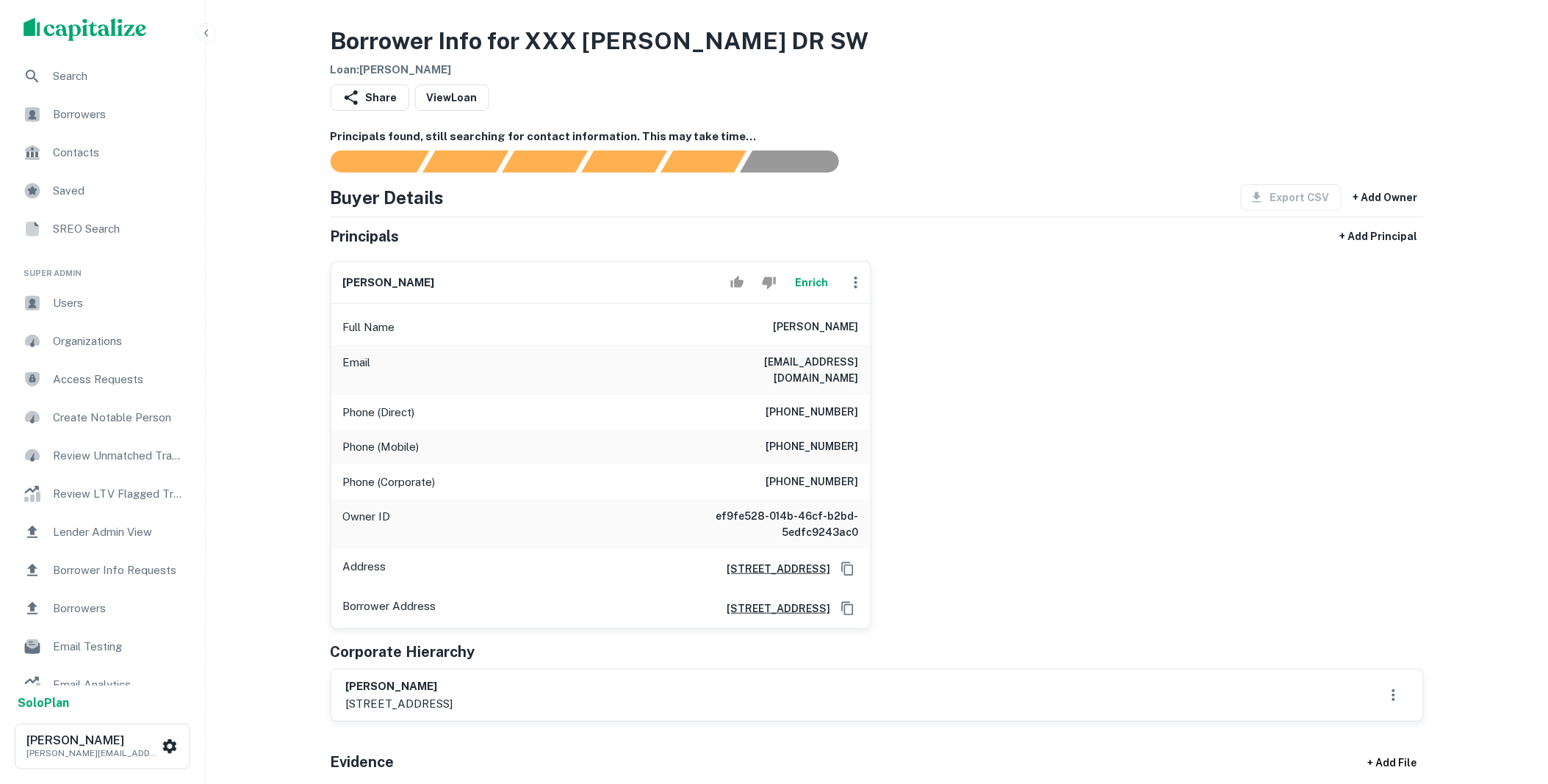
scroll to position [299, 0]
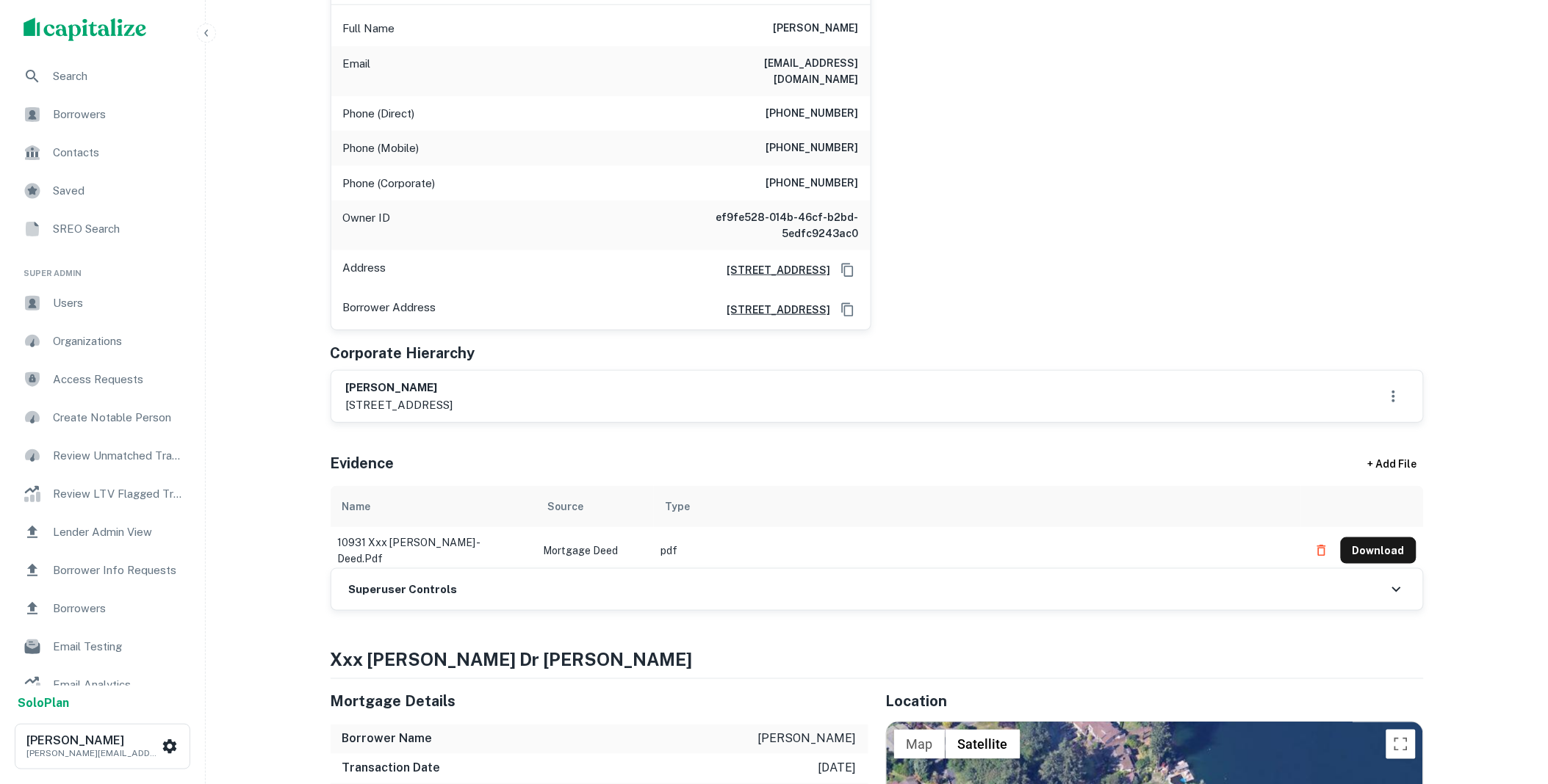
click at [454, 580] on div "Superuser Controls" at bounding box center [877, 590] width 1092 height 41
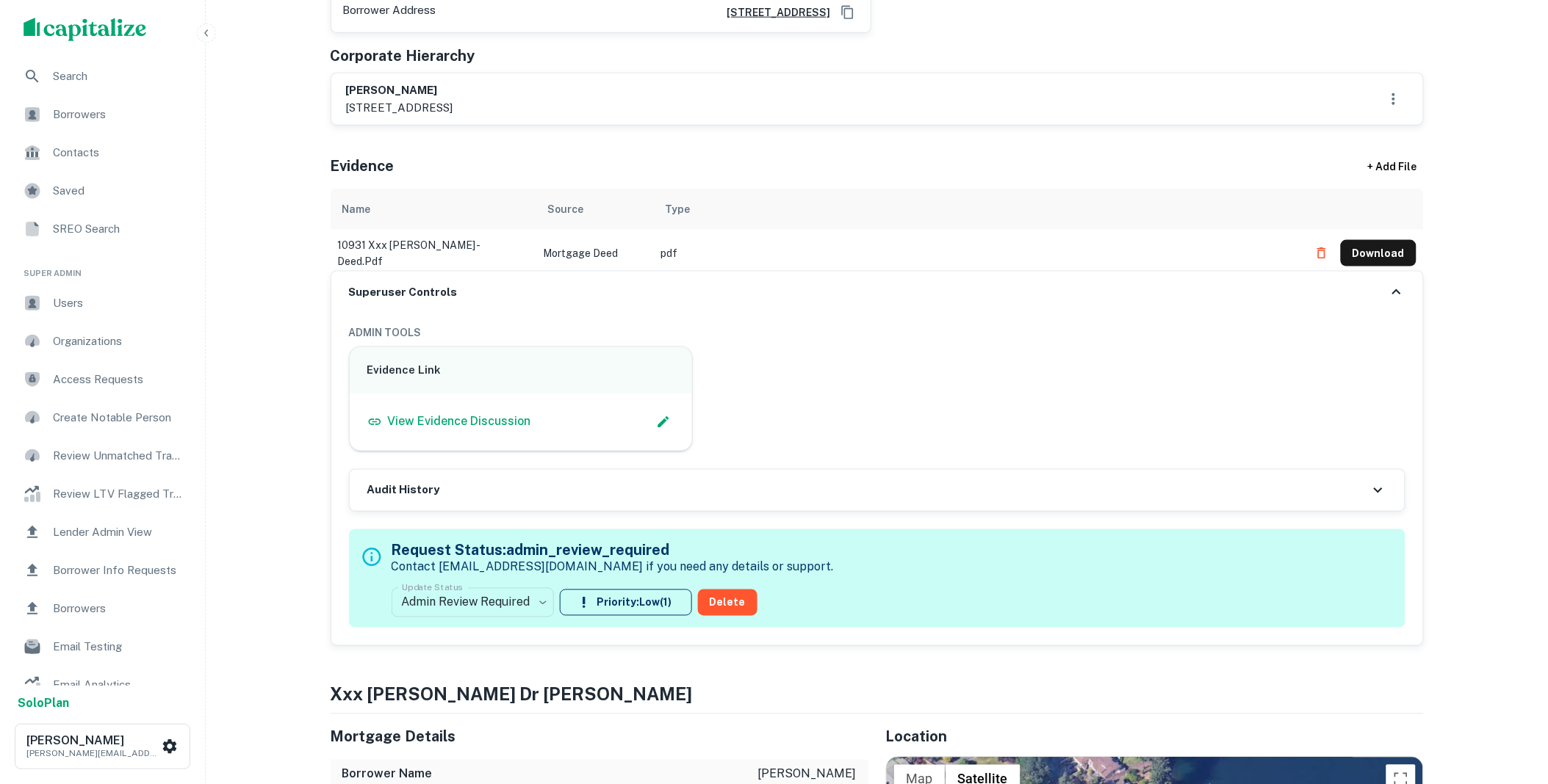
scroll to position [598, 0]
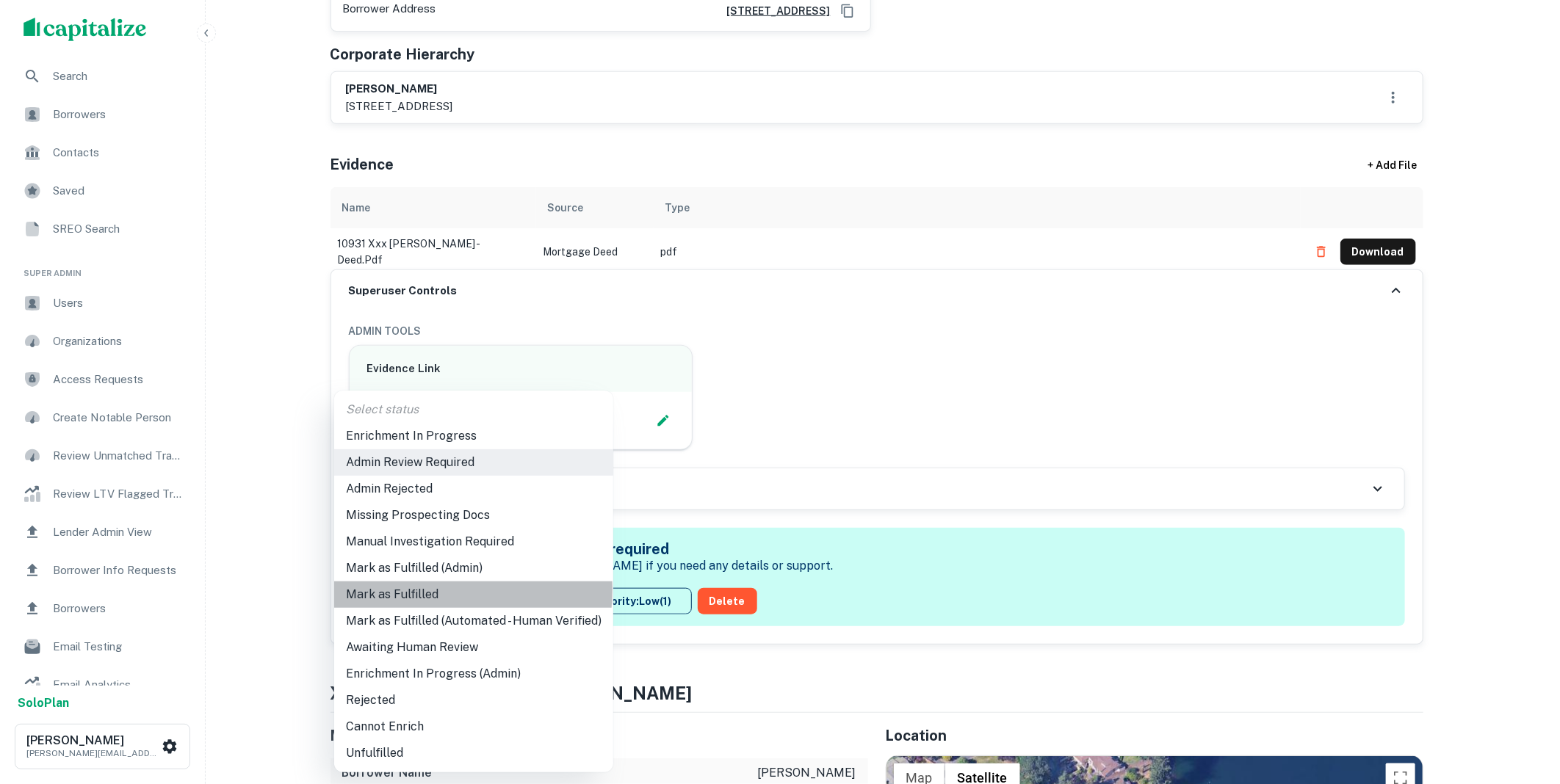
click at [420, 590] on li "Mark as Fulfilled" at bounding box center [474, 594] width 280 height 27
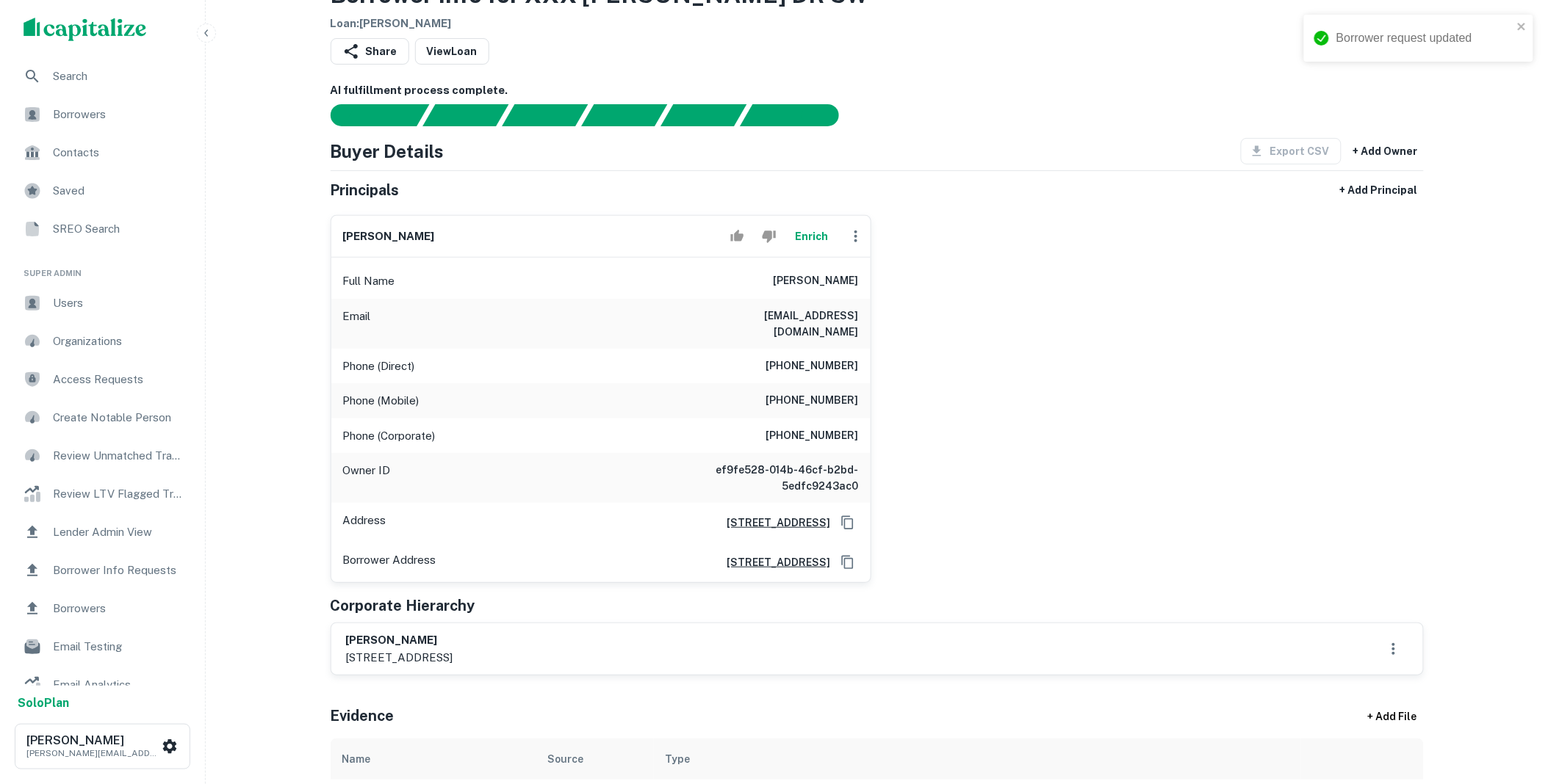
scroll to position [0, 0]
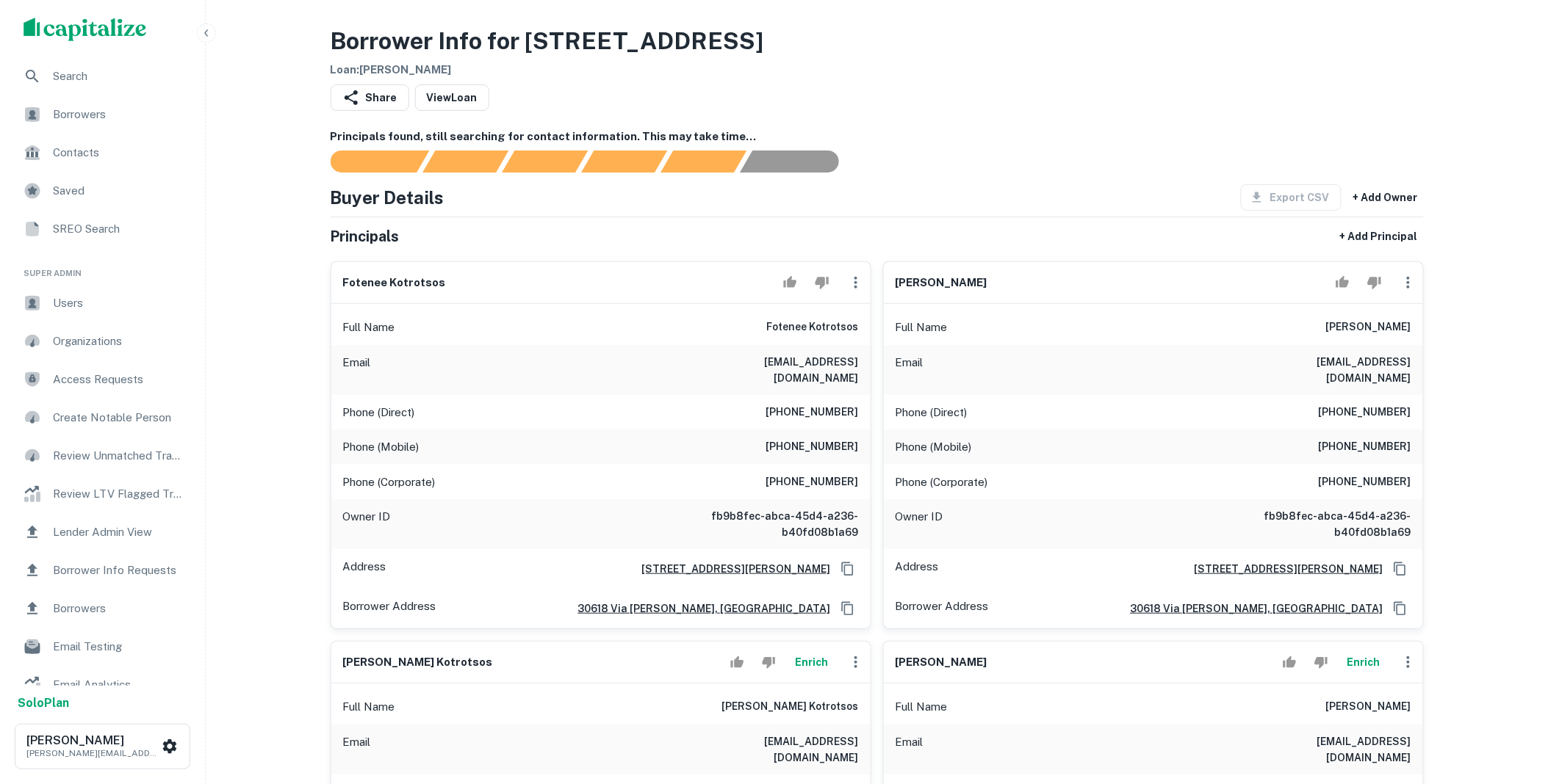
click at [1412, 280] on icon "button" at bounding box center [1408, 282] width 18 height 18
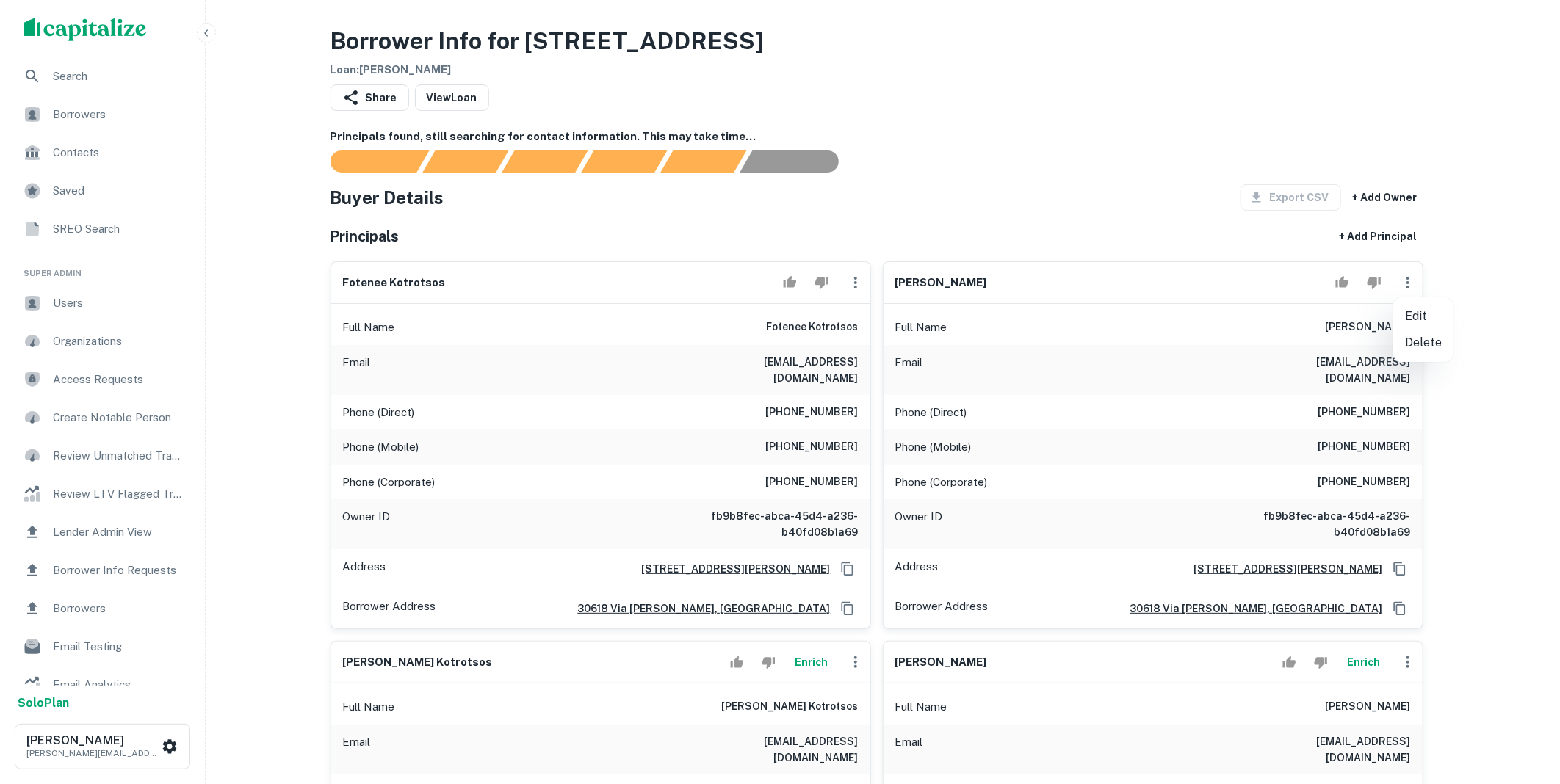
click at [1416, 315] on li "Edit" at bounding box center [1423, 317] width 60 height 27
select select "**"
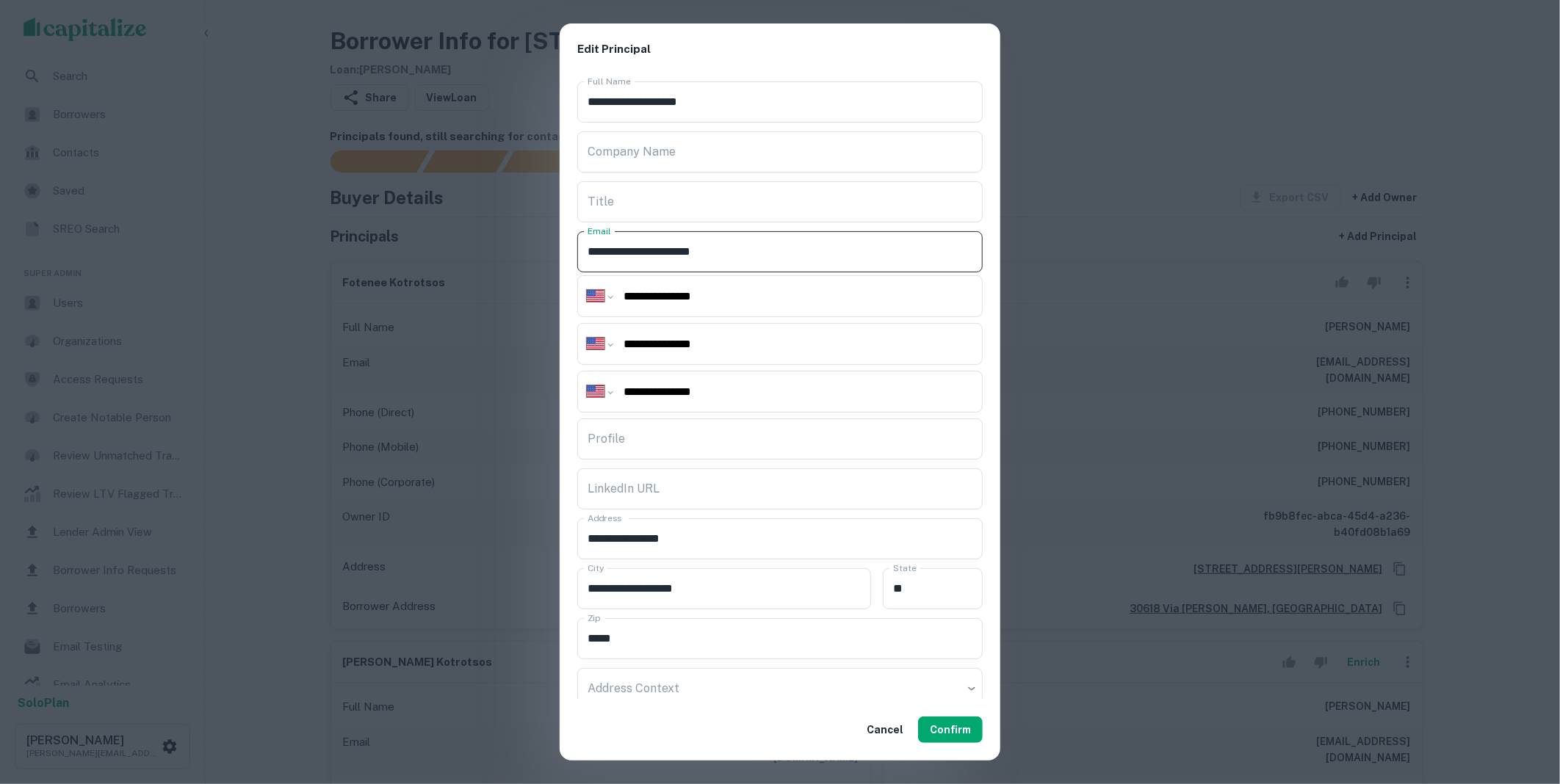
drag, startPoint x: 765, startPoint y: 246, endPoint x: 581, endPoint y: 254, distance: 184.2
click at [581, 254] on input "**********" at bounding box center [780, 252] width 406 height 41
click at [952, 725] on button "Confirm" at bounding box center [951, 729] width 65 height 27
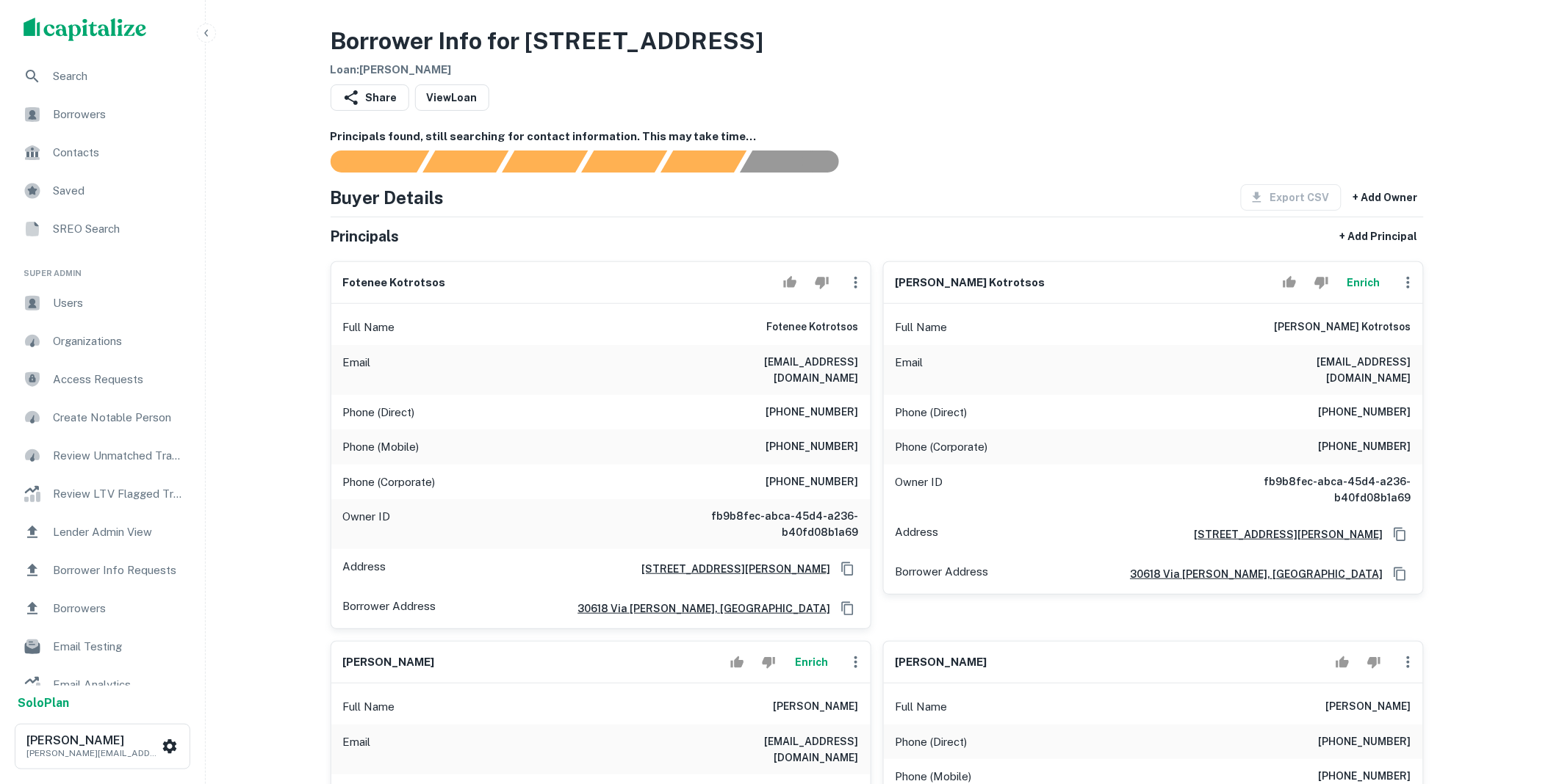
click at [863, 290] on icon "button" at bounding box center [855, 282] width 18 height 18
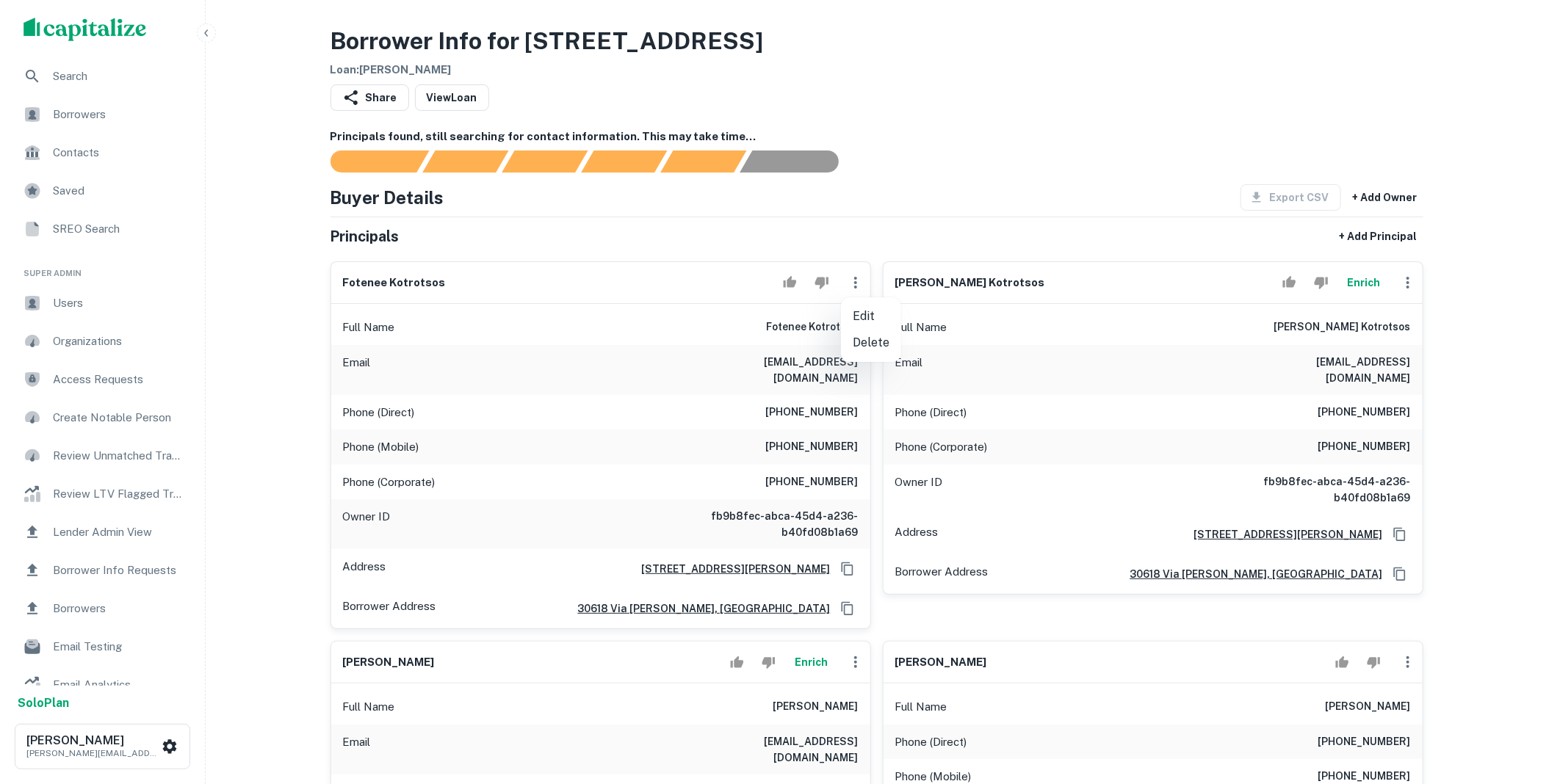
click at [870, 332] on li "Delete" at bounding box center [871, 342] width 60 height 27
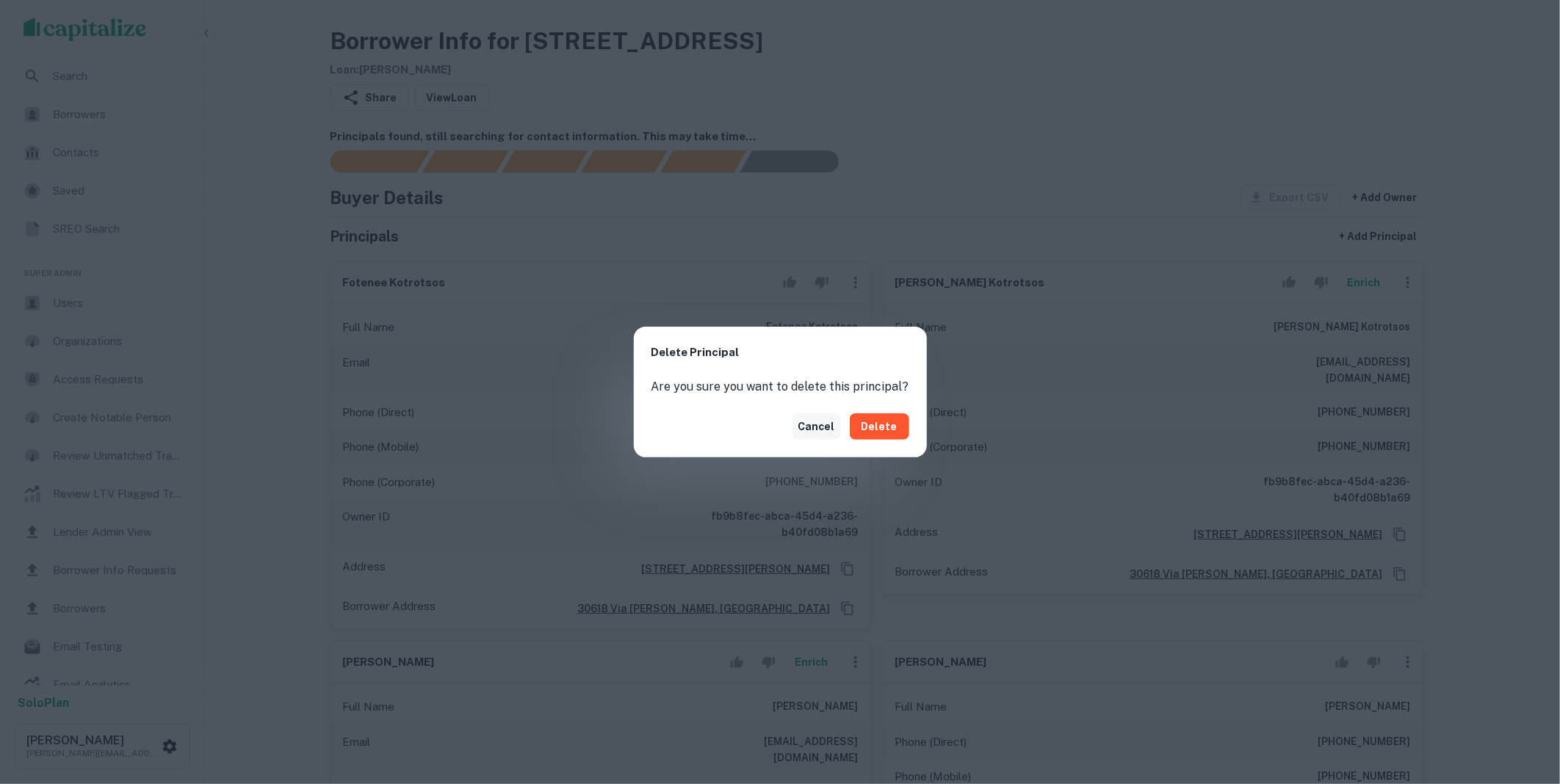
click at [827, 429] on button "Cancel" at bounding box center [817, 427] width 48 height 27
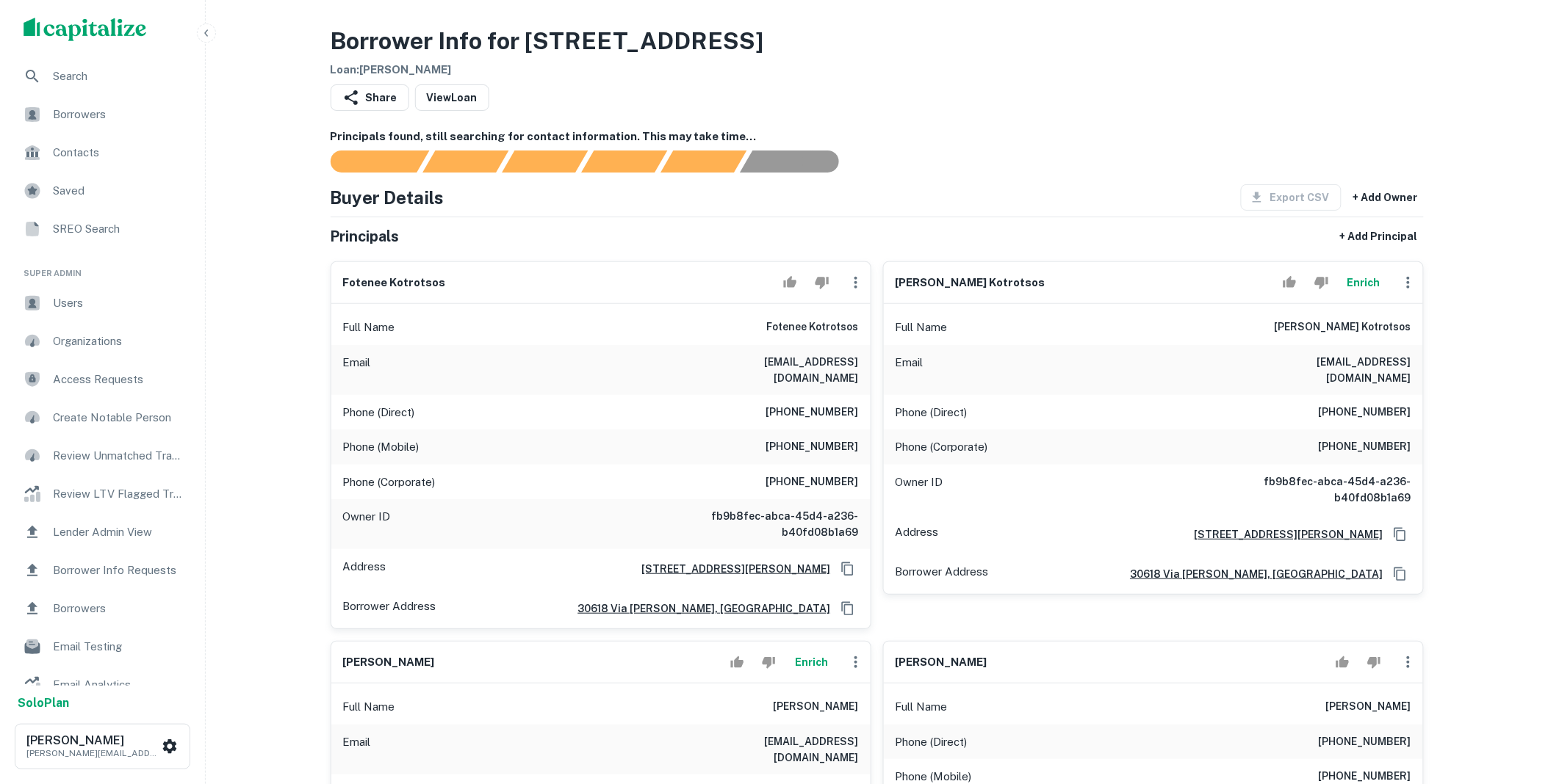
click at [861, 288] on icon "button" at bounding box center [855, 282] width 18 height 18
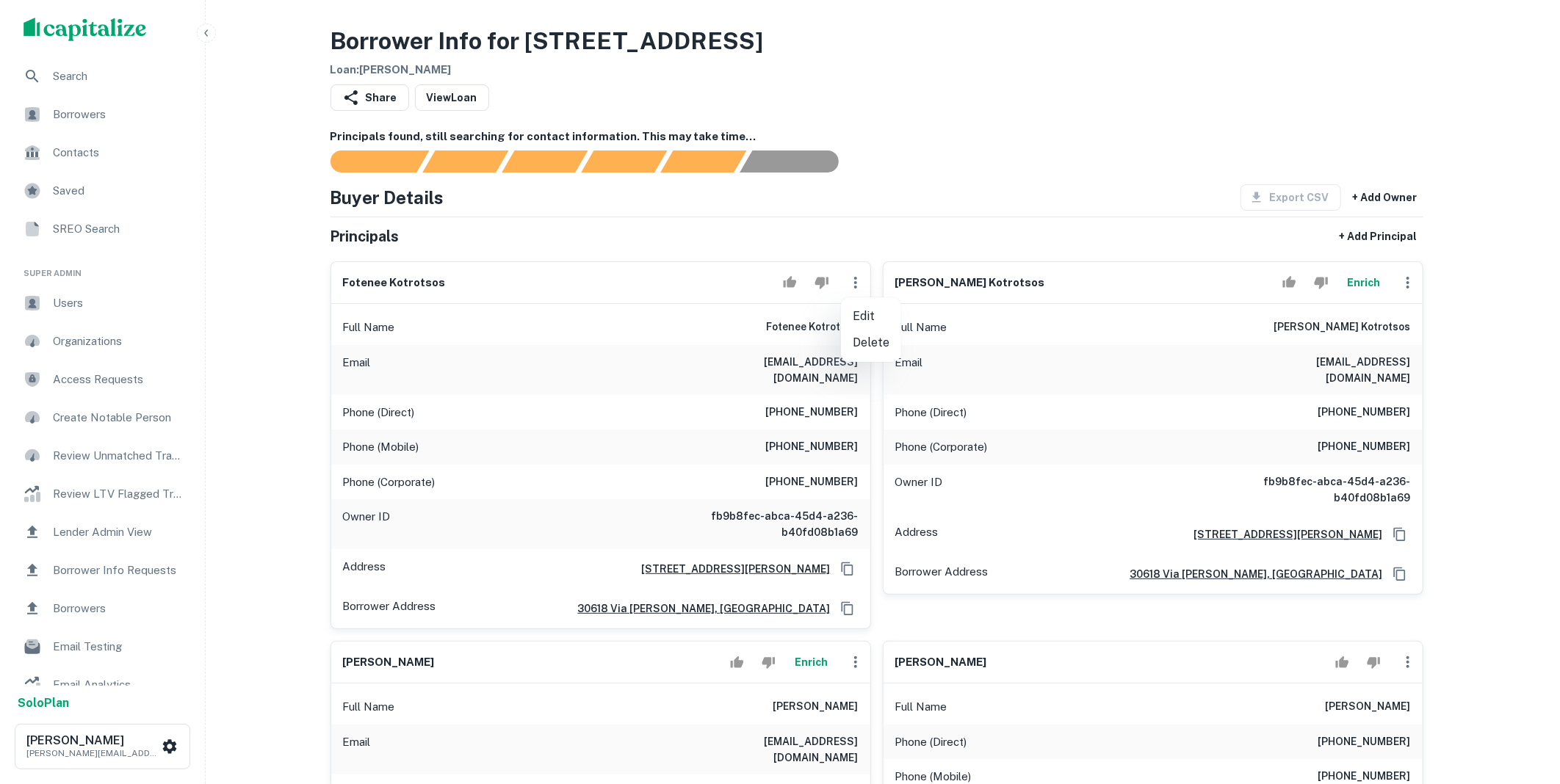
click at [866, 317] on li "Edit" at bounding box center [871, 317] width 60 height 27
select select "**"
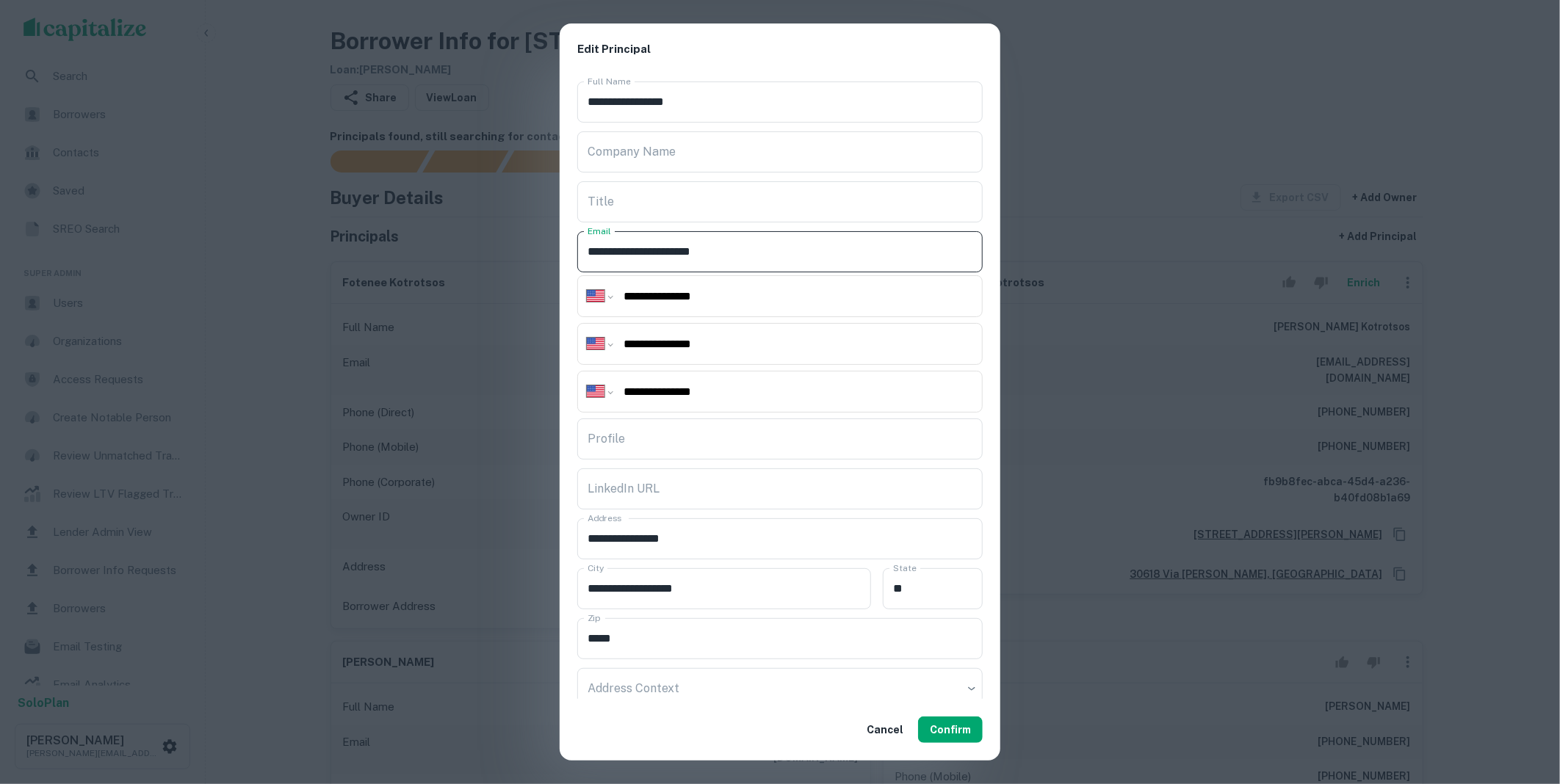
drag, startPoint x: 745, startPoint y: 251, endPoint x: 554, endPoint y: 250, distance: 191.0
click at [554, 250] on div "**********" at bounding box center [780, 392] width 1560 height 784
click at [949, 729] on button "Confirm" at bounding box center [951, 729] width 65 height 27
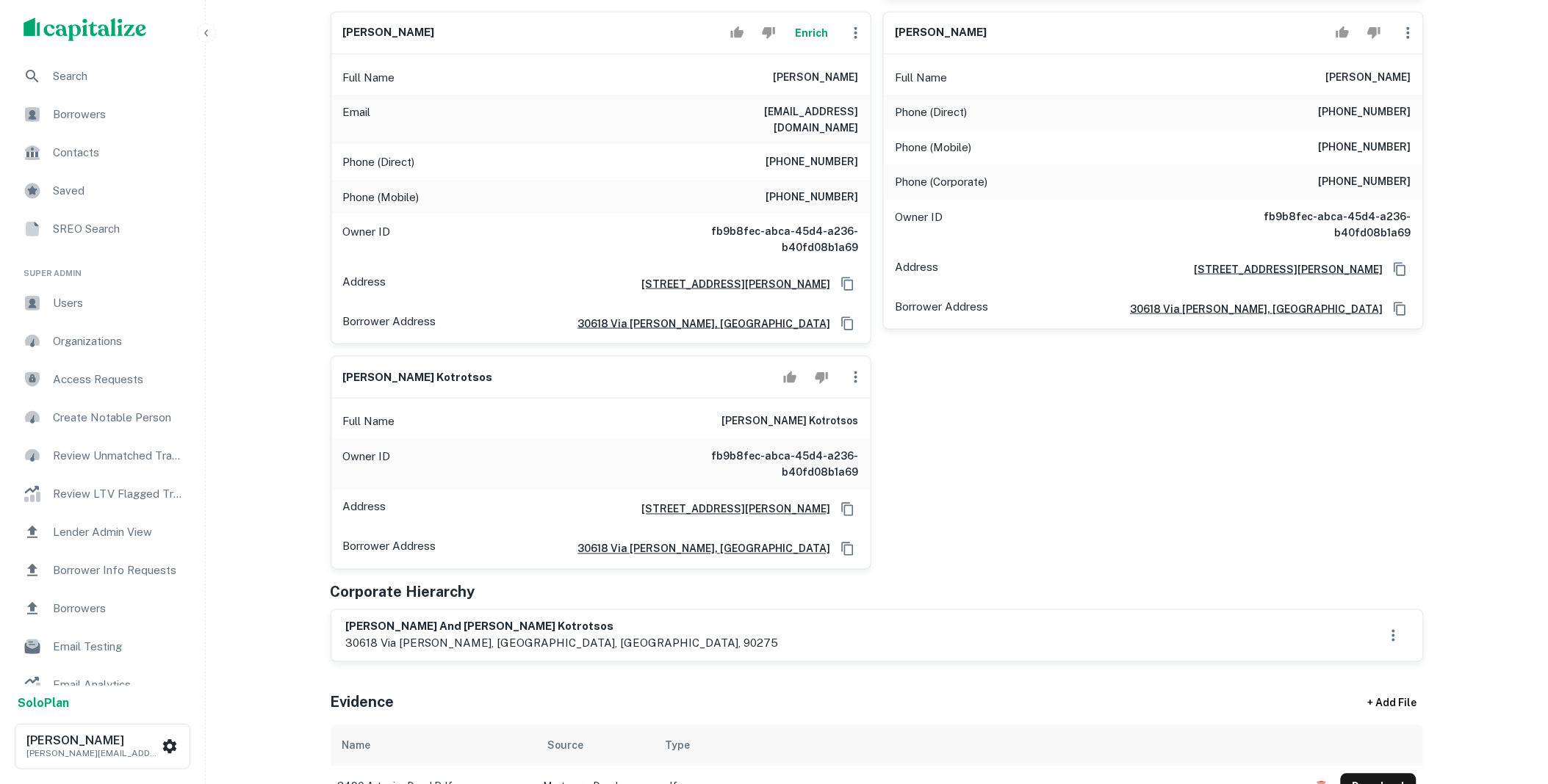
scroll to position [598, 0]
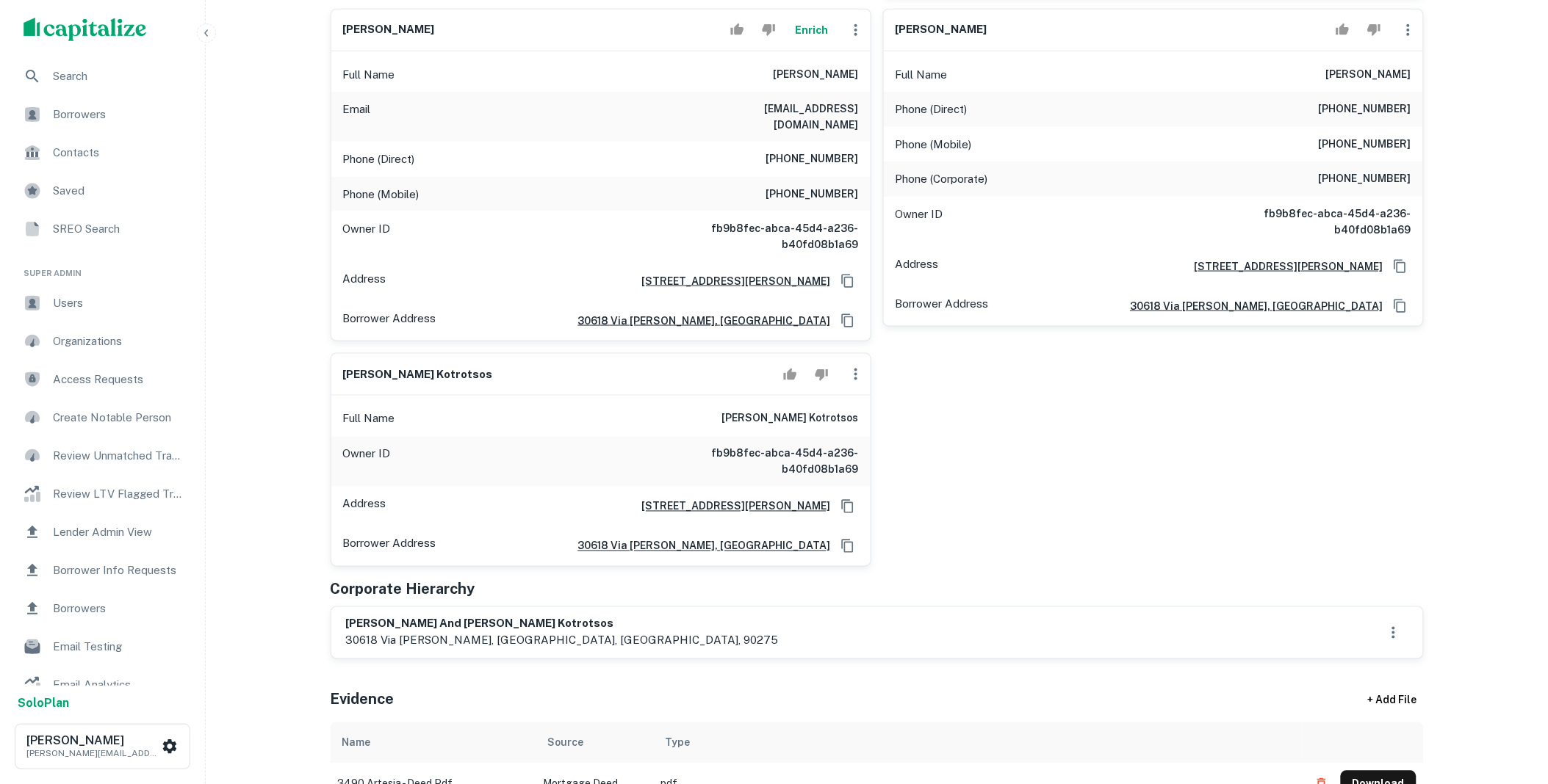
click at [851, 366] on icon "button" at bounding box center [855, 374] width 18 height 18
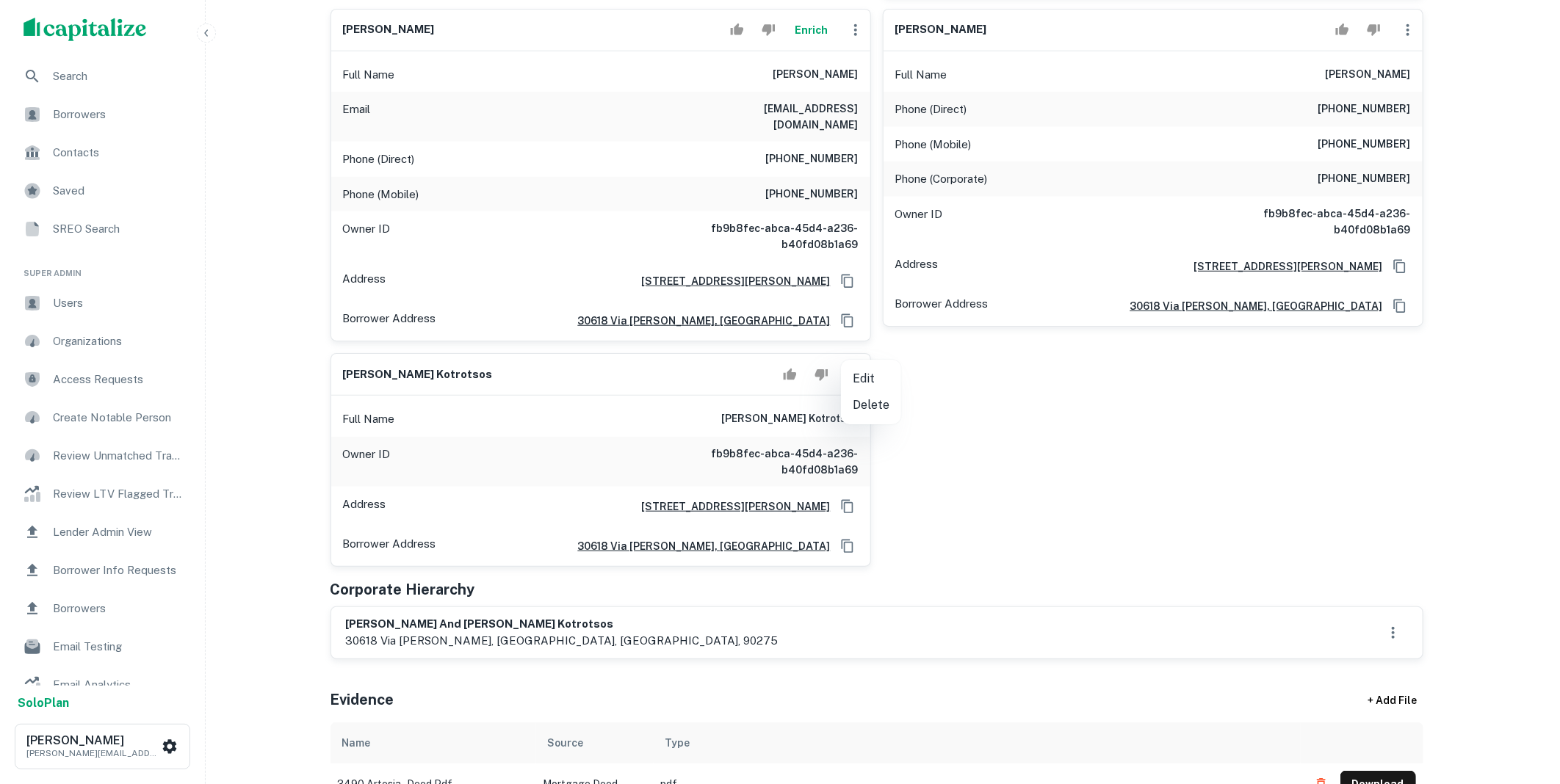
click at [874, 411] on li "Delete" at bounding box center [871, 405] width 60 height 27
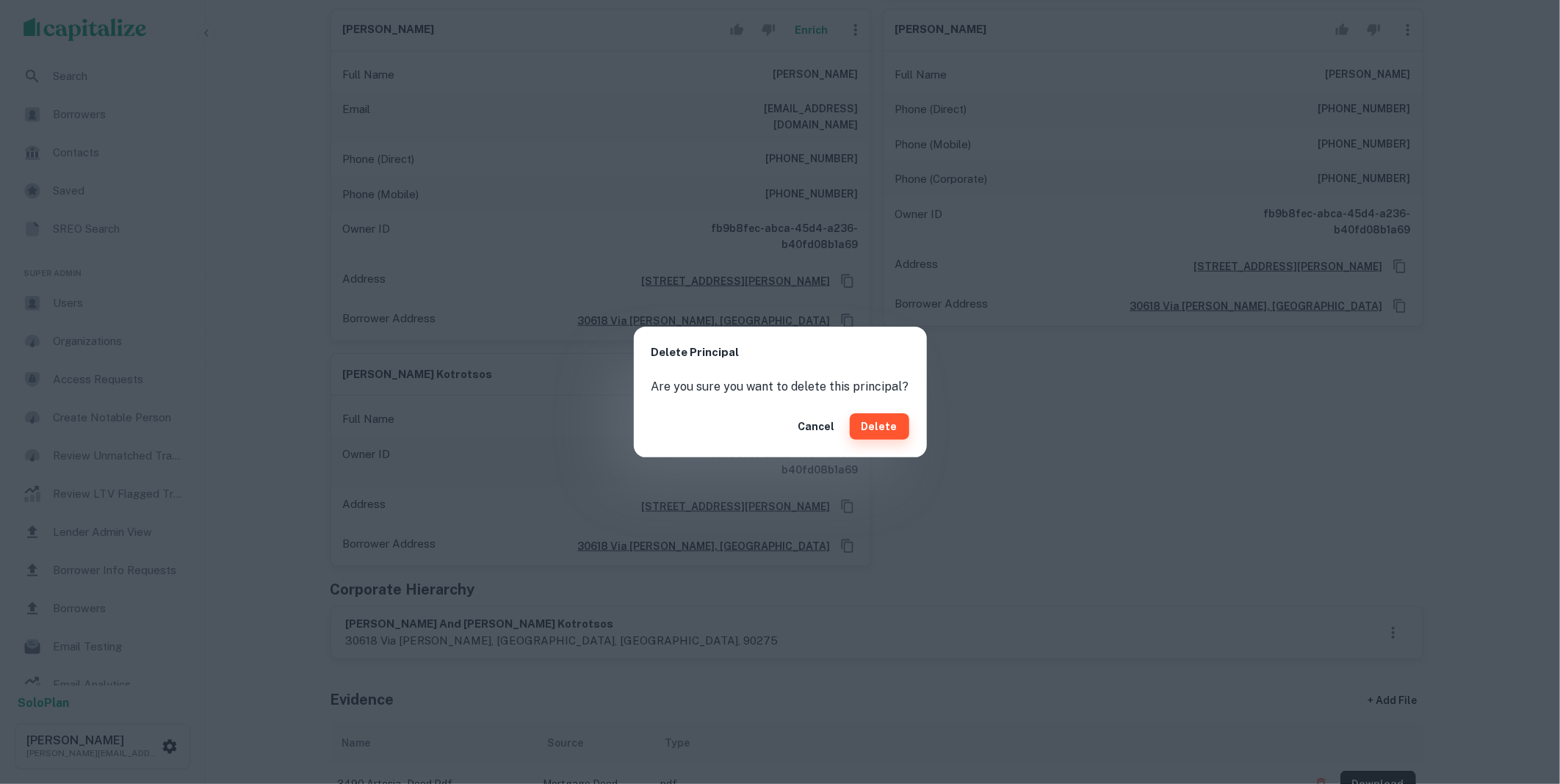
click at [865, 431] on button "Delete" at bounding box center [880, 427] width 59 height 27
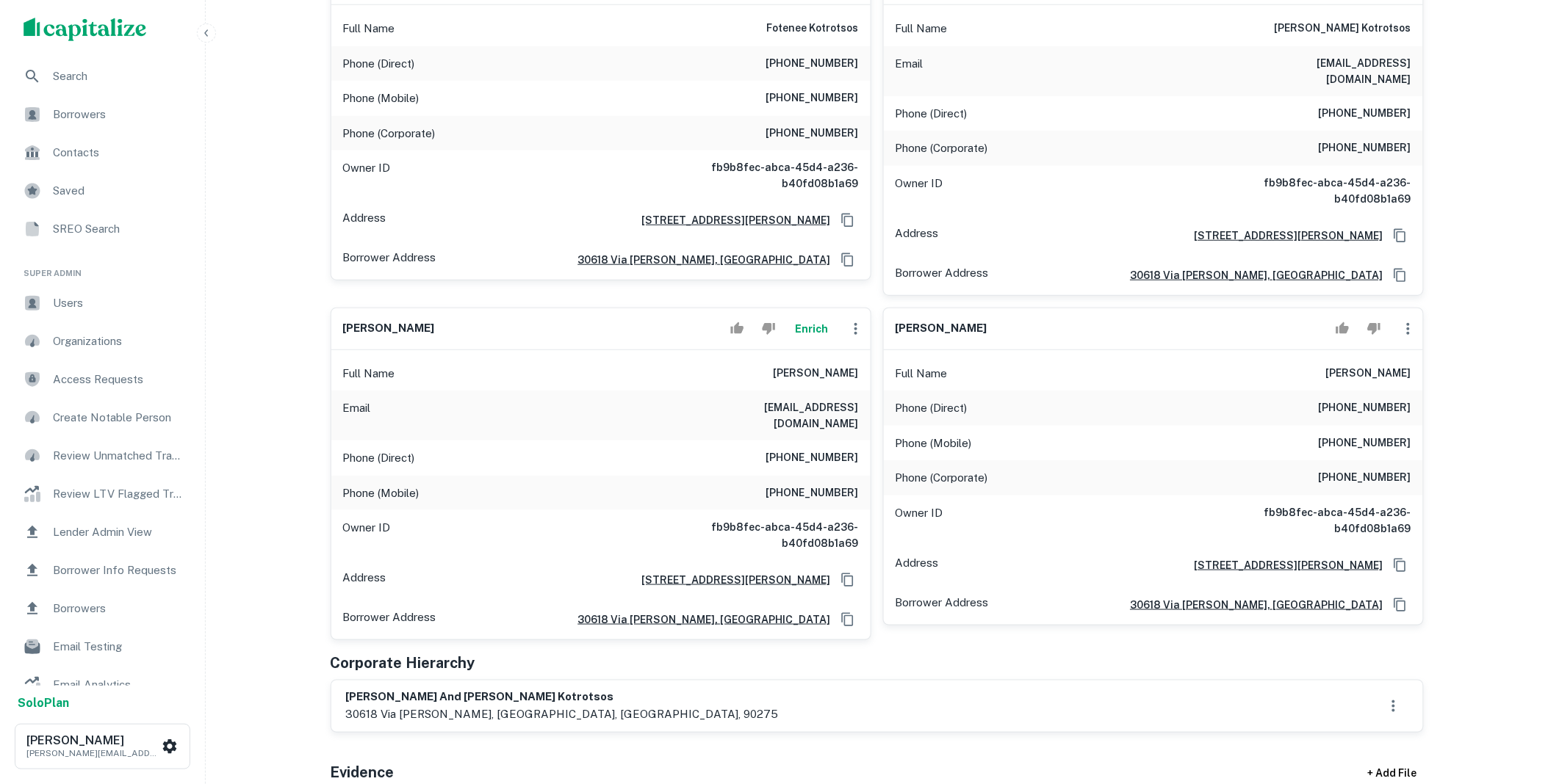
scroll to position [898, 0]
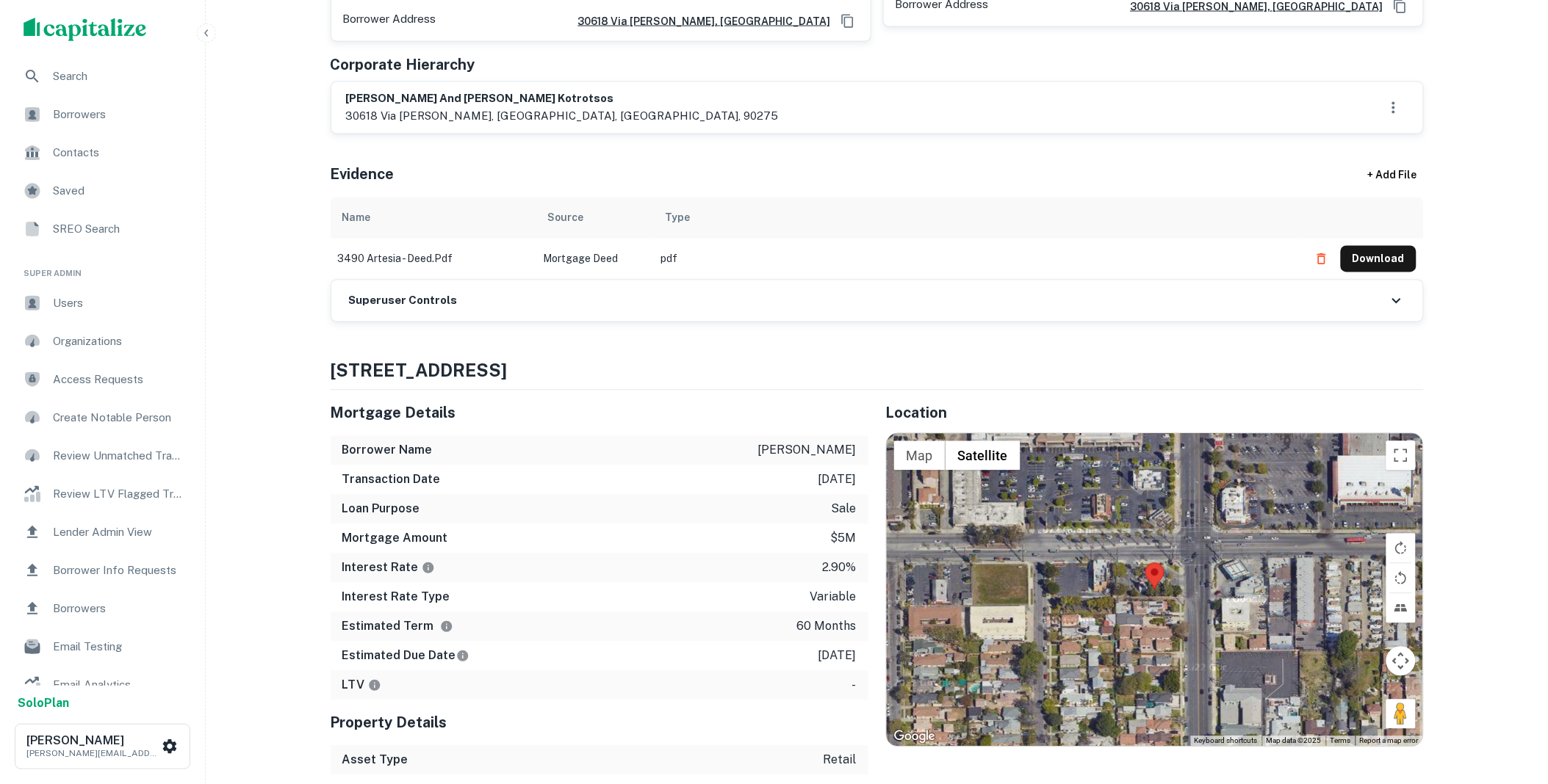
click at [510, 280] on div "Superuser Controls" at bounding box center [877, 301] width 1092 height 41
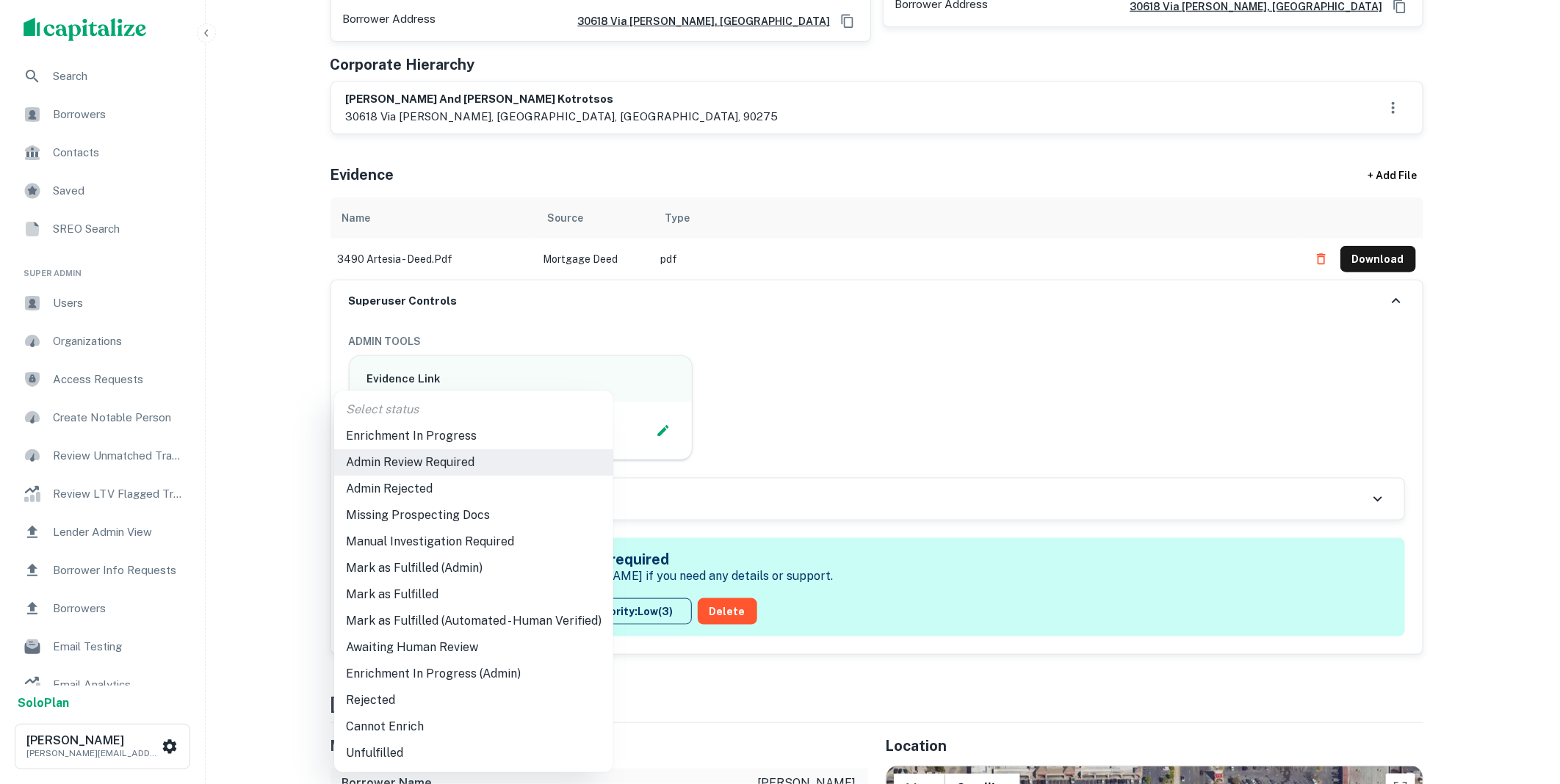
click at [435, 593] on li "Mark as Fulfilled" at bounding box center [474, 594] width 280 height 27
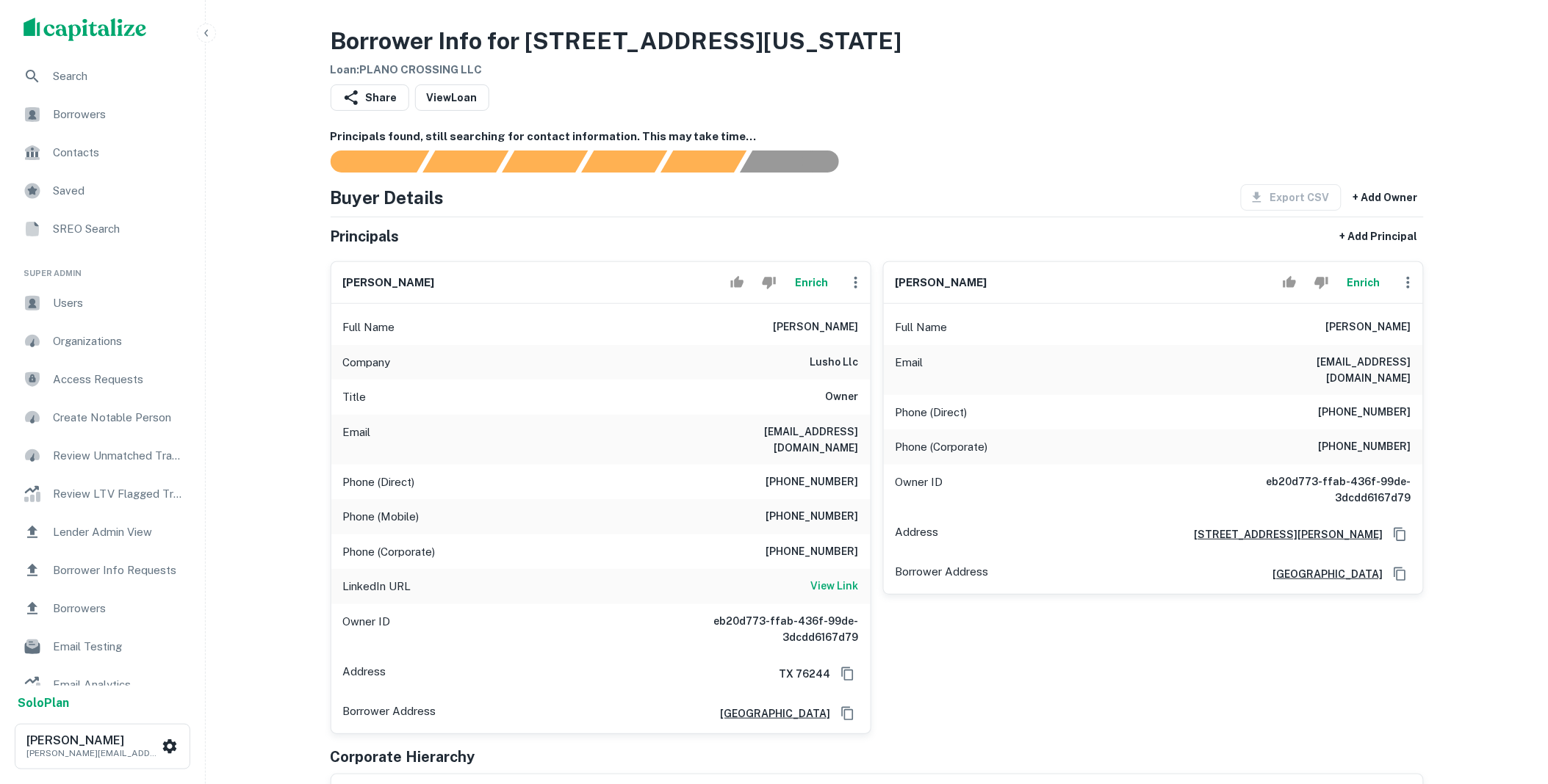
click at [1409, 283] on icon "button" at bounding box center [1408, 282] width 18 height 18
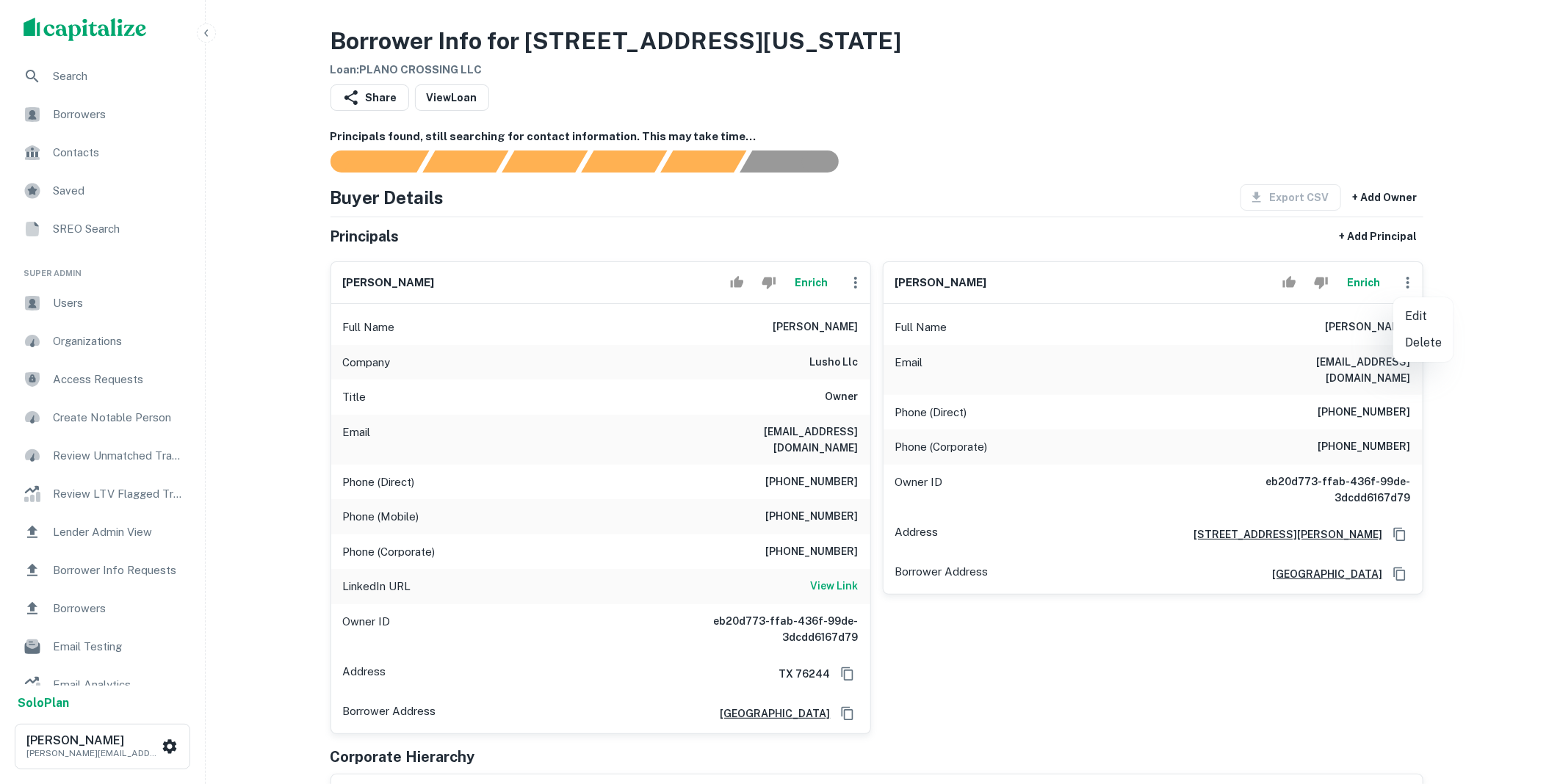
click at [1415, 320] on li "Edit" at bounding box center [1423, 317] width 60 height 27
select select "**"
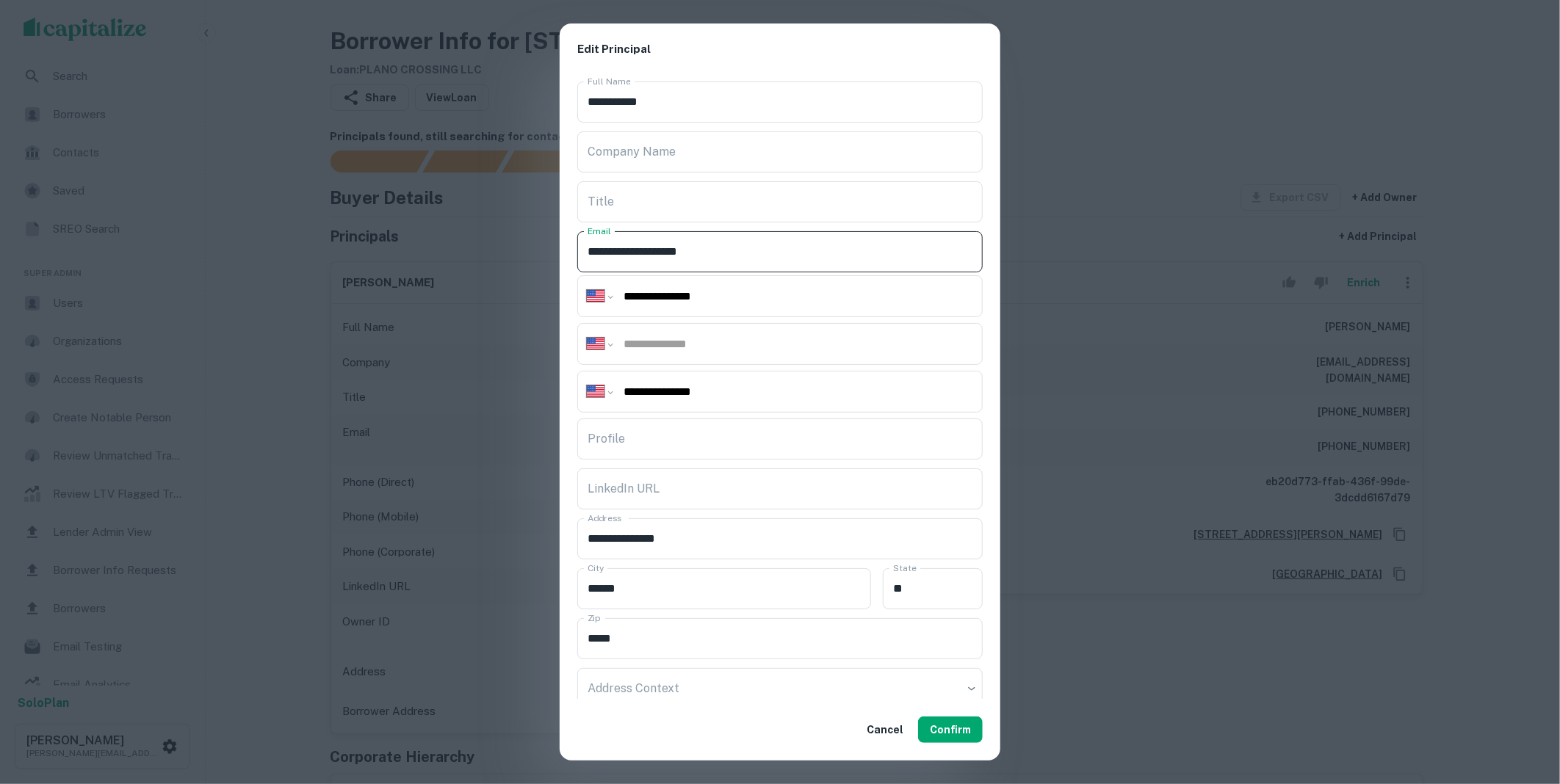
drag, startPoint x: 636, startPoint y: 243, endPoint x: 547, endPoint y: 248, distance: 89.1
click at [547, 248] on div "**********" at bounding box center [780, 392] width 1560 height 784
click at [980, 715] on div "Cancel Confirm" at bounding box center [780, 729] width 441 height 62
click at [967, 718] on button "Confirm" at bounding box center [951, 729] width 65 height 27
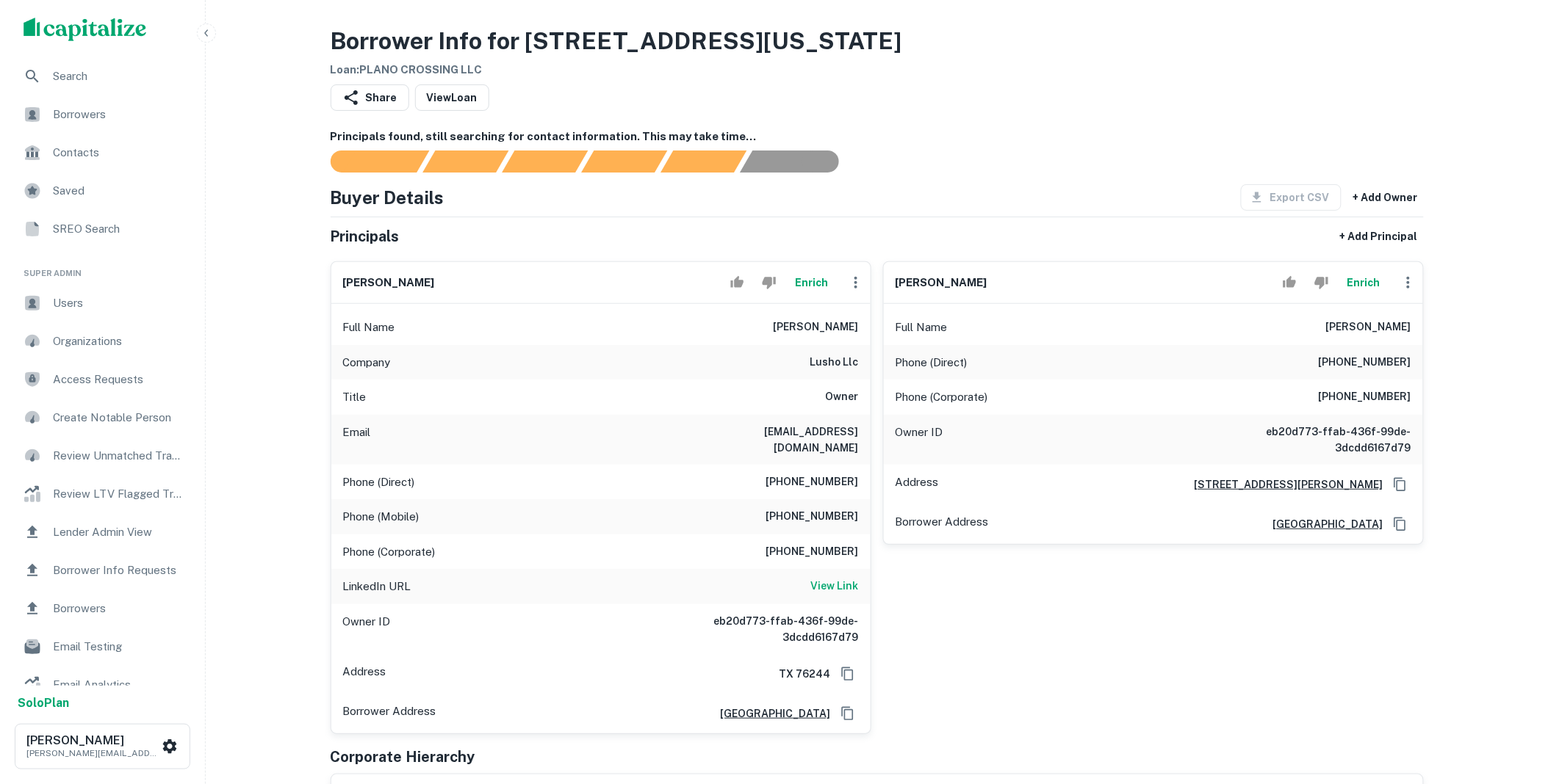
scroll to position [299, 0]
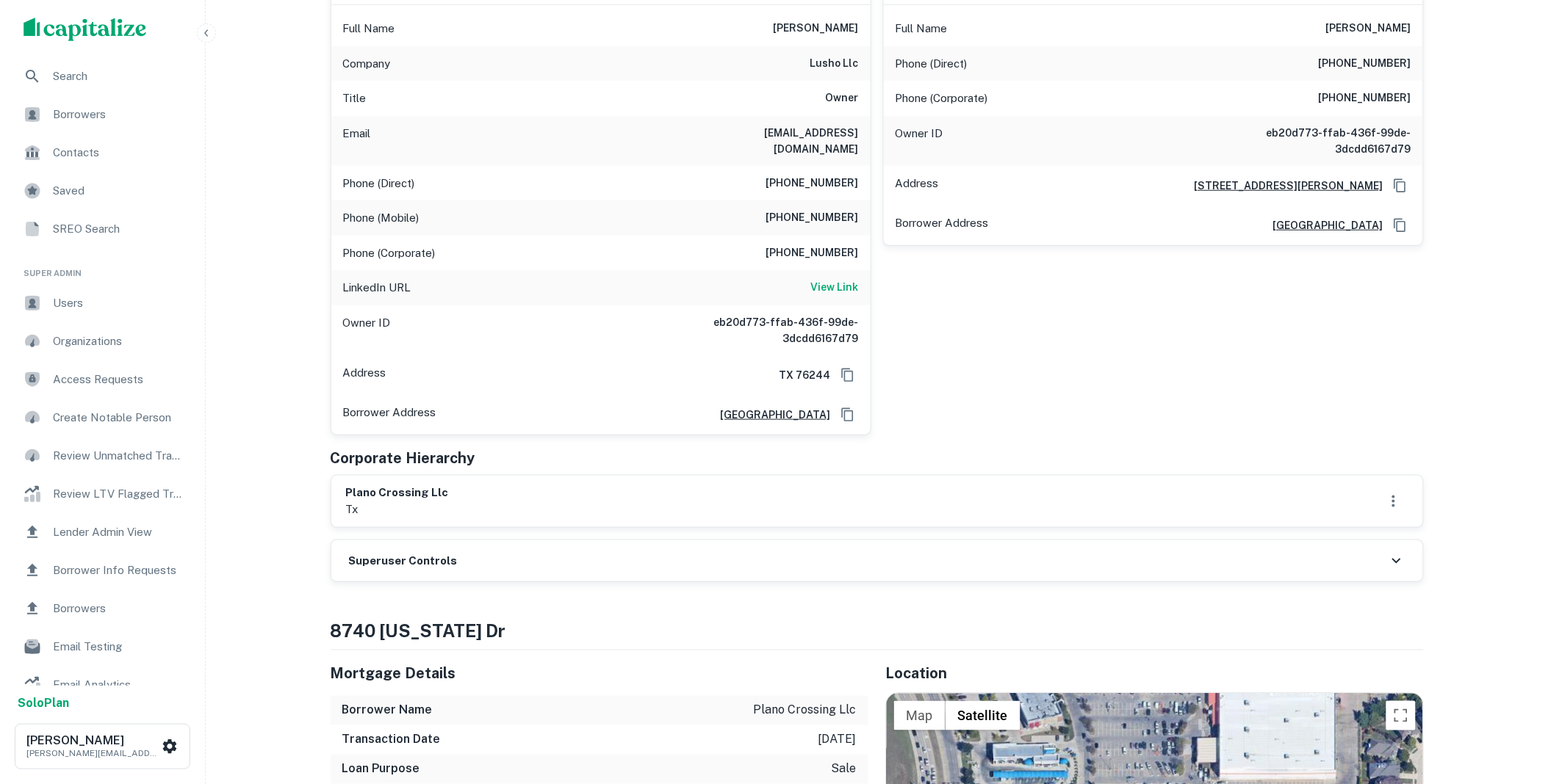
click at [516, 543] on div "Superuser Controls" at bounding box center [877, 561] width 1092 height 41
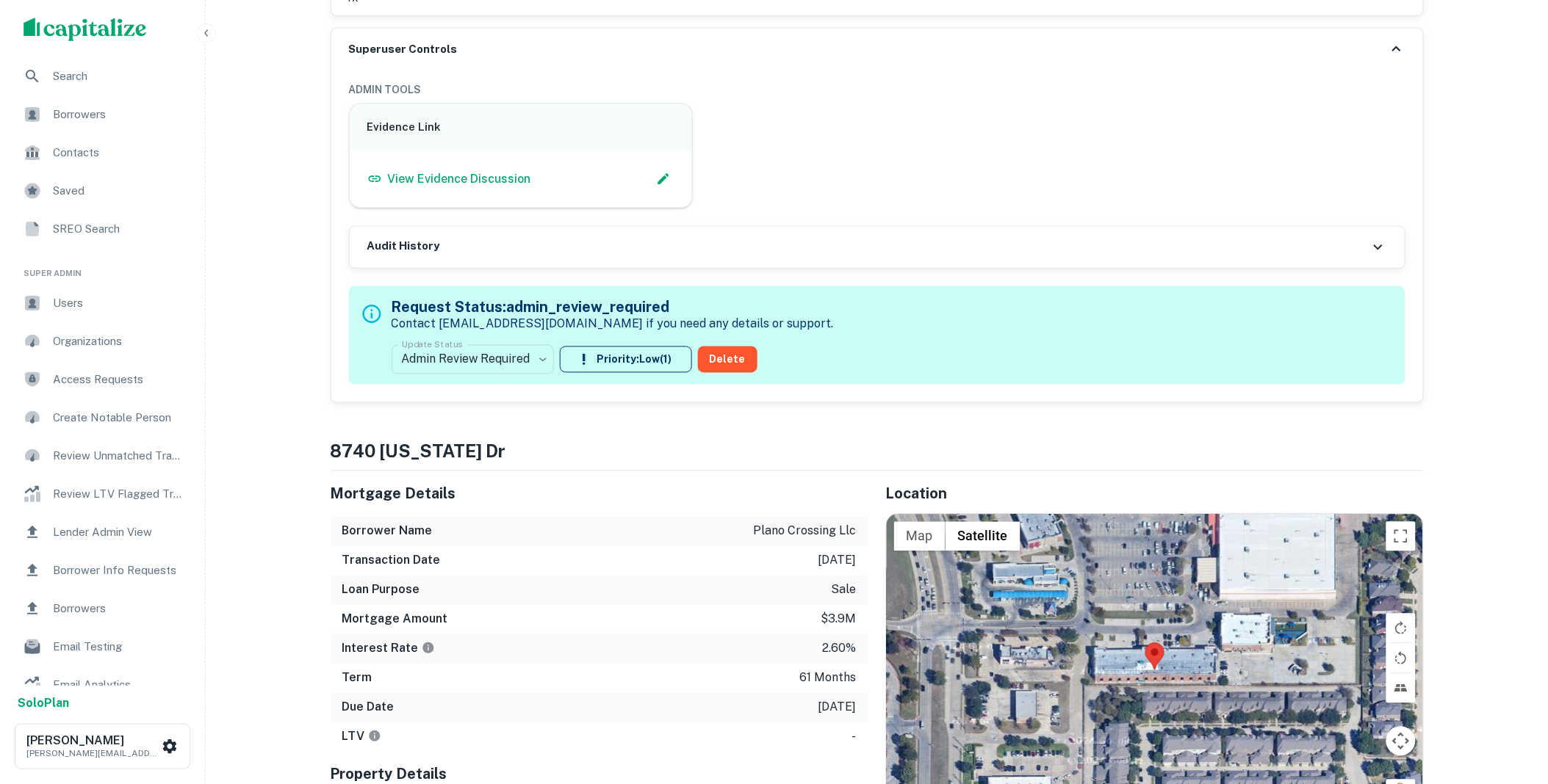
scroll to position [898, 0]
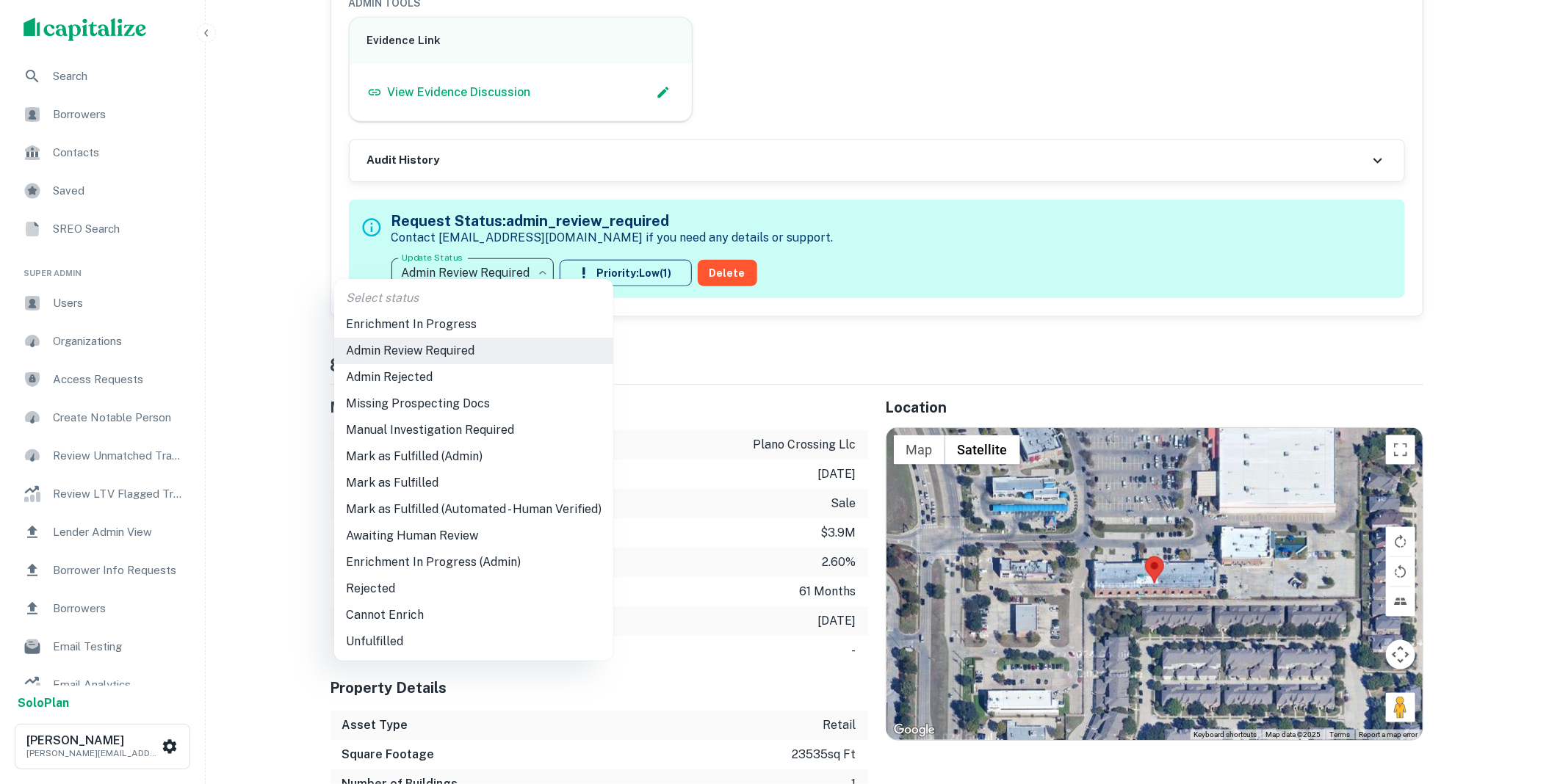
click at [410, 479] on li "Mark as Fulfilled" at bounding box center [474, 483] width 280 height 27
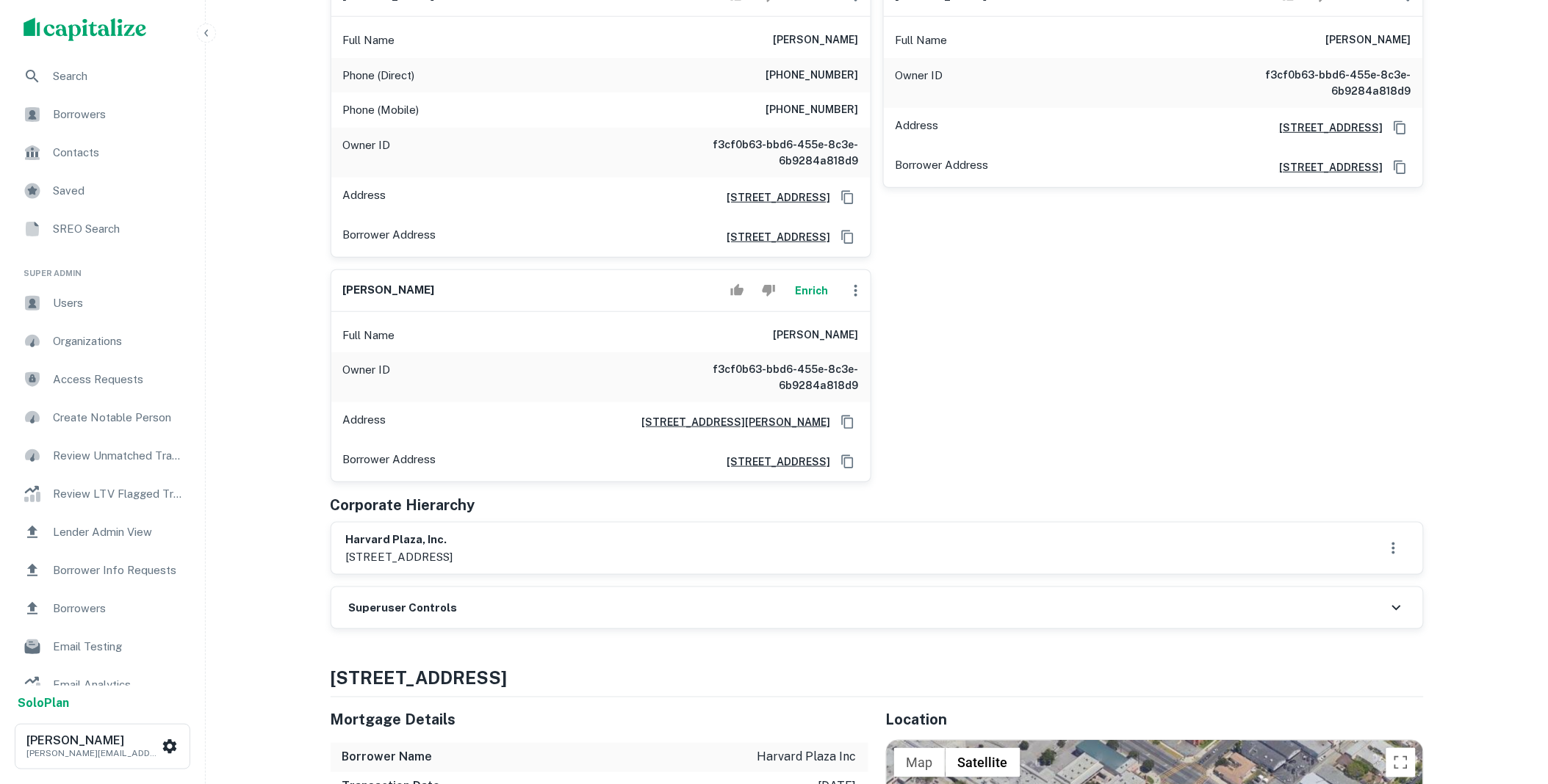
scroll to position [299, 0]
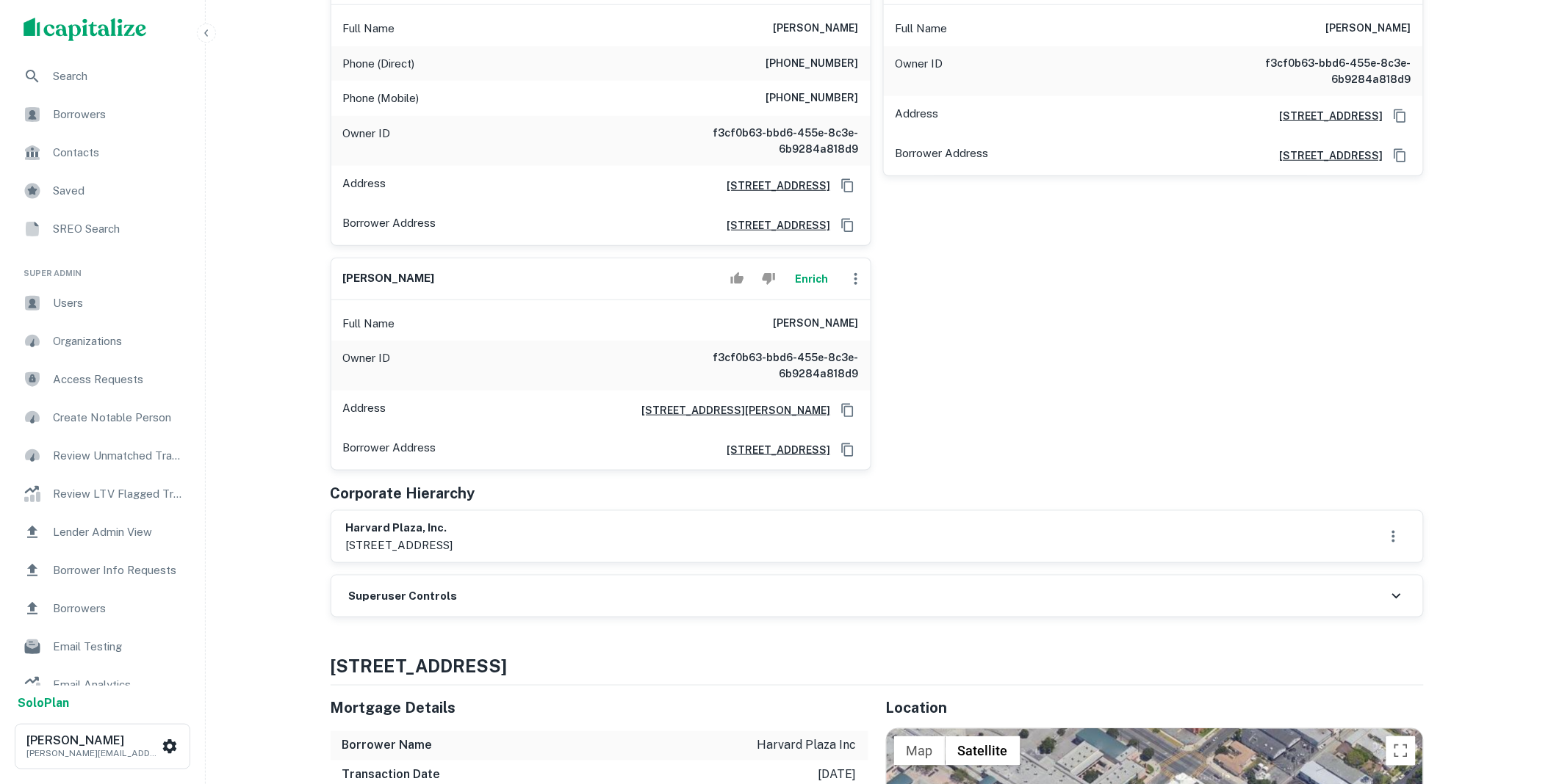
drag, startPoint x: 507, startPoint y: 545, endPoint x: 341, endPoint y: 529, distance: 166.8
click at [341, 529] on div "[GEOGRAPHIC_DATA], inc. [STREET_ADDRESS]" at bounding box center [877, 537] width 1092 height 52
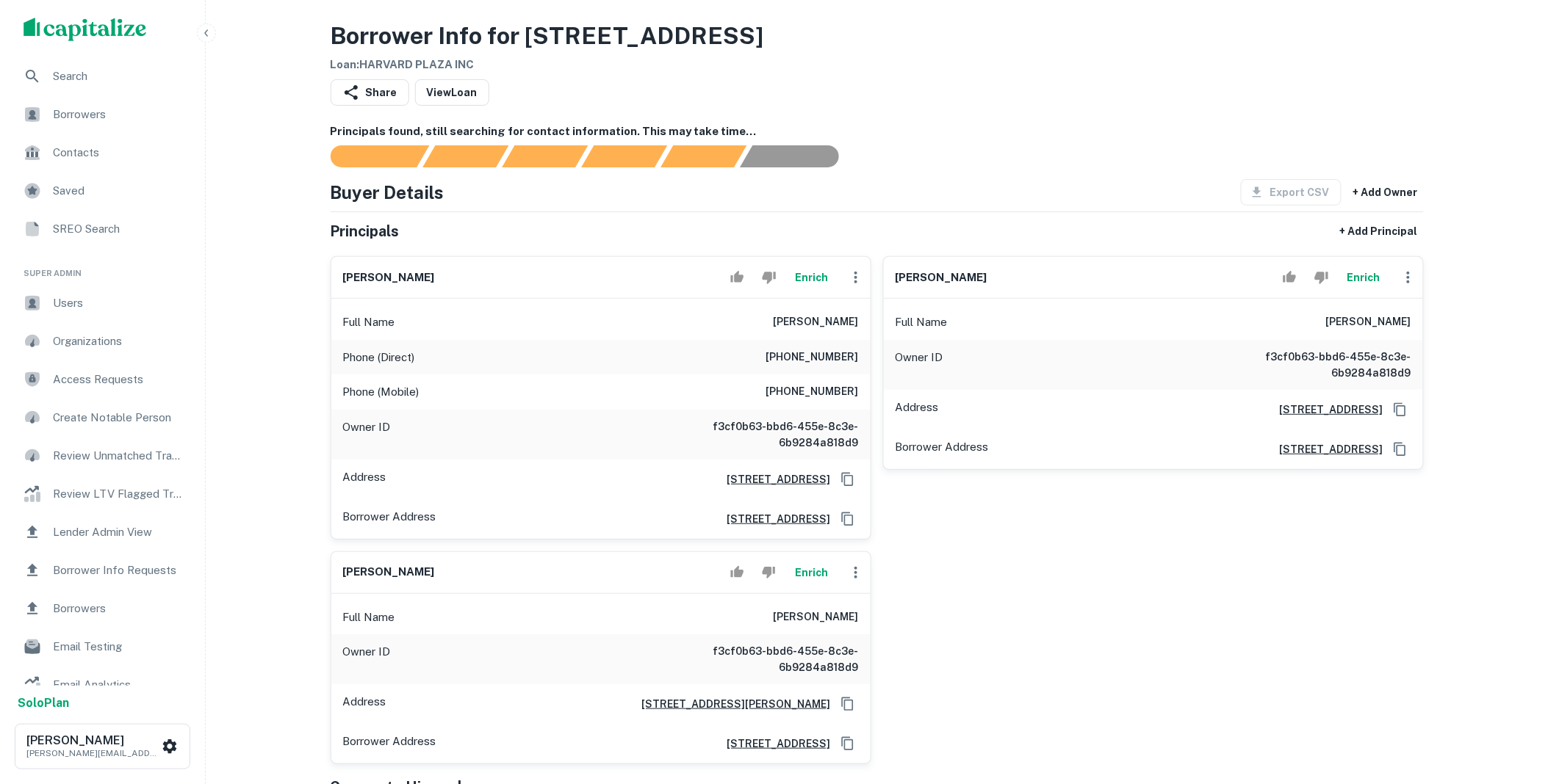
scroll to position [0, 0]
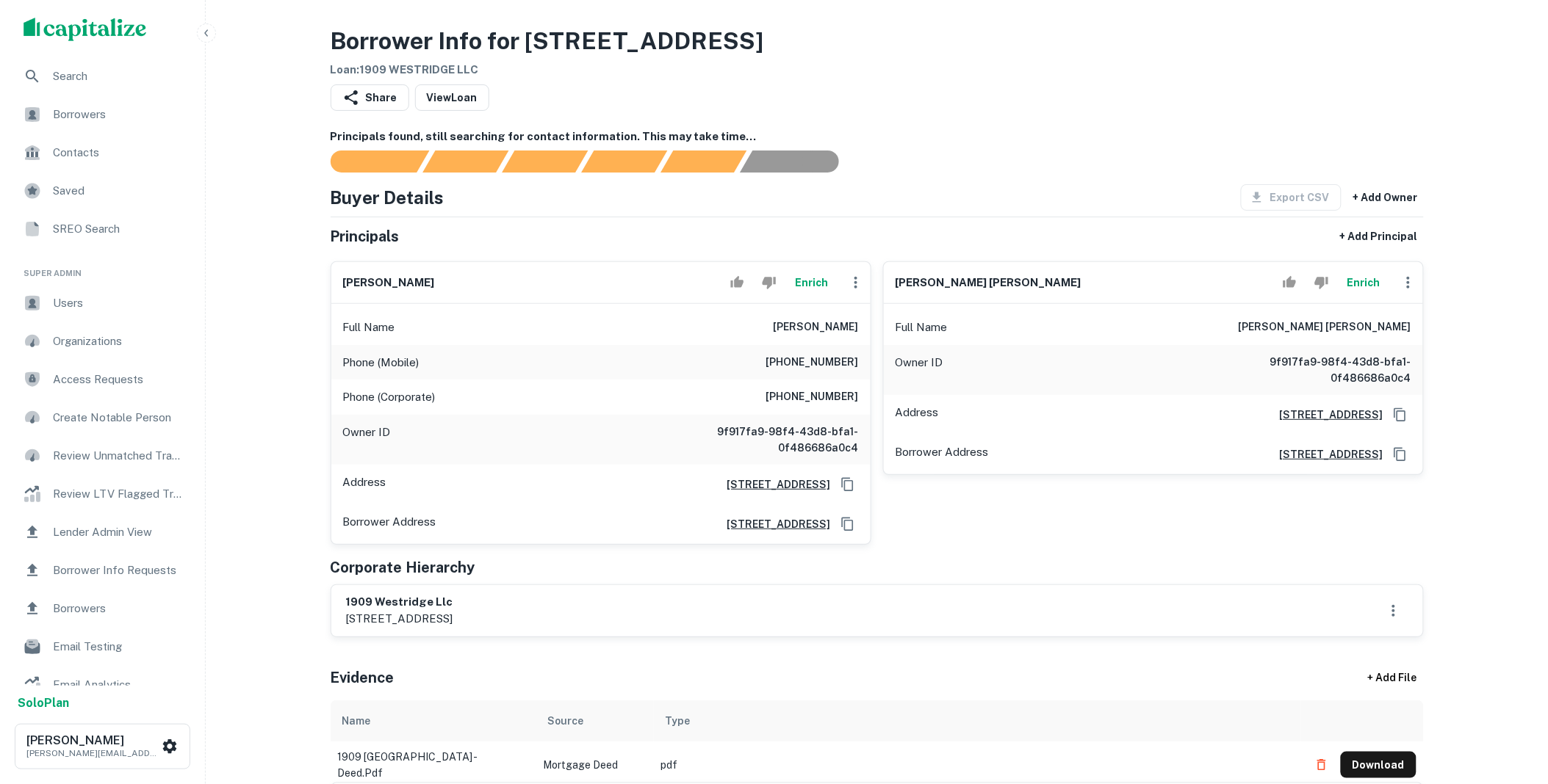
scroll to position [299, 0]
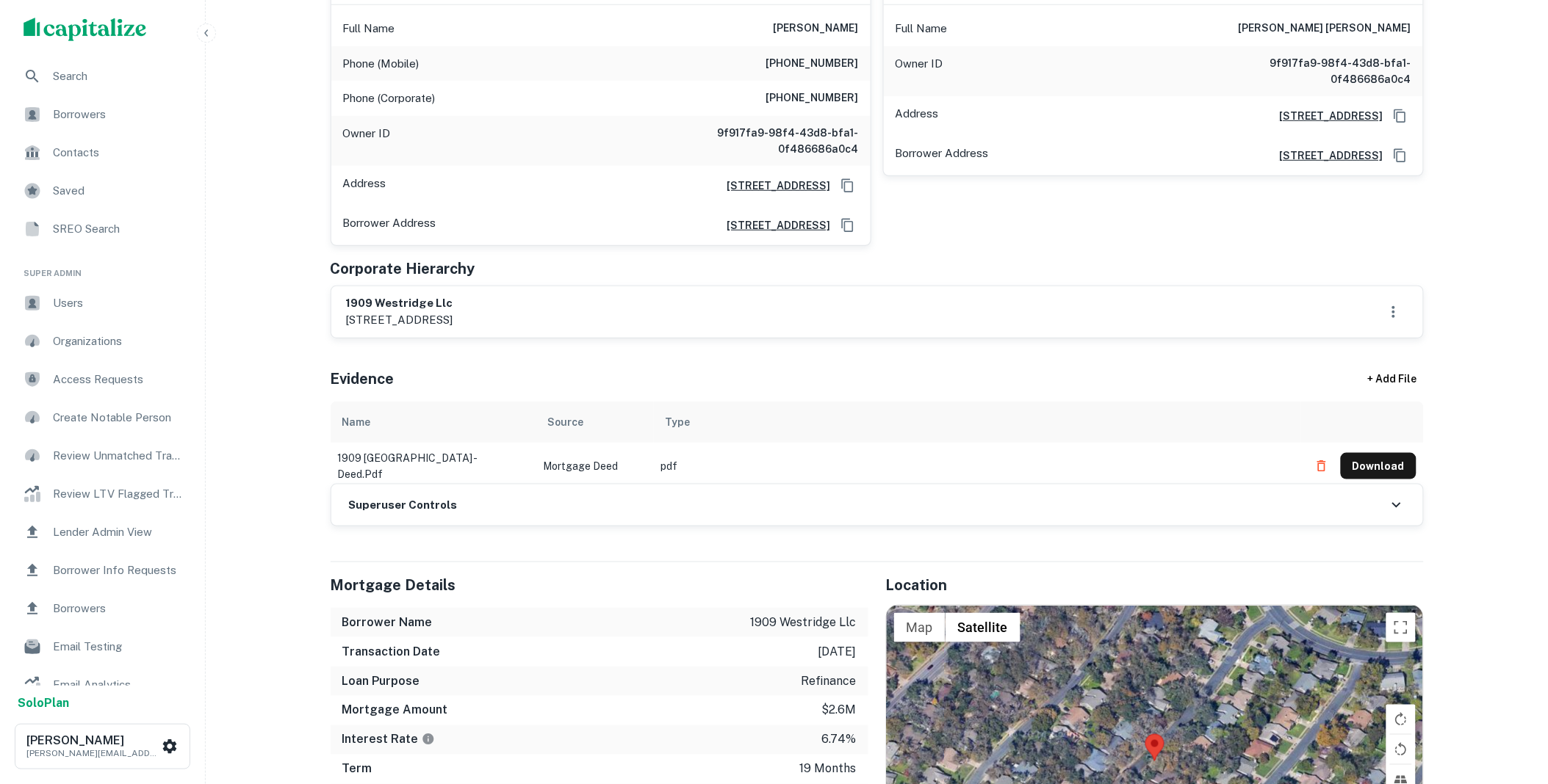
click at [460, 513] on div "Superuser Controls" at bounding box center [877, 505] width 1092 height 41
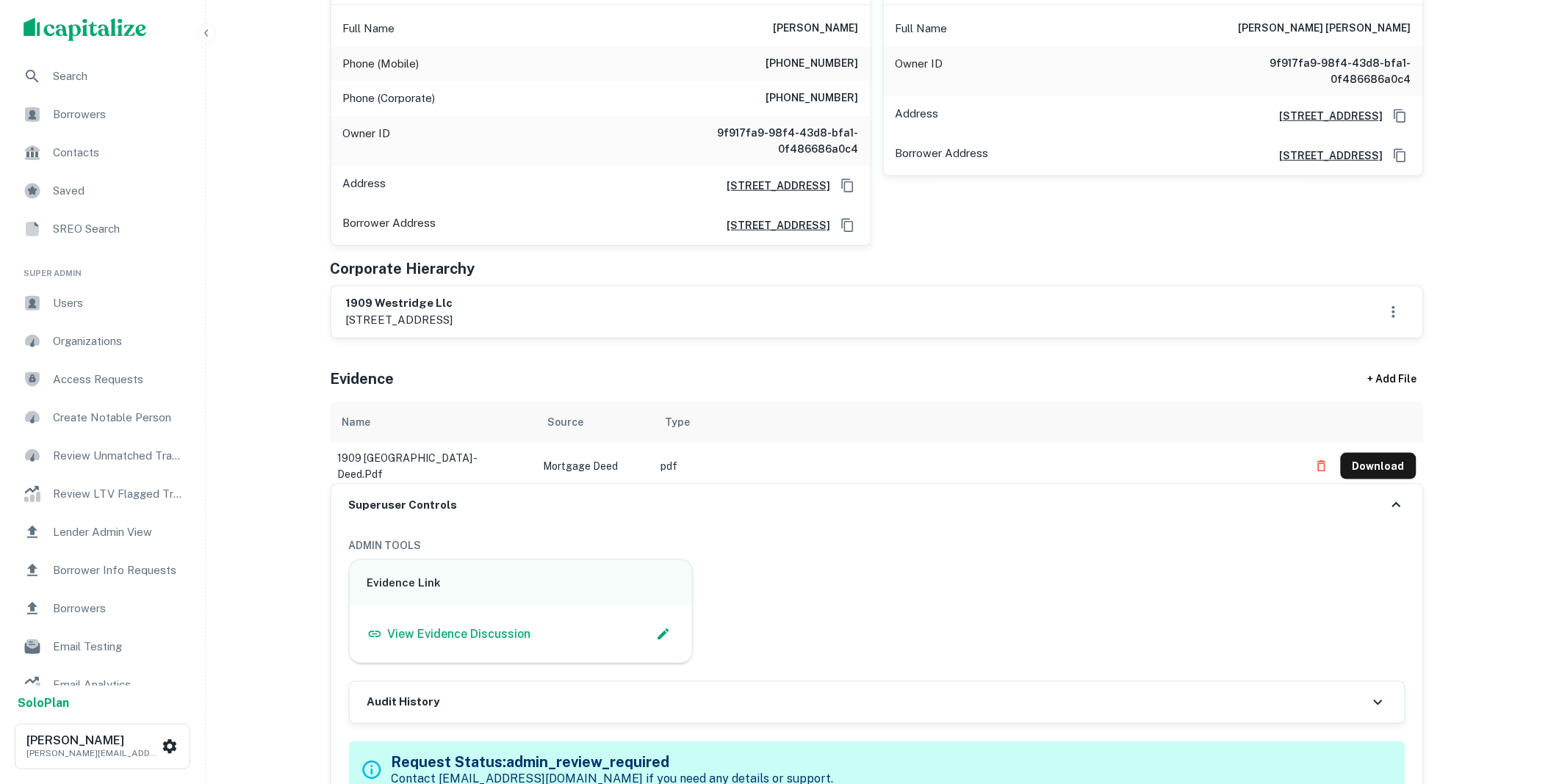
scroll to position [898, 0]
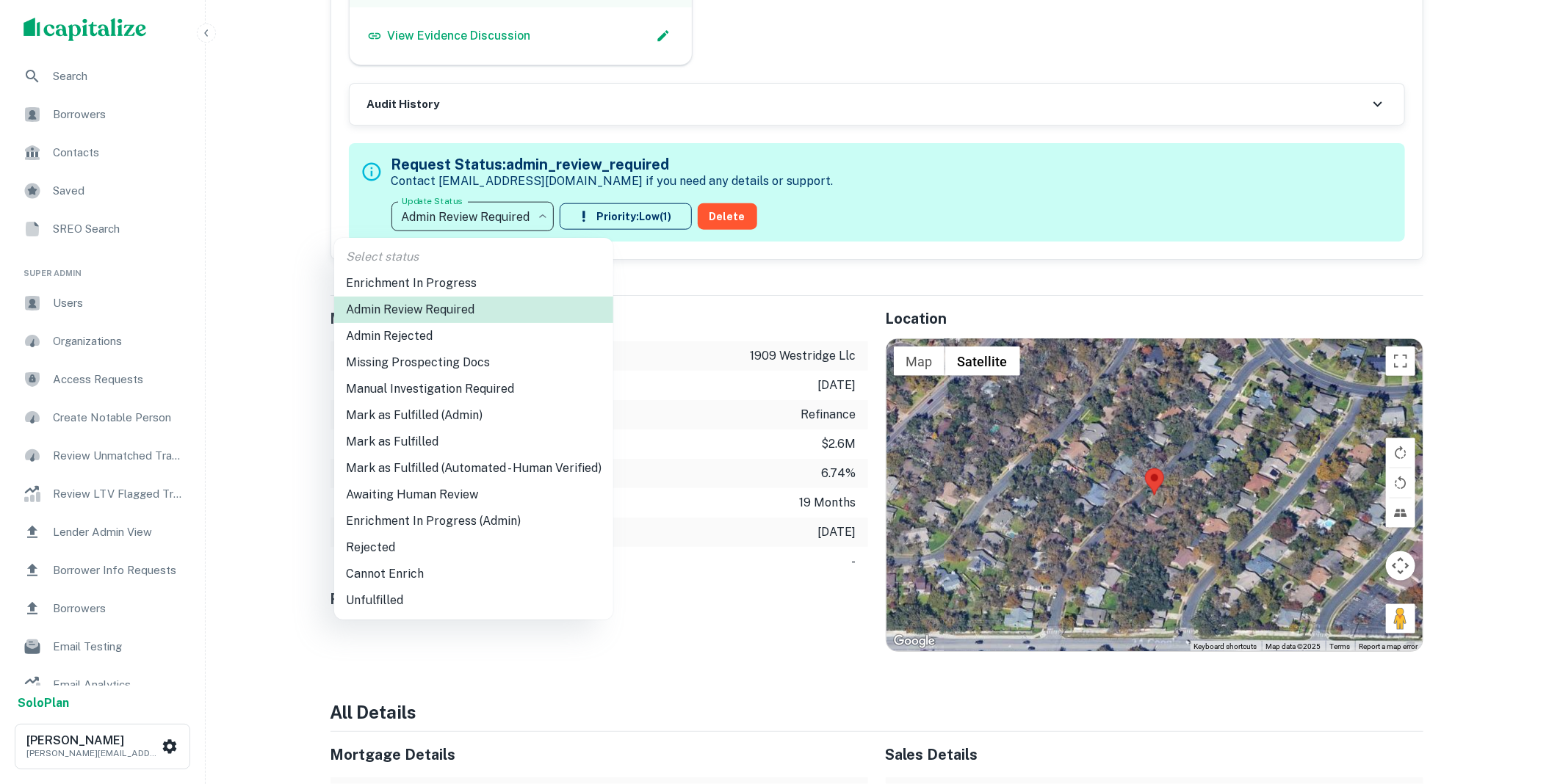
click at [425, 445] on li "Mark as Fulfilled" at bounding box center [474, 442] width 280 height 27
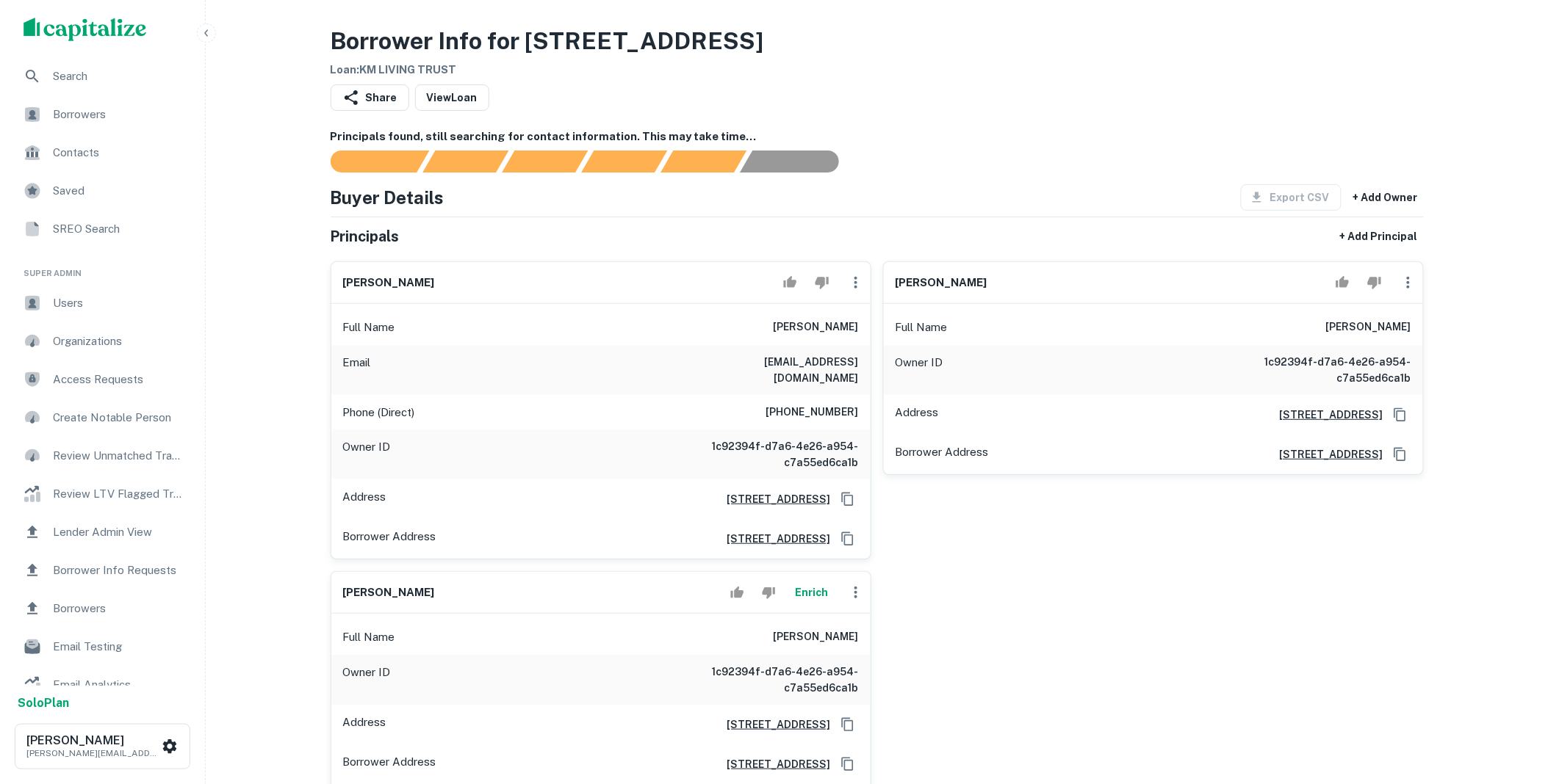
click at [812, 580] on button "Enrich" at bounding box center [811, 592] width 47 height 30
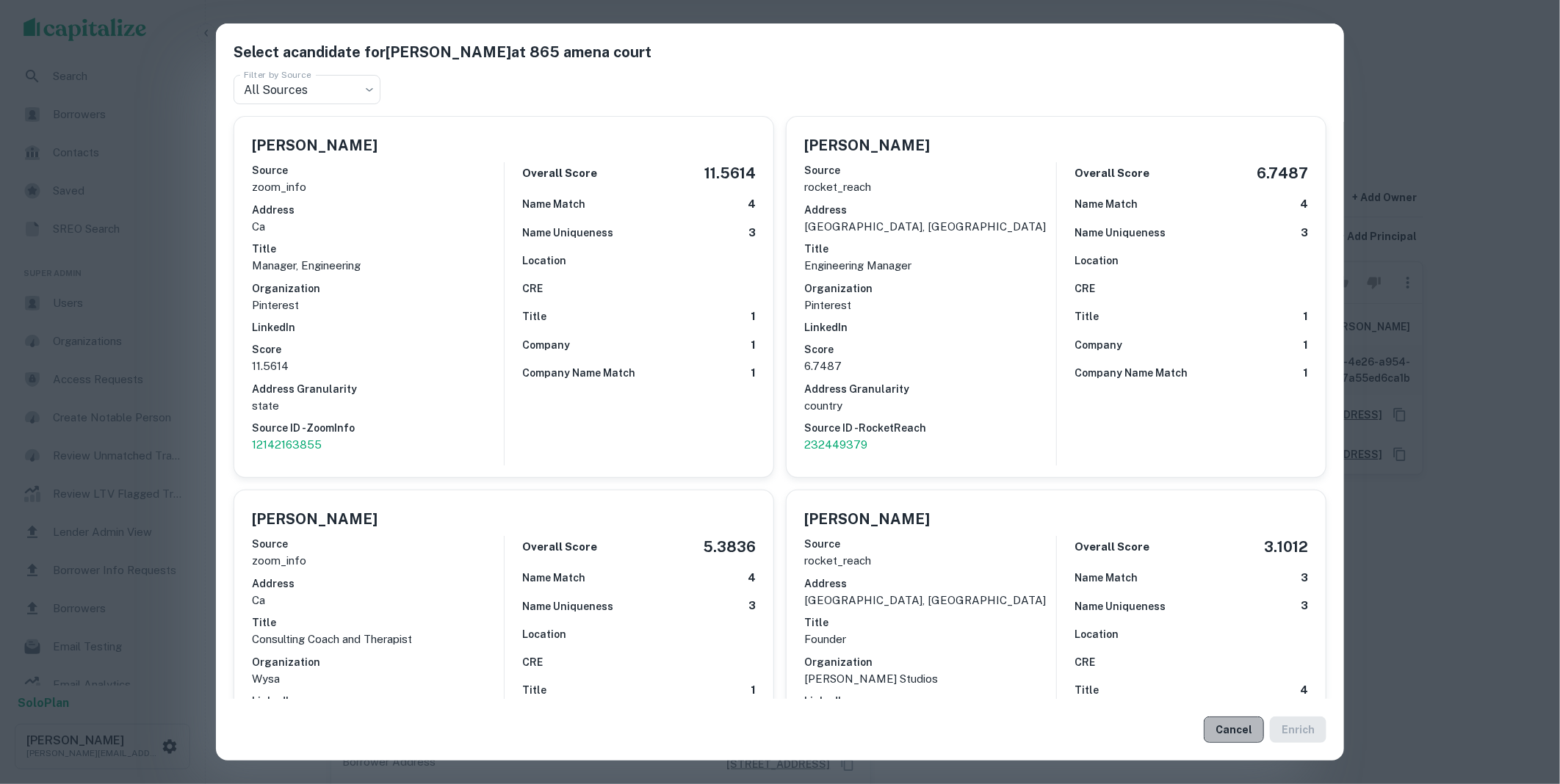
click at [1233, 728] on button "Cancel" at bounding box center [1234, 729] width 60 height 27
